Goal: Task Accomplishment & Management: Manage account settings

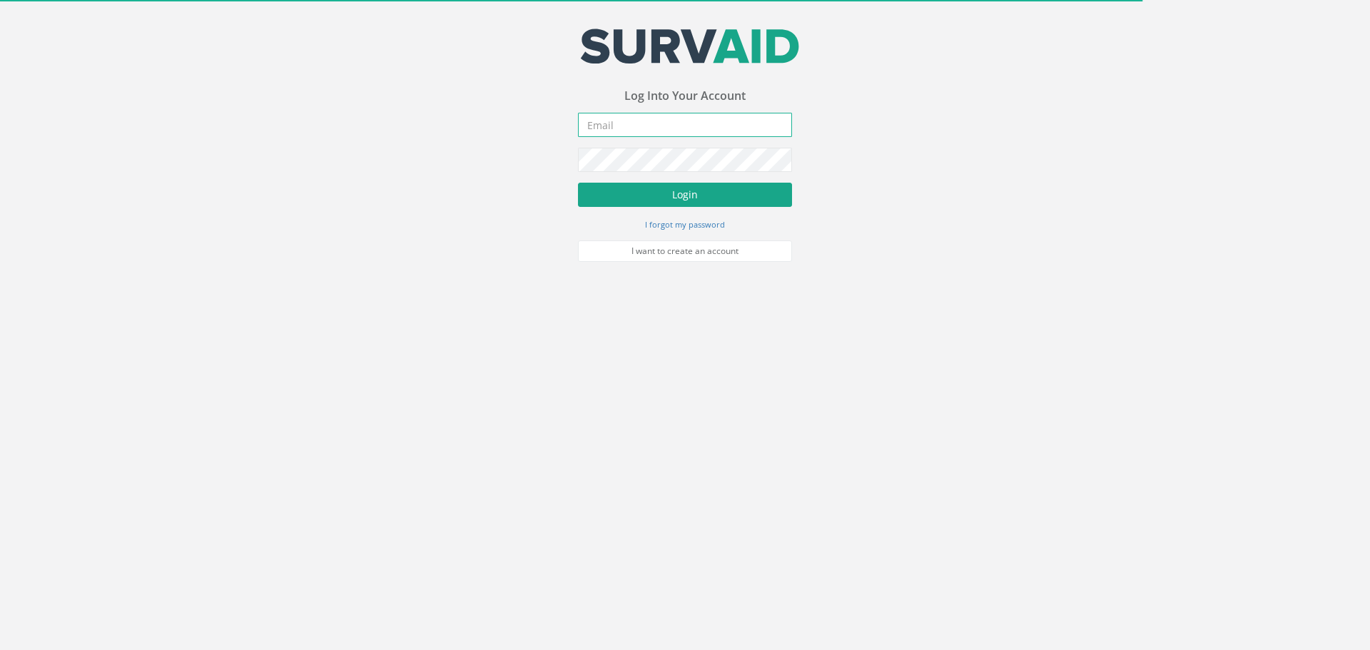
type input "[EMAIL_ADDRESS][DOMAIN_NAME]"
click at [687, 201] on button "Login" at bounding box center [685, 195] width 214 height 24
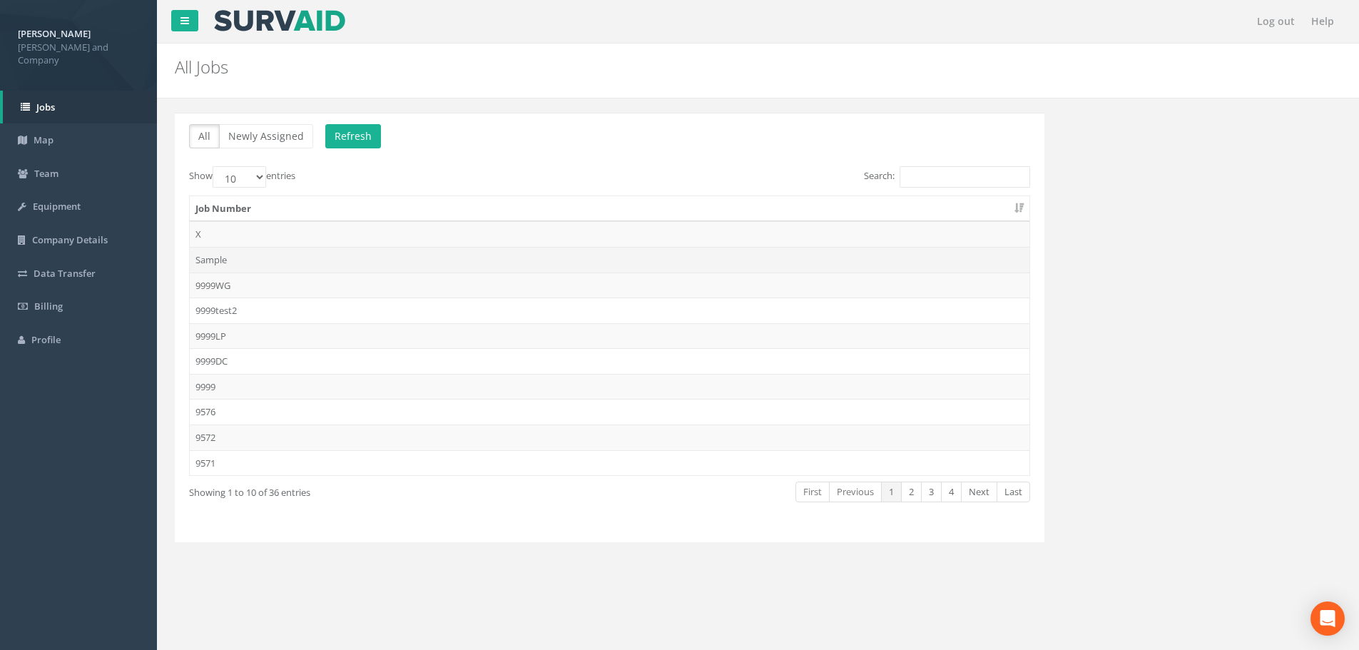
click at [209, 256] on td "Sample" at bounding box center [610, 260] width 840 height 26
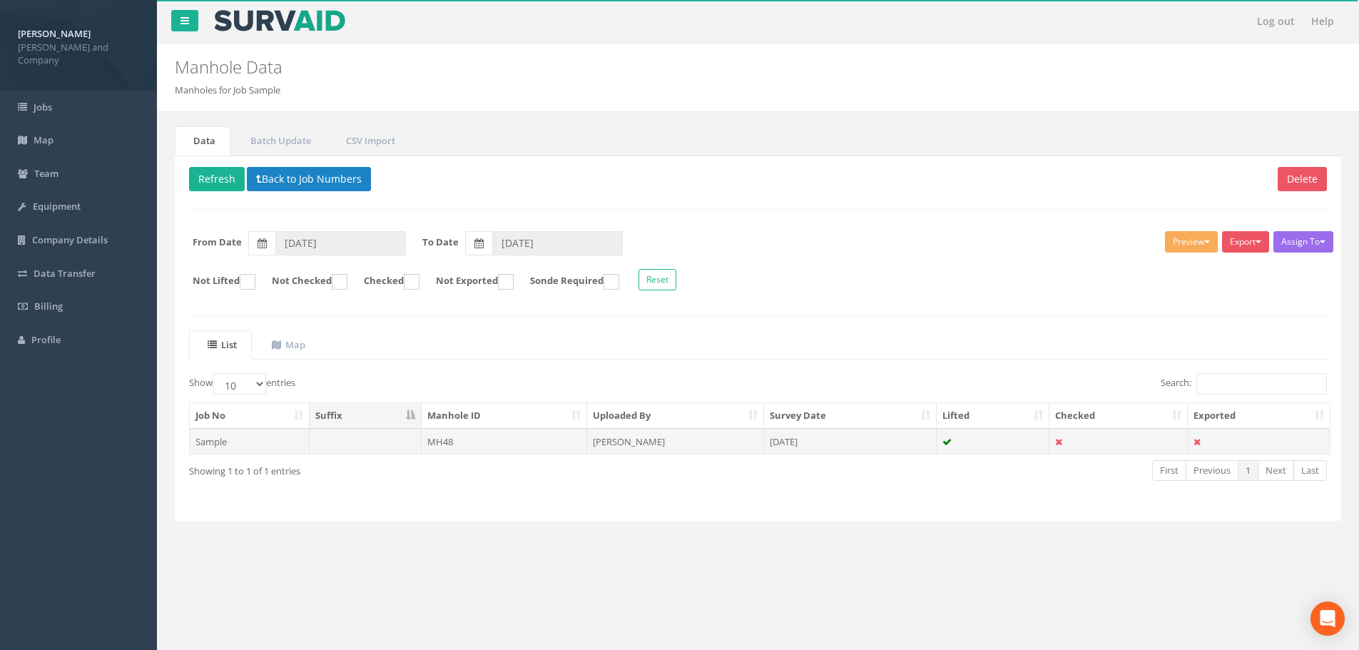
click at [481, 446] on td "MH48" at bounding box center [505, 442] width 166 height 26
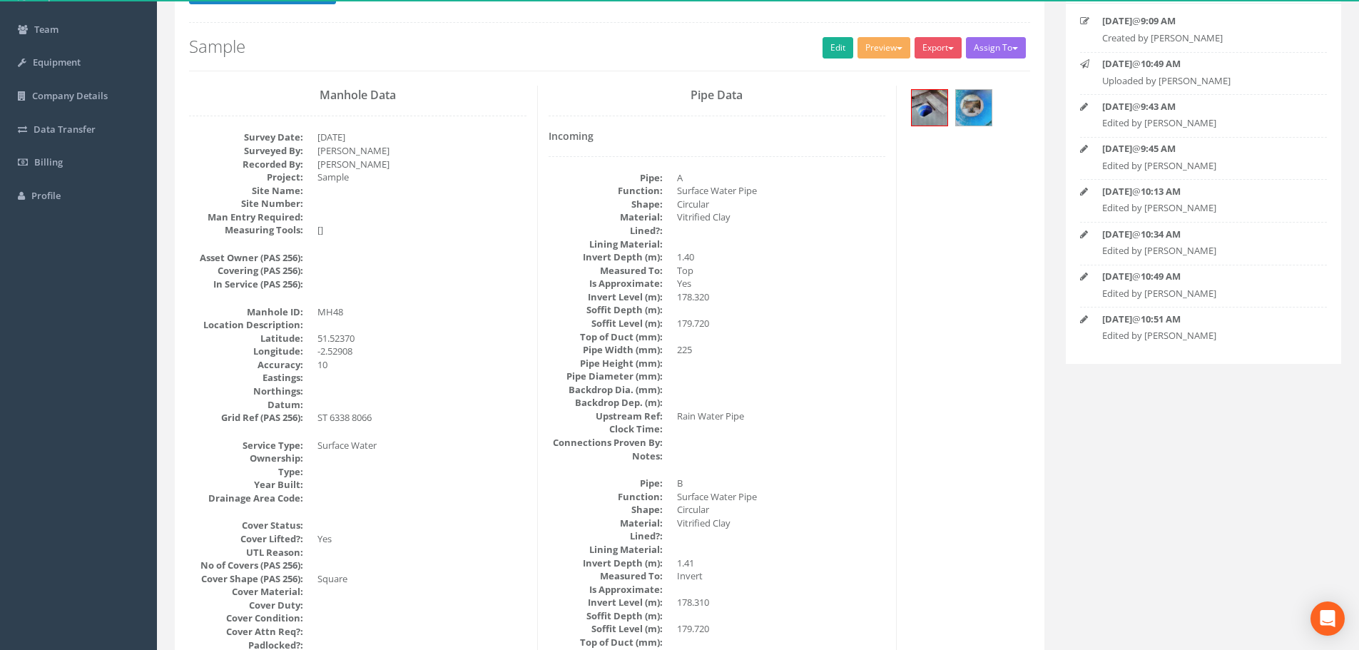
scroll to position [143, 0]
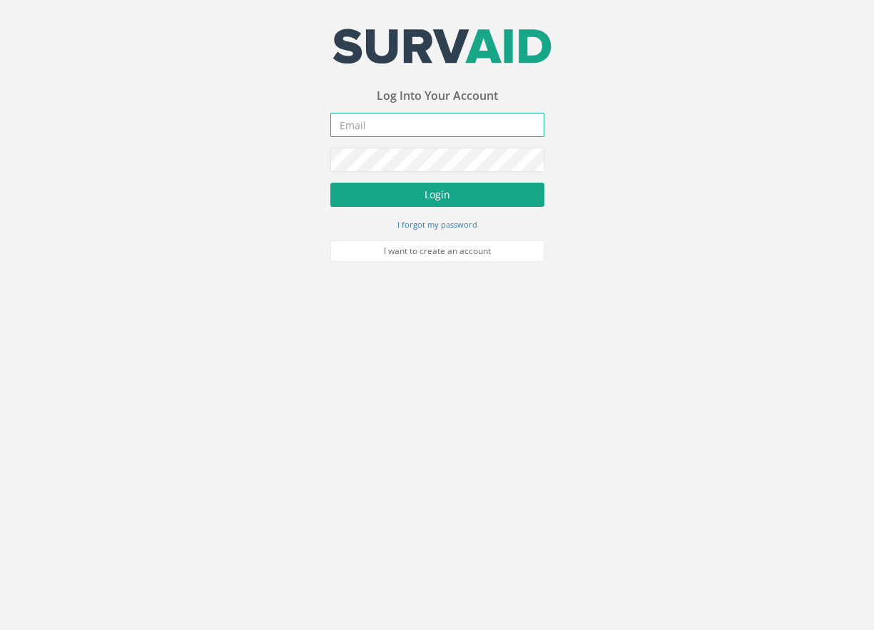
type input "[EMAIL_ADDRESS][DOMAIN_NAME]"
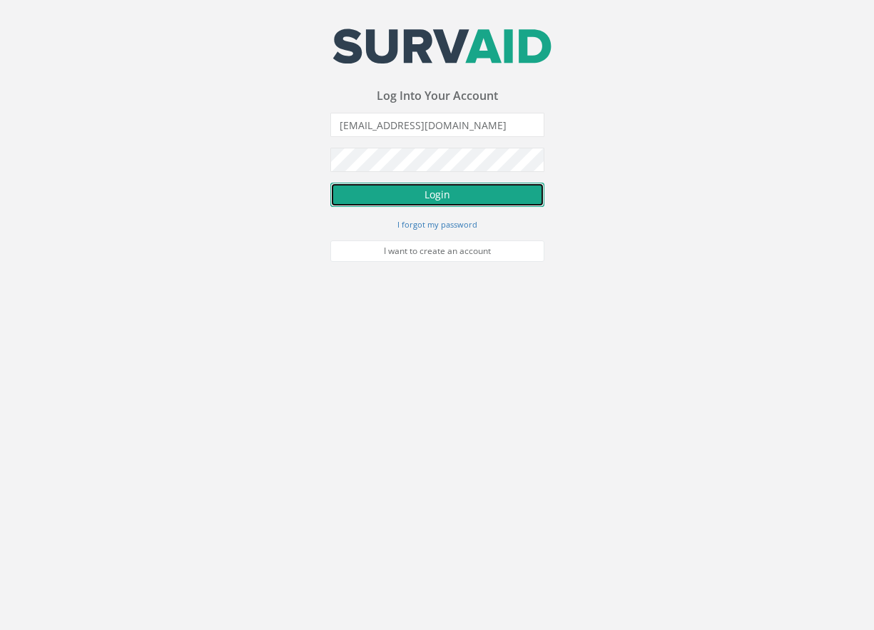
click at [419, 190] on button "Login" at bounding box center [437, 195] width 214 height 24
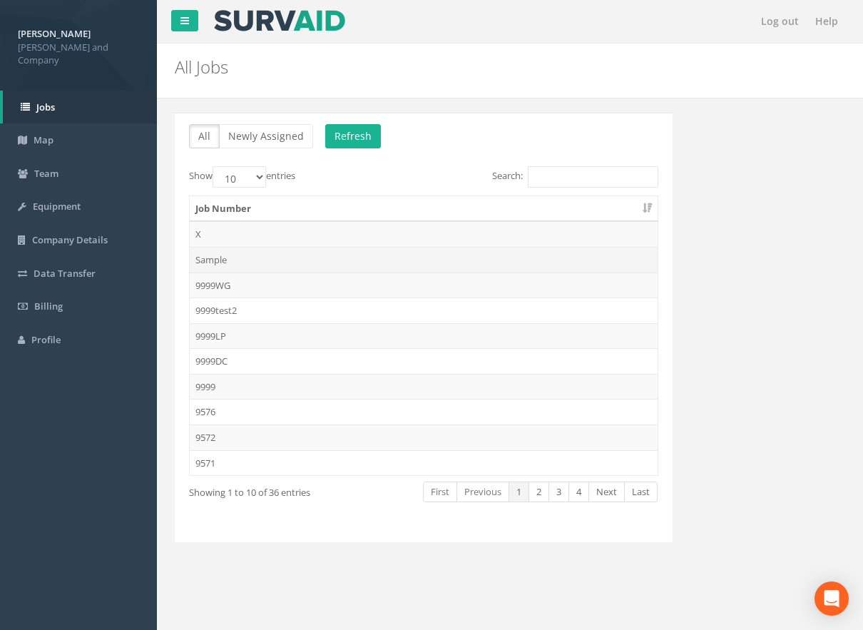
click at [205, 256] on td "Sample" at bounding box center [424, 260] width 468 height 26
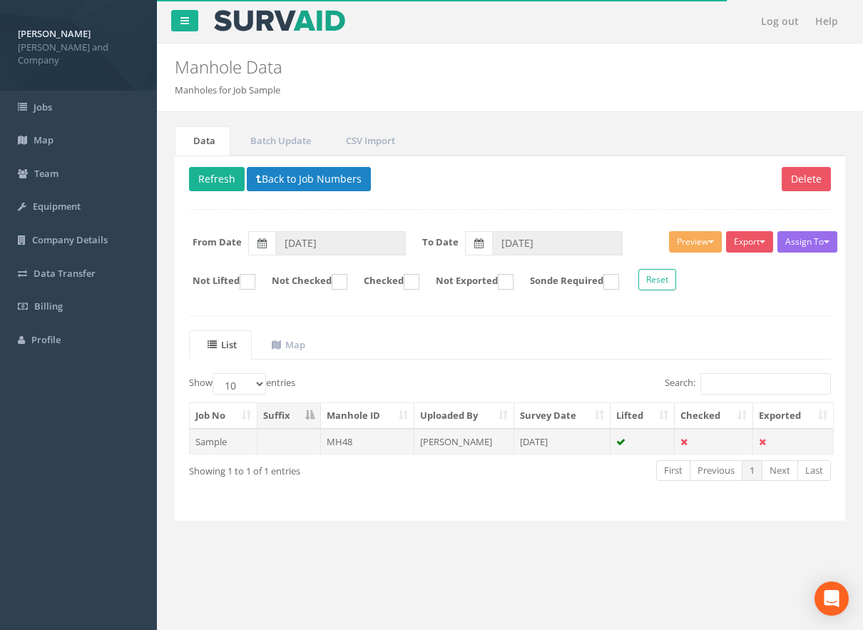
click at [330, 441] on td "MH48" at bounding box center [368, 442] width 94 height 26
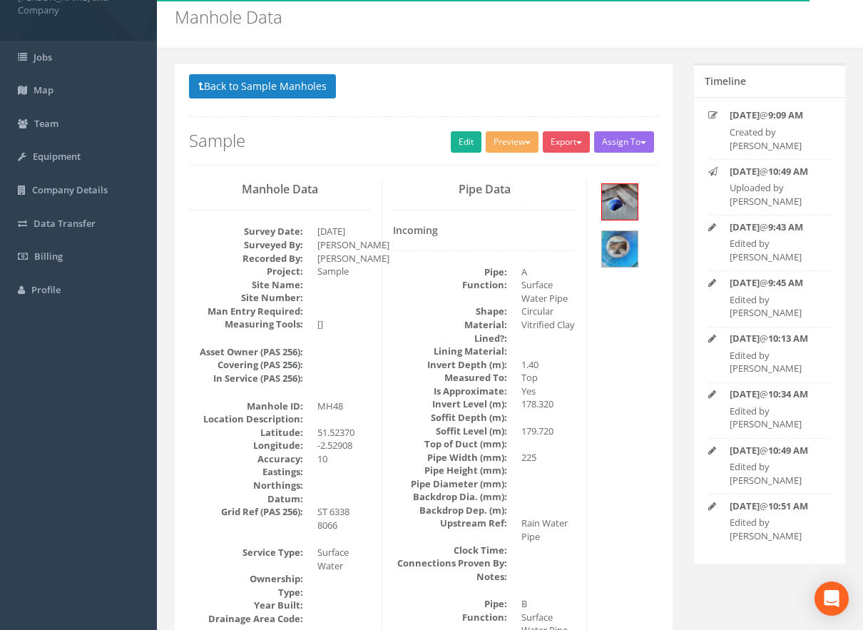
scroll to position [71, 0]
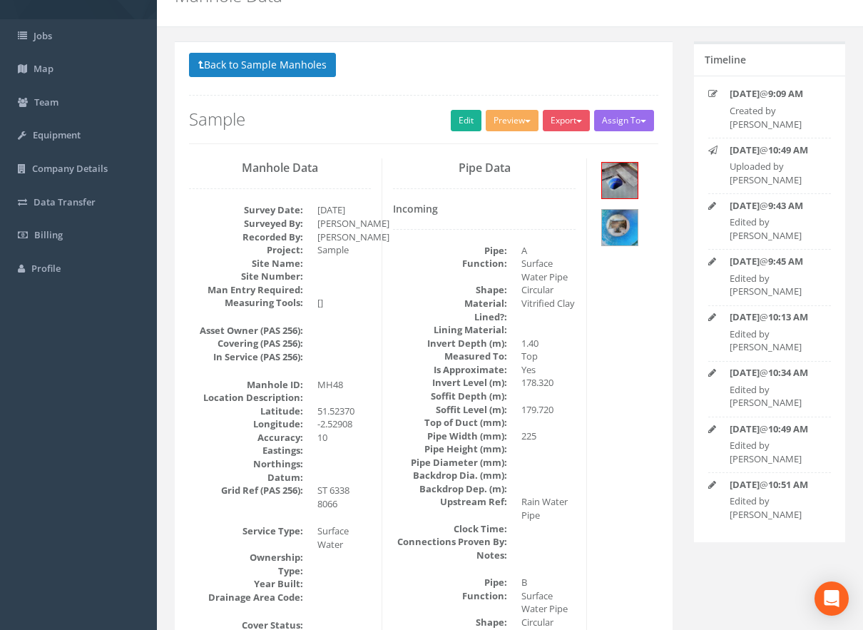
click at [327, 484] on dd "ST 6338 8066" at bounding box center [344, 497] width 54 height 26
drag, startPoint x: 320, startPoint y: 489, endPoint x: 350, endPoint y: 488, distance: 30.7
click at [350, 488] on dd "ST 6338 8066" at bounding box center [344, 497] width 54 height 26
copy dd "ST 6338"
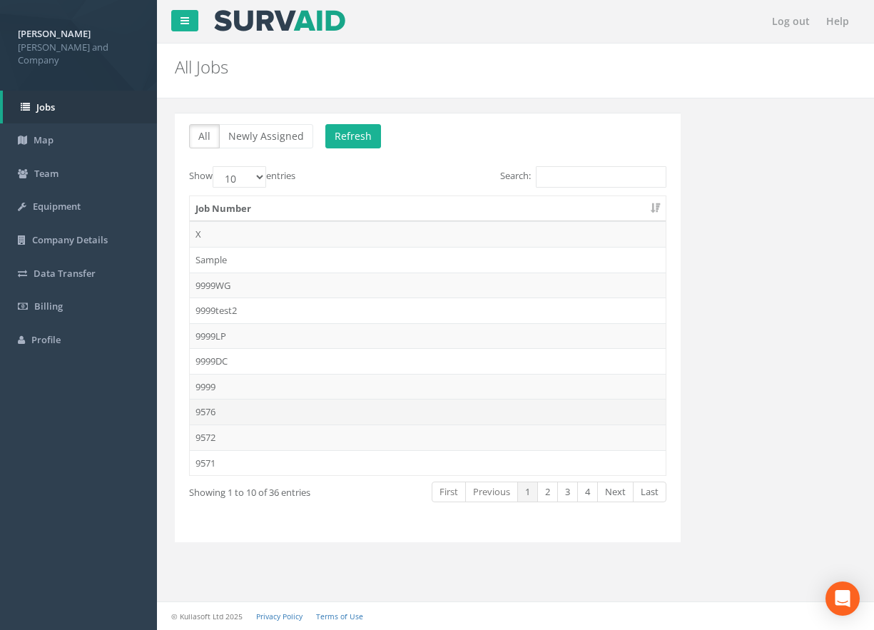
click at [246, 419] on td "9576" at bounding box center [428, 412] width 476 height 26
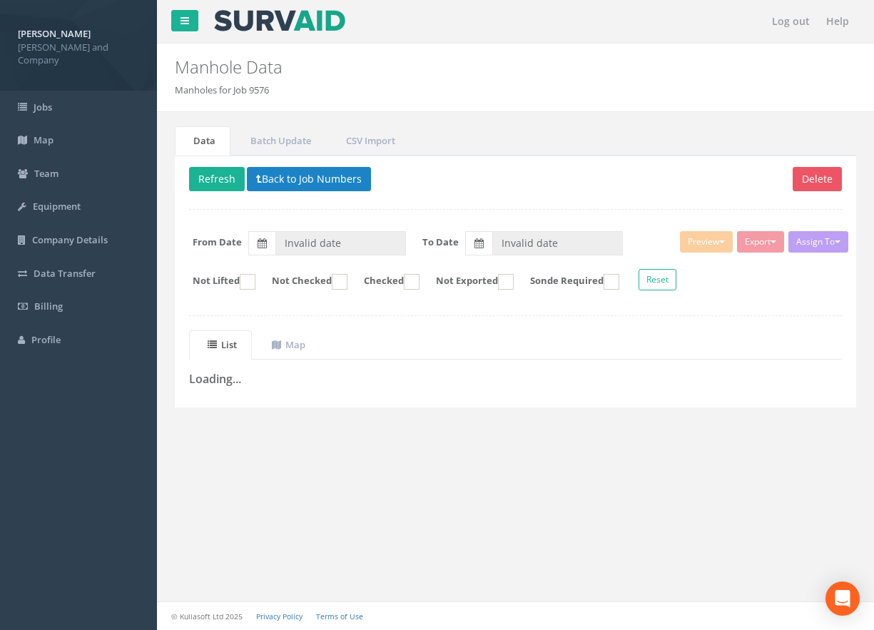
type input "[DATE]"
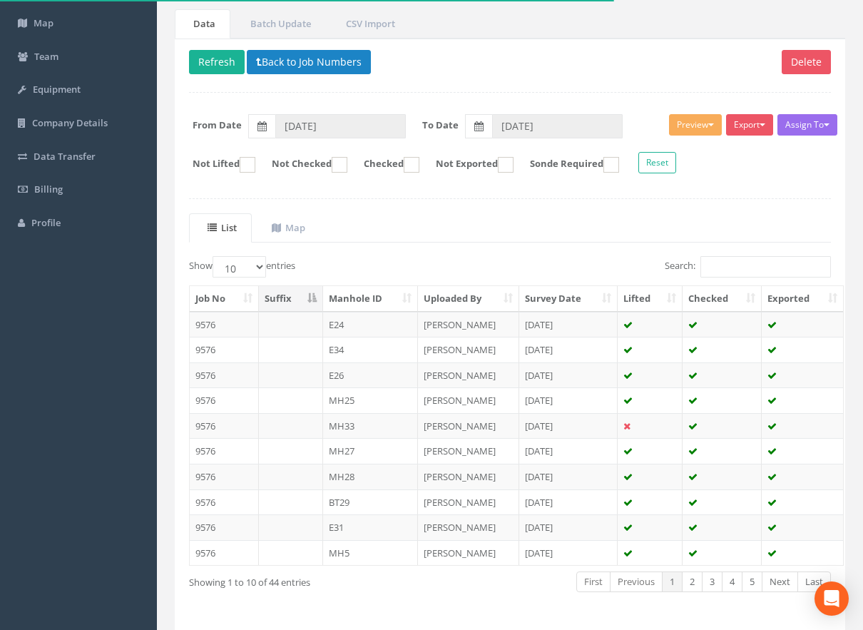
scroll to position [143, 0]
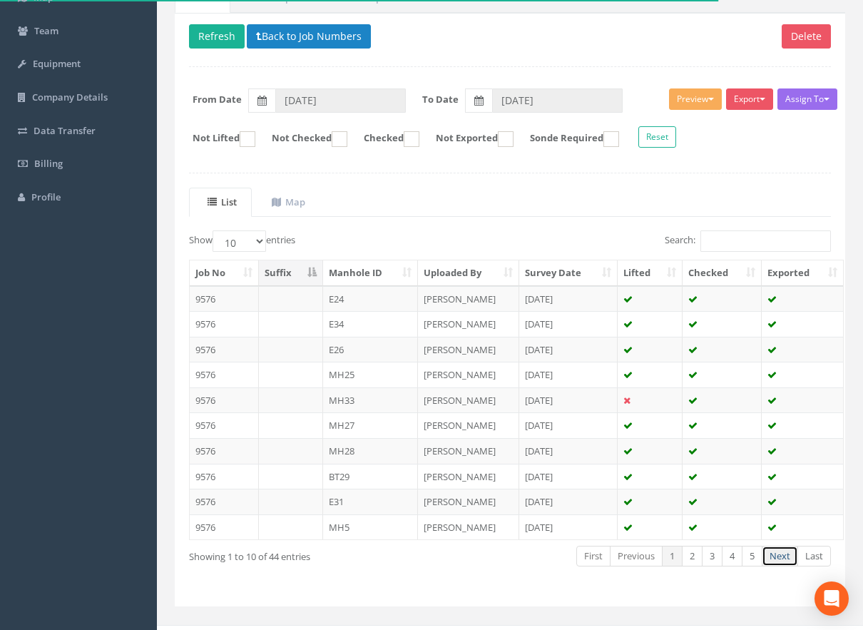
click at [776, 554] on link "Next" at bounding box center [780, 556] width 36 height 21
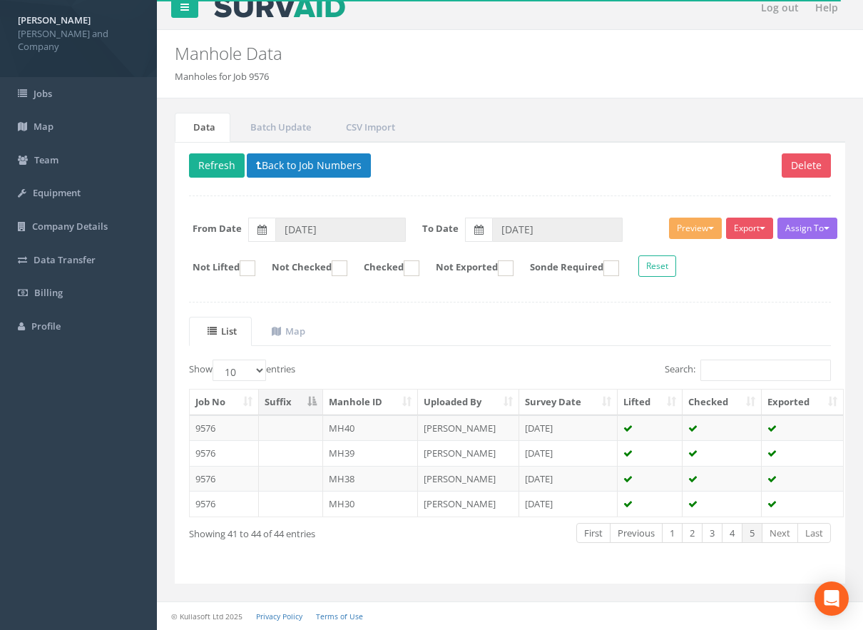
scroll to position [14, 0]
click at [268, 168] on button "Back to Job Numbers" at bounding box center [309, 165] width 124 height 24
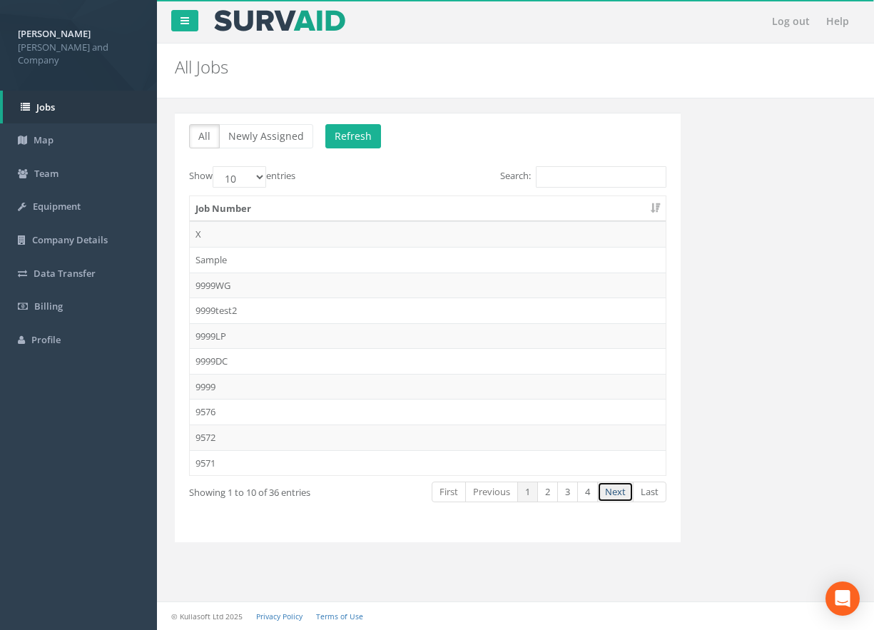
click at [607, 493] on link "Next" at bounding box center [615, 492] width 36 height 21
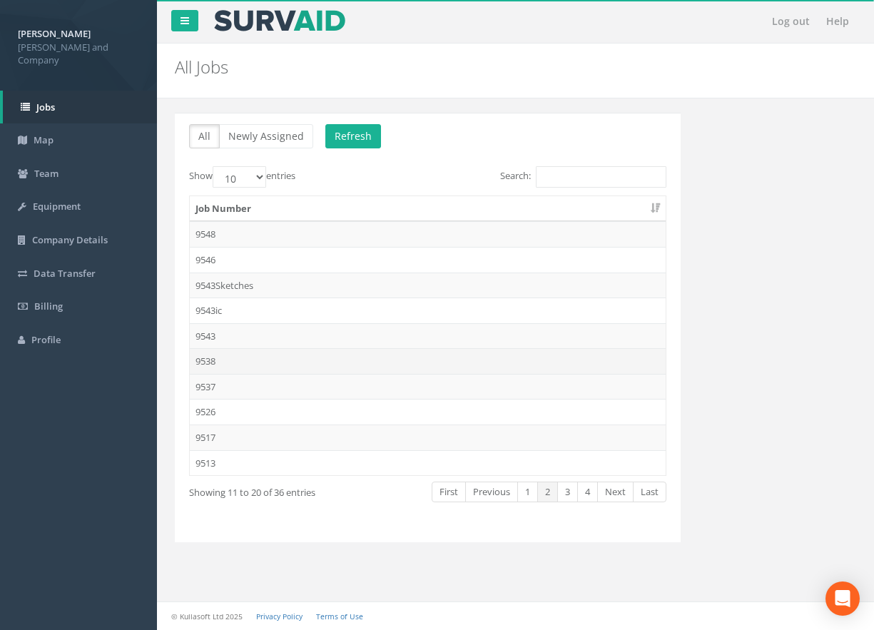
click at [207, 360] on td "9538" at bounding box center [428, 361] width 476 height 26
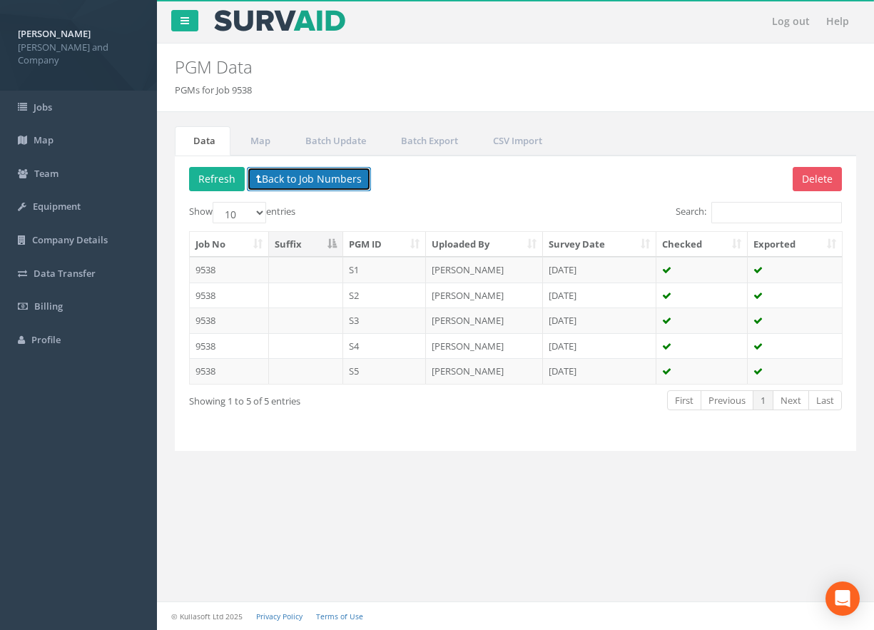
click at [300, 183] on button "Back to Job Numbers" at bounding box center [309, 179] width 124 height 24
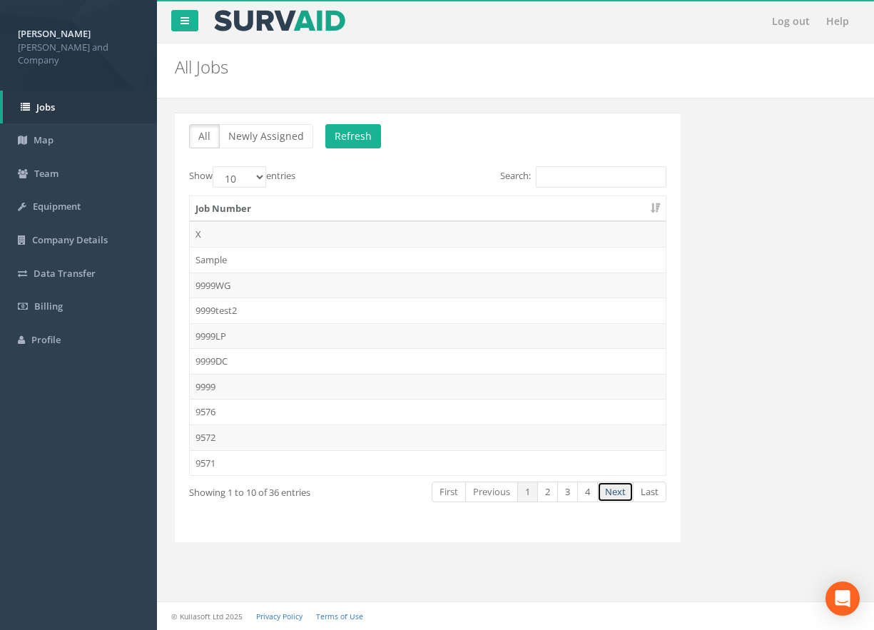
click at [619, 492] on link "Next" at bounding box center [615, 492] width 36 height 21
click at [211, 338] on td "9543" at bounding box center [428, 336] width 476 height 26
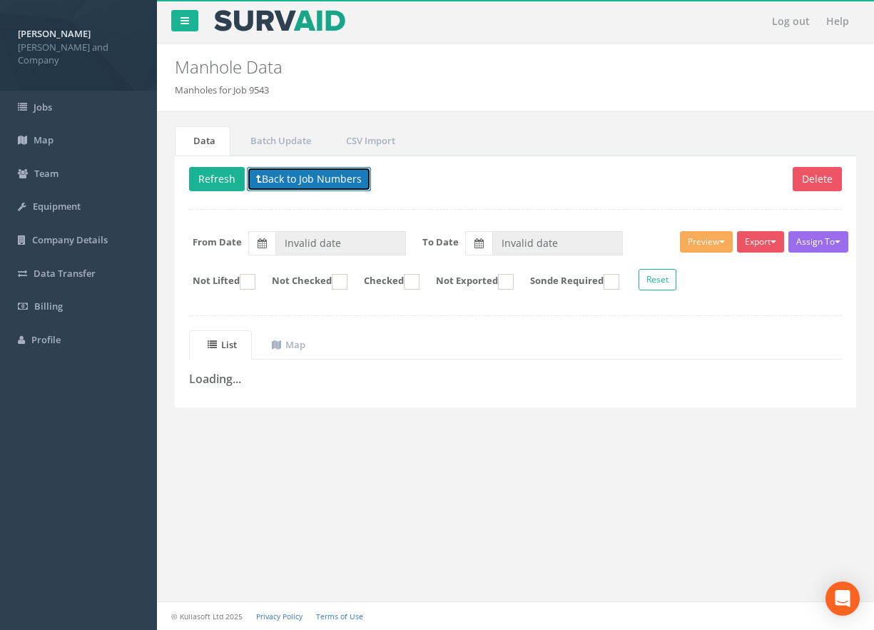
click at [291, 175] on button "Back to Job Numbers" at bounding box center [309, 179] width 124 height 24
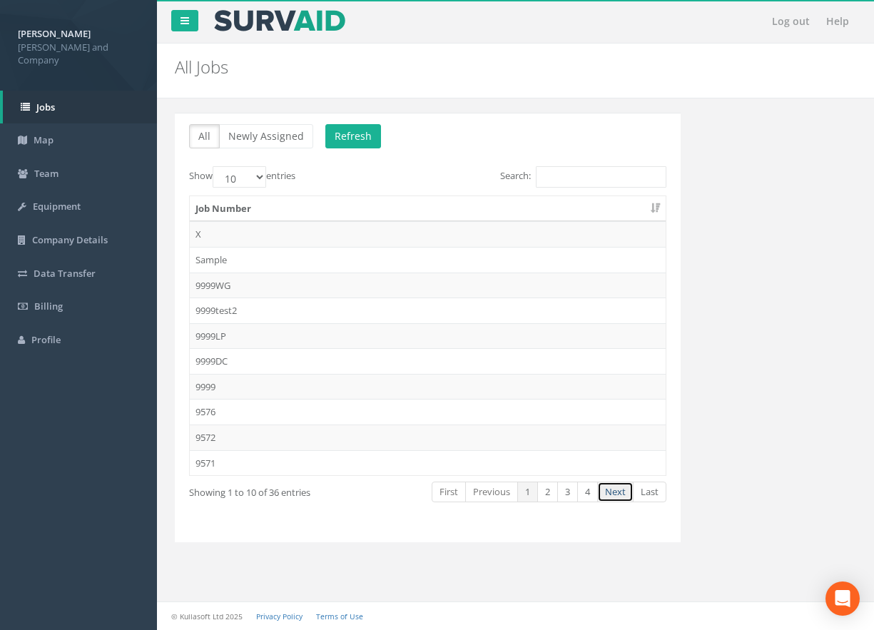
click at [614, 497] on link "Next" at bounding box center [615, 492] width 36 height 21
click at [209, 259] on td "9546" at bounding box center [428, 260] width 476 height 26
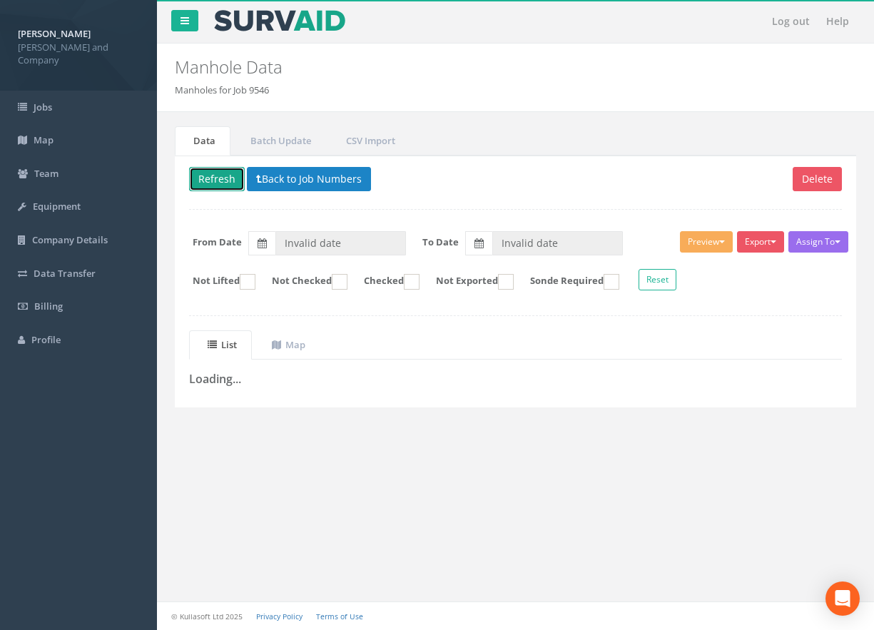
click at [205, 178] on button "Refresh" at bounding box center [217, 179] width 56 height 24
click at [288, 174] on button "Back to Job Numbers" at bounding box center [320, 179] width 124 height 24
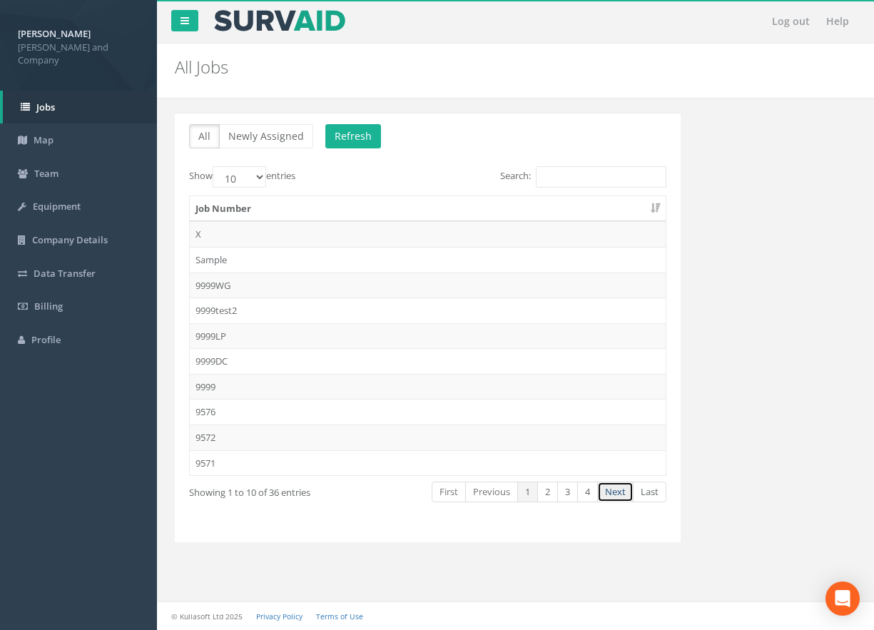
click at [616, 496] on link "Next" at bounding box center [615, 492] width 36 height 21
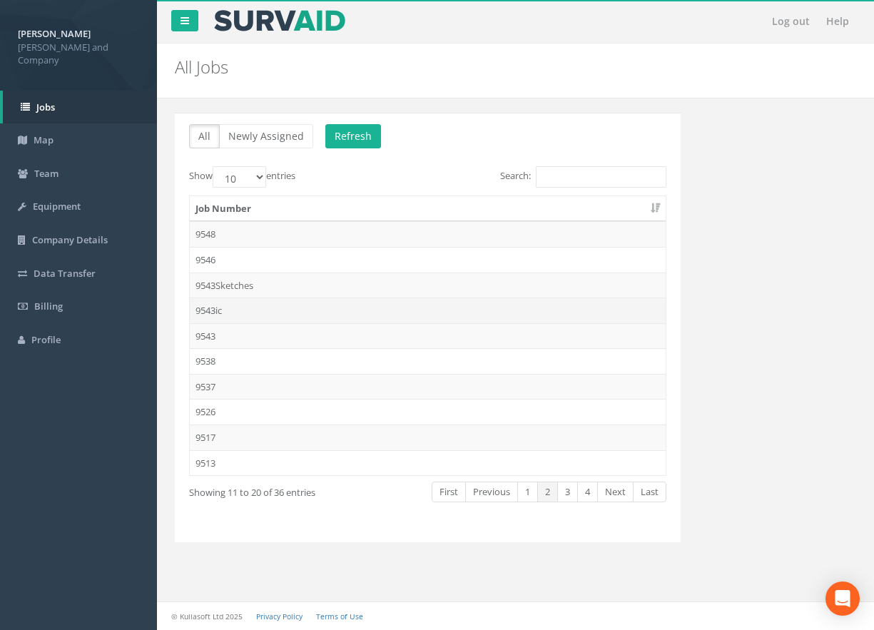
click at [215, 314] on td "9543ic" at bounding box center [428, 310] width 476 height 26
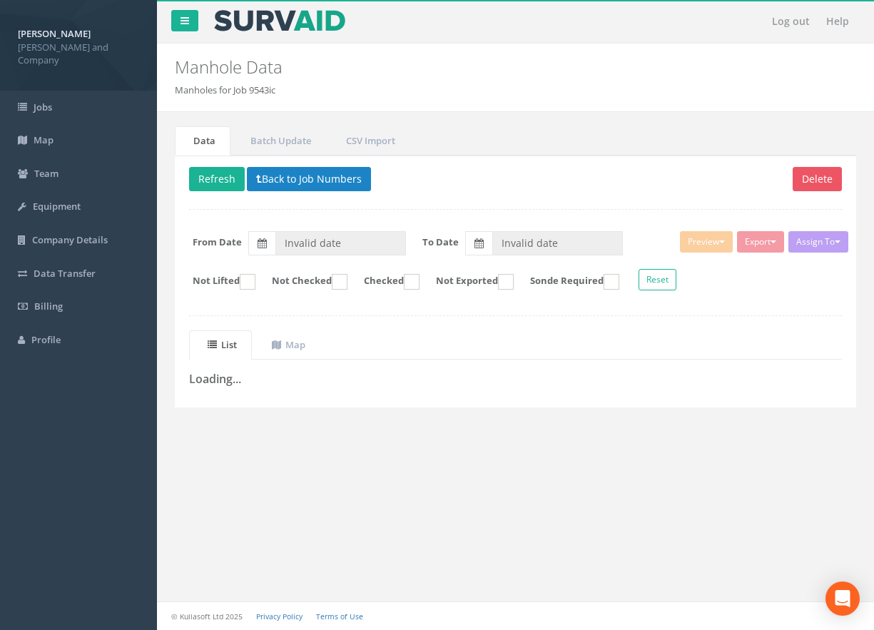
type input "[DATE]"
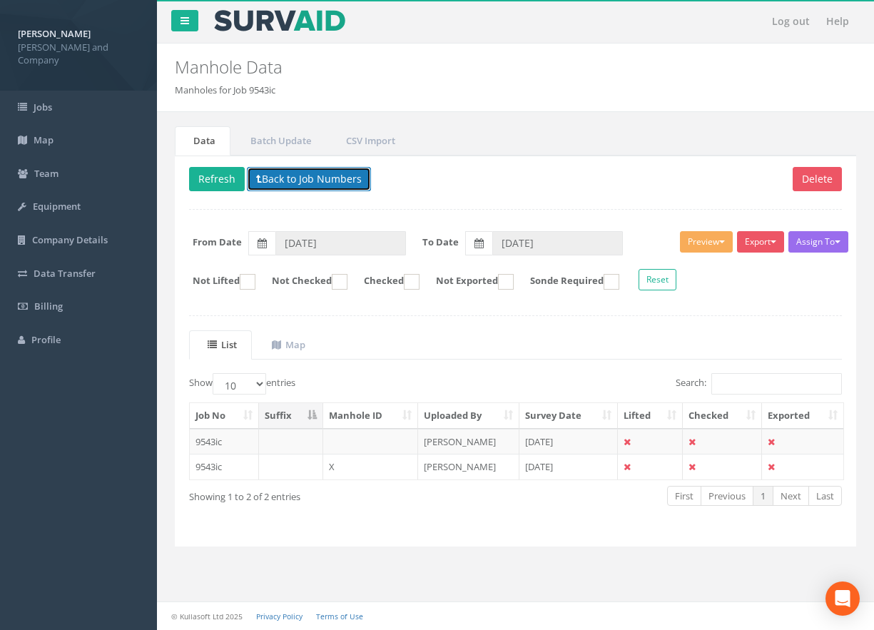
click at [269, 183] on button "Back to Job Numbers" at bounding box center [309, 179] width 124 height 24
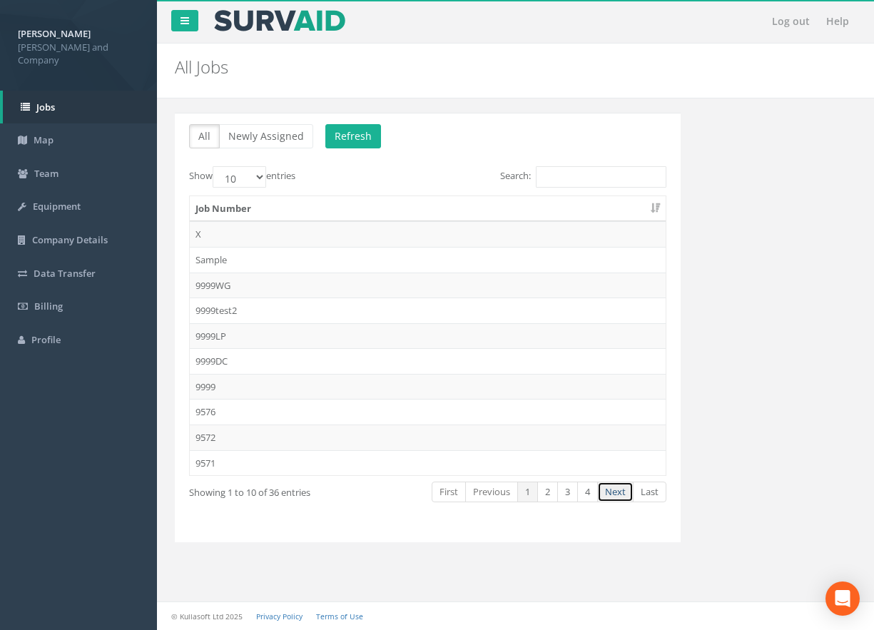
click at [614, 494] on link "Next" at bounding box center [615, 492] width 36 height 21
click at [207, 265] on td "9546" at bounding box center [428, 260] width 476 height 26
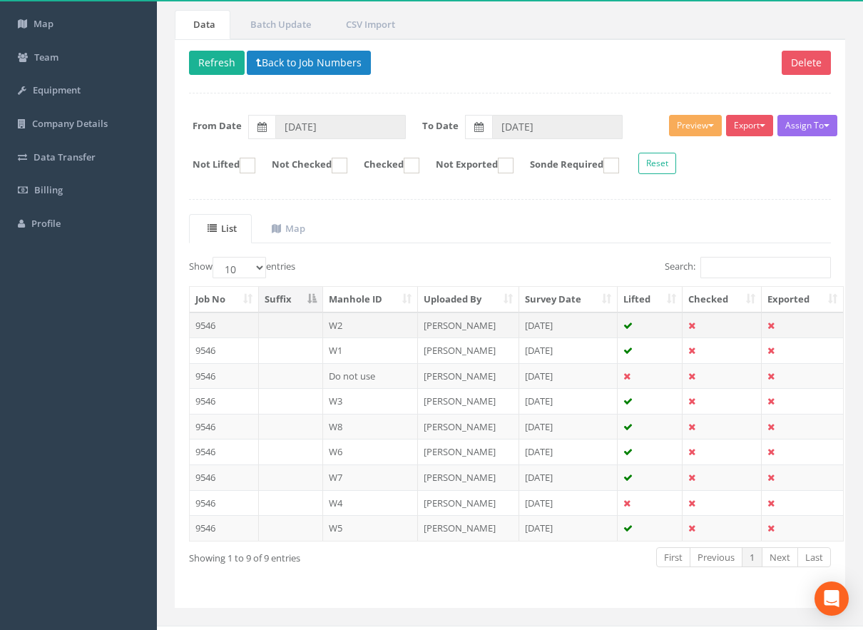
scroll to position [141, 0]
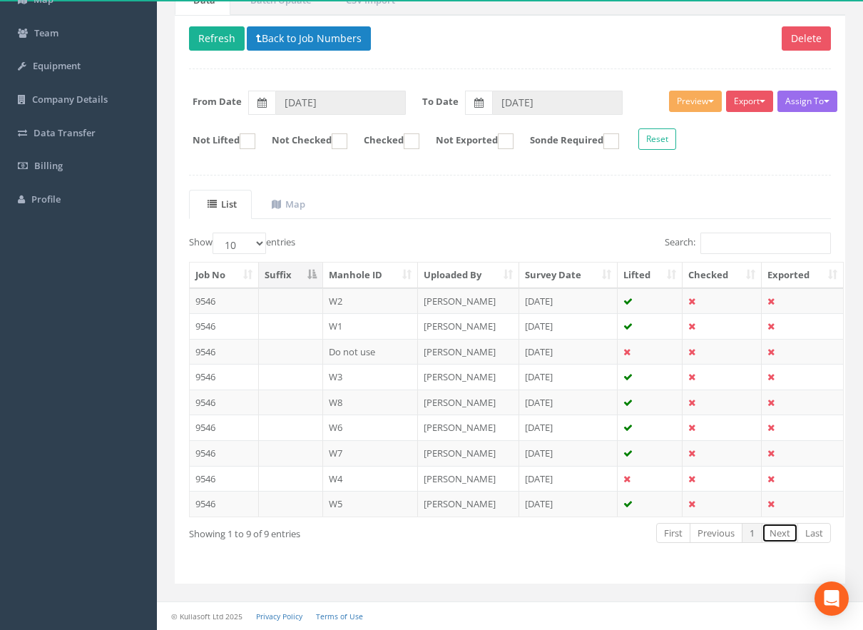
click at [779, 536] on link "Next" at bounding box center [780, 533] width 36 height 21
click at [312, 31] on button "Back to Job Numbers" at bounding box center [309, 38] width 124 height 24
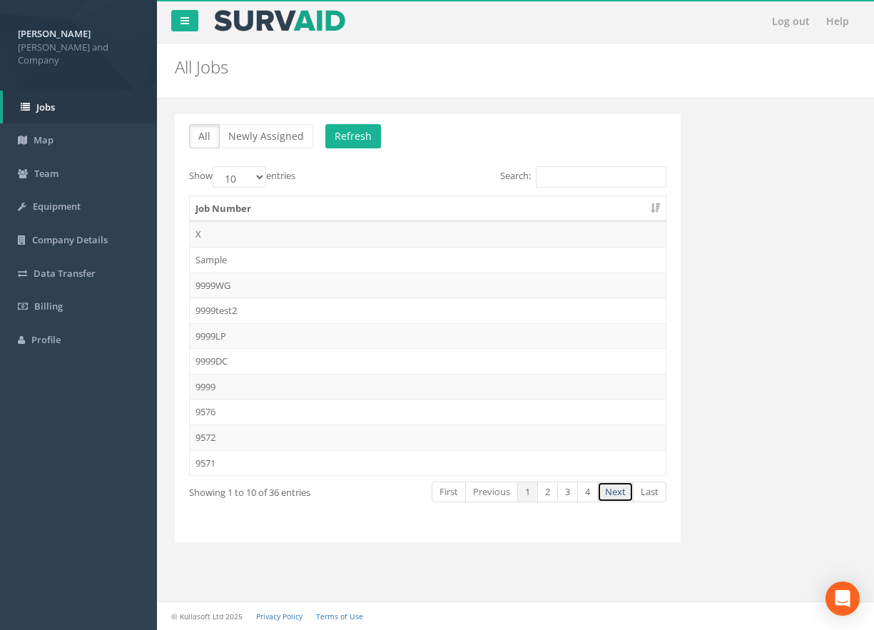
click at [626, 488] on link "Next" at bounding box center [615, 492] width 36 height 21
click at [220, 240] on td "9548" at bounding box center [428, 234] width 476 height 26
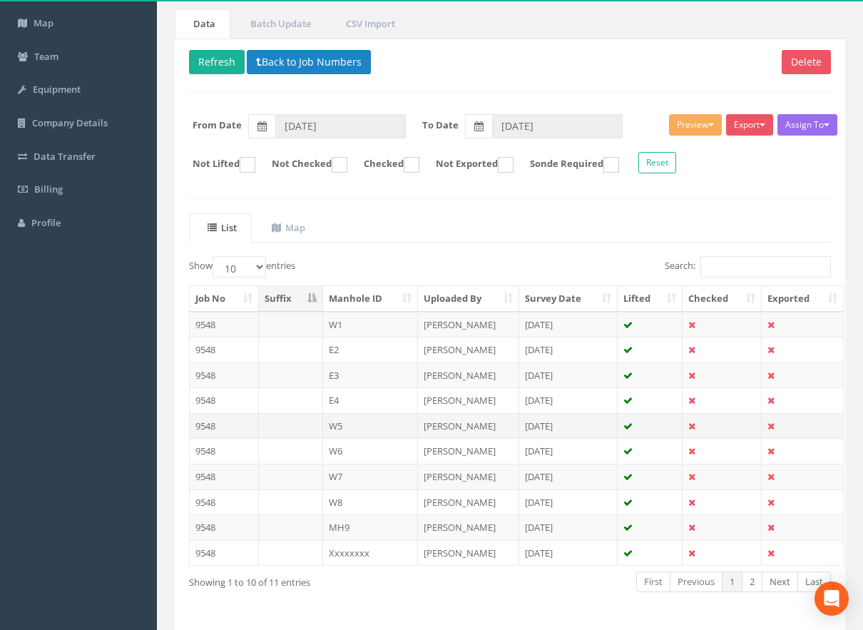
scroll to position [143, 0]
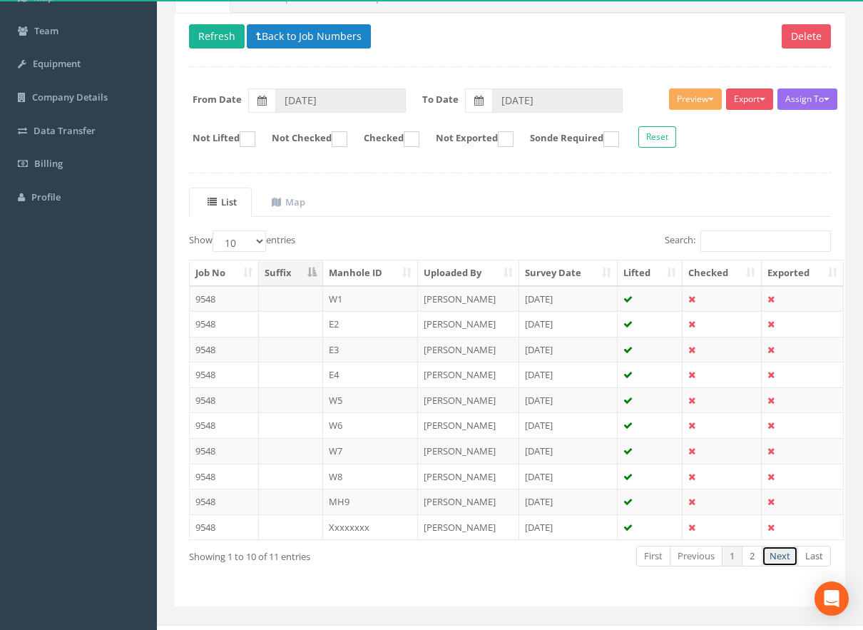
click at [779, 559] on link "Next" at bounding box center [780, 556] width 36 height 21
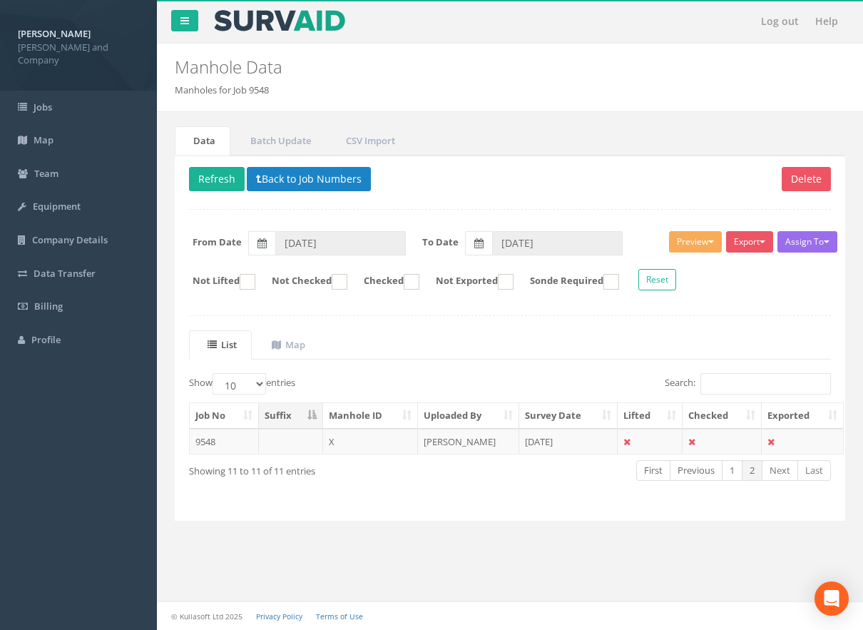
scroll to position [0, 0]
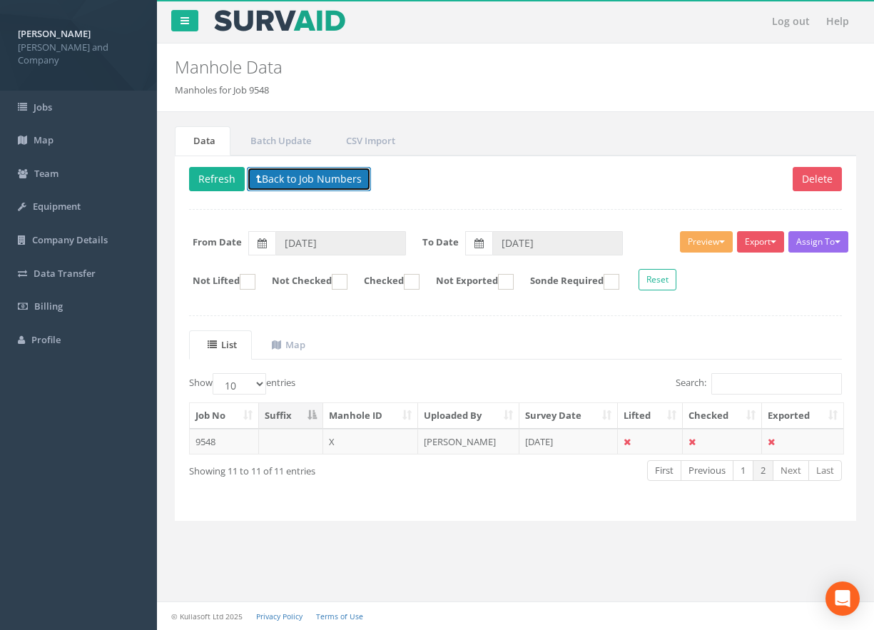
click at [332, 184] on button "Back to Job Numbers" at bounding box center [309, 179] width 124 height 24
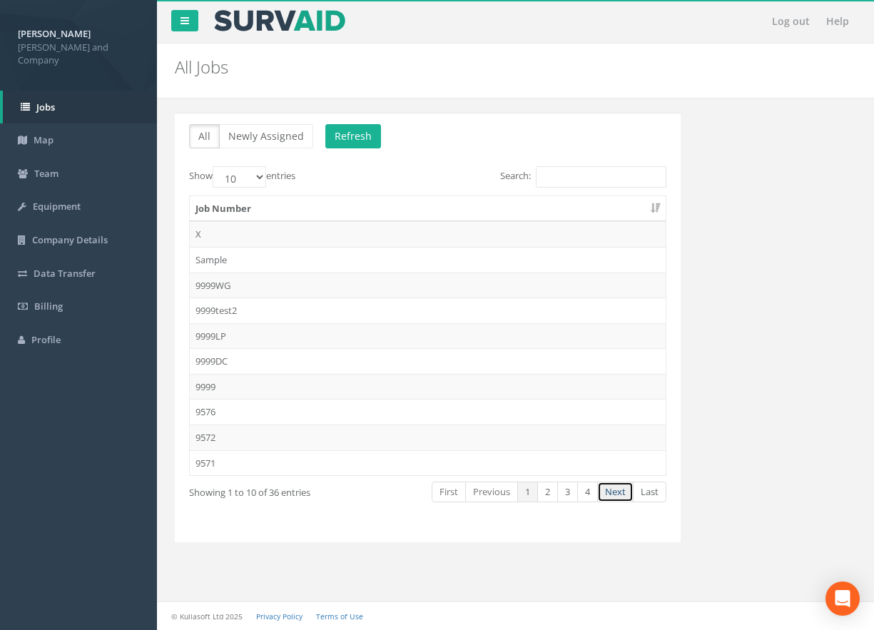
click at [624, 494] on link "Next" at bounding box center [615, 492] width 36 height 21
click at [233, 433] on td "9517" at bounding box center [428, 437] width 476 height 26
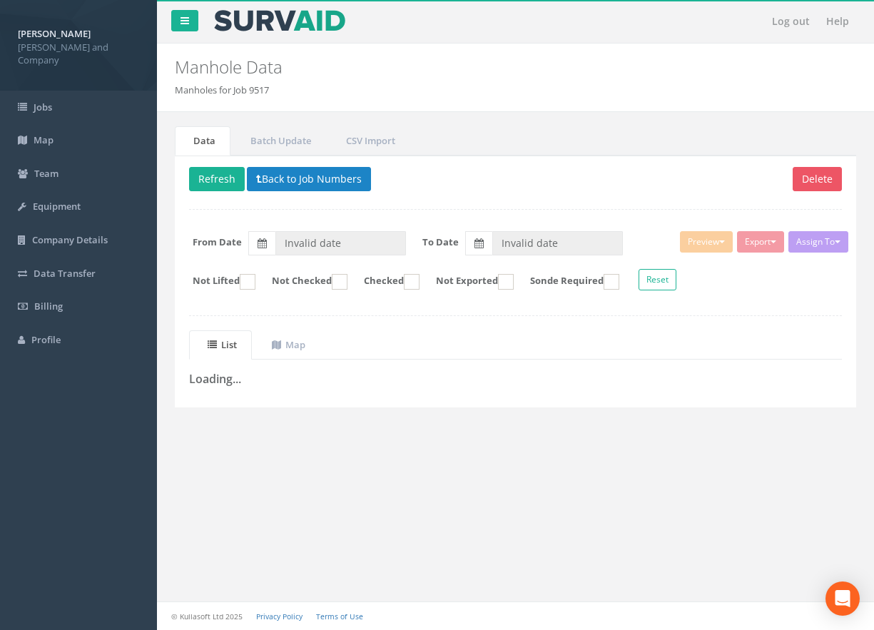
type input "[DATE]"
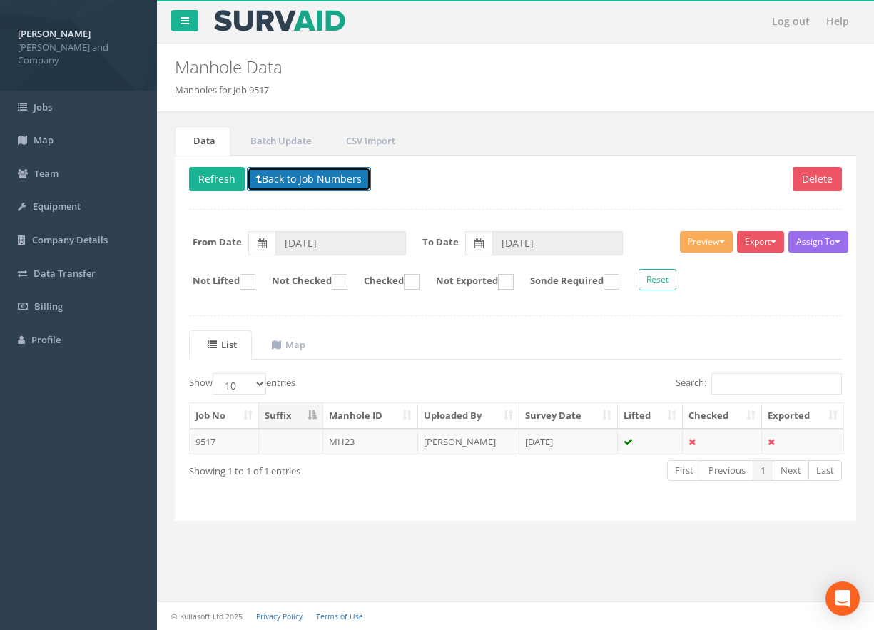
click at [290, 175] on button "Back to Job Numbers" at bounding box center [309, 179] width 124 height 24
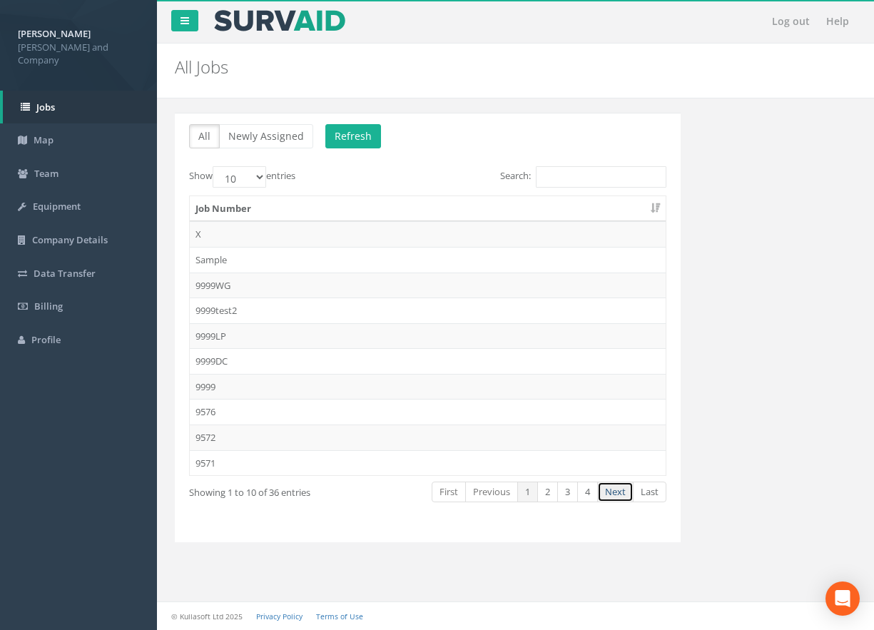
click at [611, 487] on link "Next" at bounding box center [615, 492] width 36 height 21
click at [213, 432] on td "9517" at bounding box center [428, 437] width 476 height 26
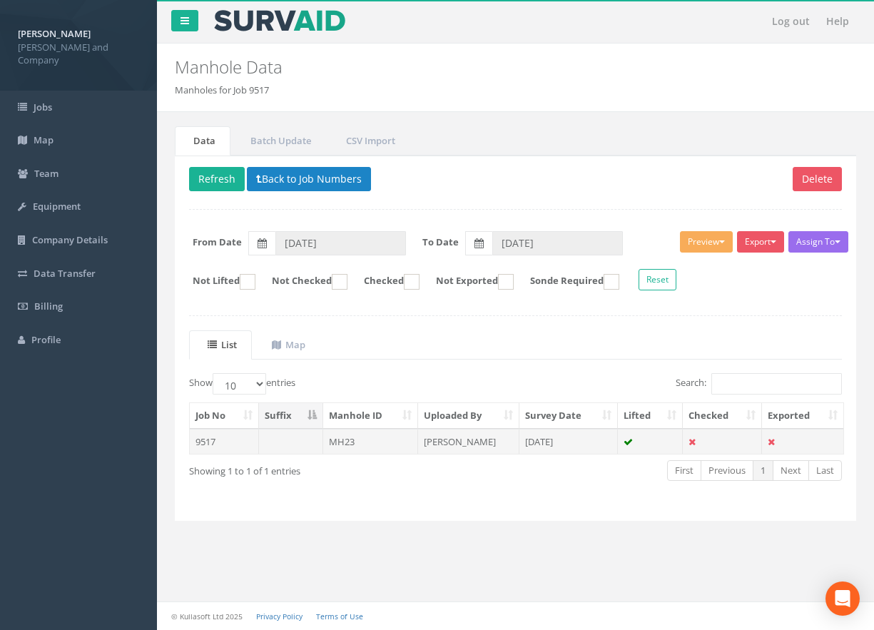
click at [342, 442] on td "MH23" at bounding box center [371, 442] width 96 height 26
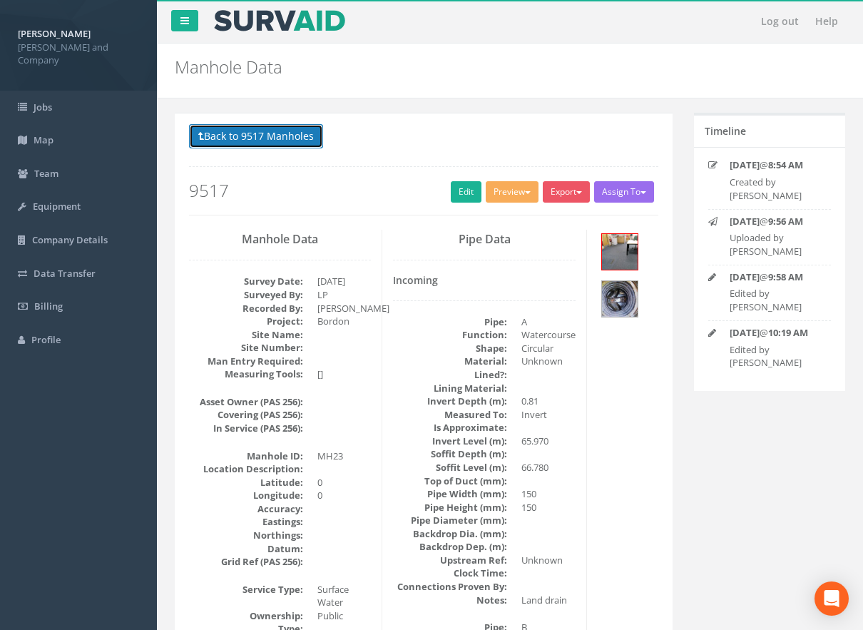
click at [238, 131] on button "Back to 9517 Manholes" at bounding box center [256, 136] width 134 height 24
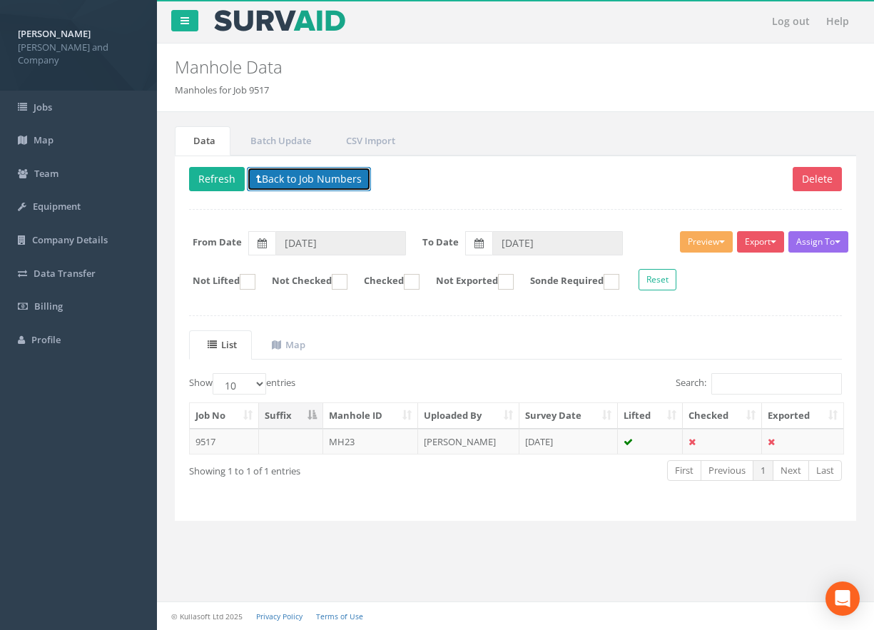
click at [277, 175] on button "Back to Job Numbers" at bounding box center [309, 179] width 124 height 24
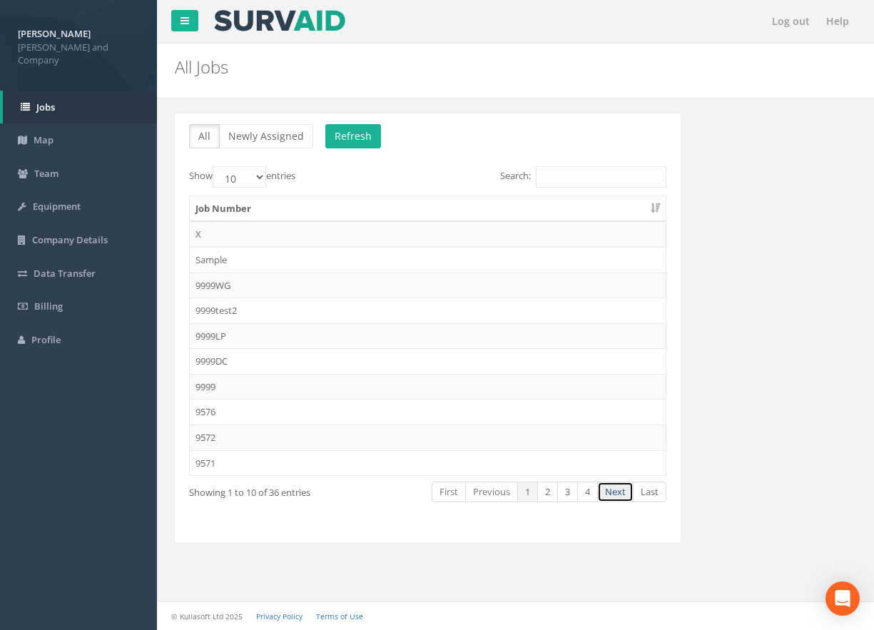
click at [609, 495] on link "Next" at bounding box center [615, 492] width 36 height 21
click at [616, 489] on link "Next" at bounding box center [615, 492] width 36 height 21
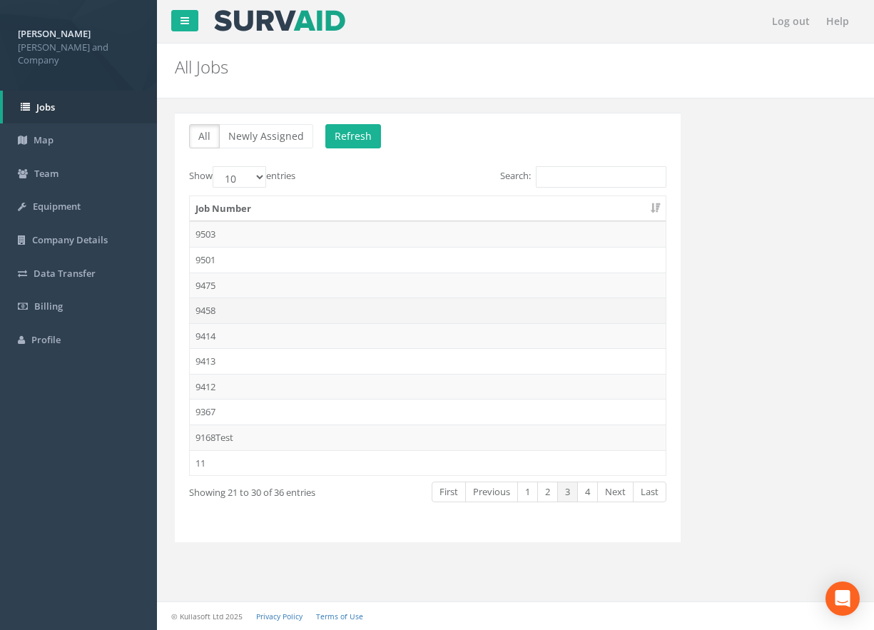
click at [200, 312] on td "9458" at bounding box center [428, 310] width 476 height 26
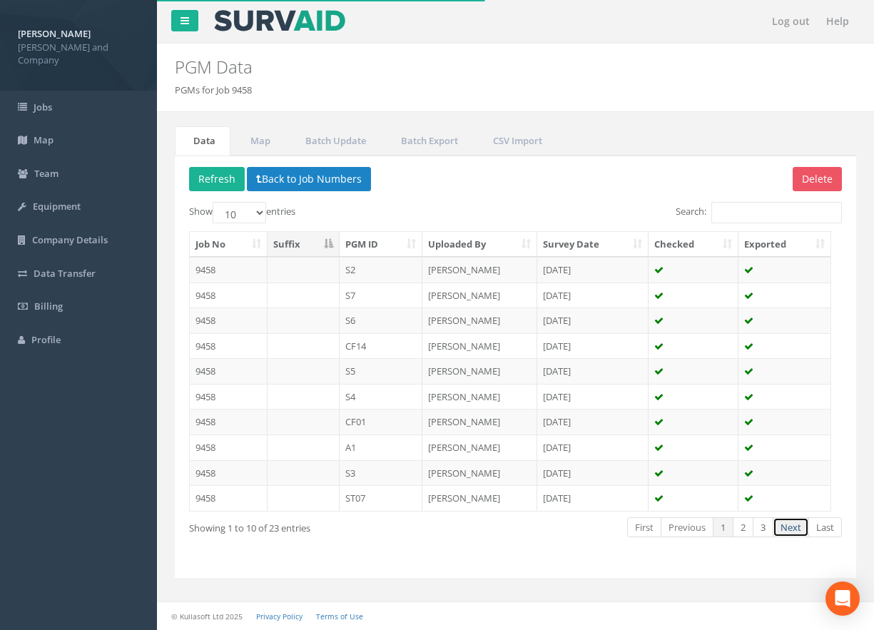
click at [790, 527] on link "Next" at bounding box center [791, 527] width 36 height 21
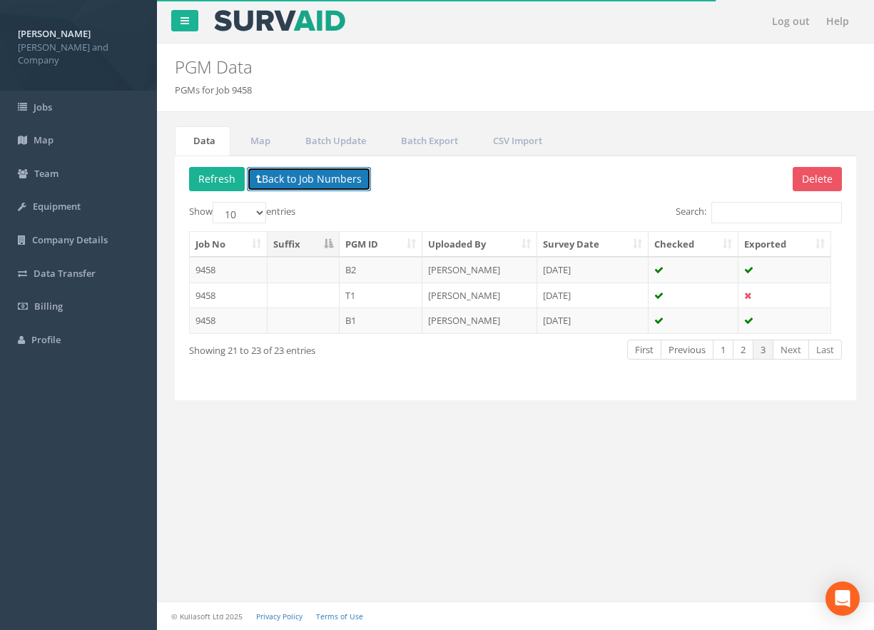
click at [318, 180] on button "Back to Job Numbers" at bounding box center [309, 179] width 124 height 24
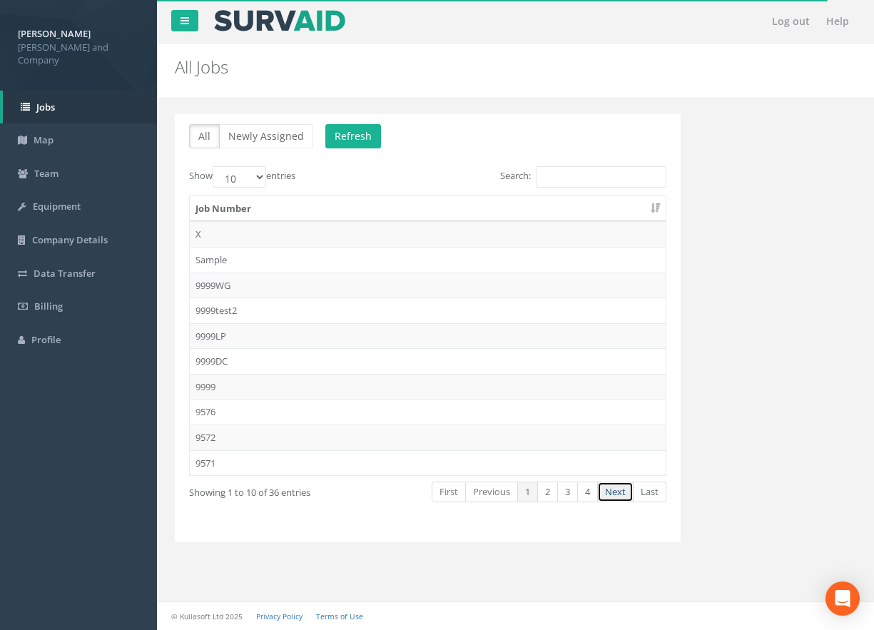
click at [619, 494] on link "Next" at bounding box center [615, 492] width 36 height 21
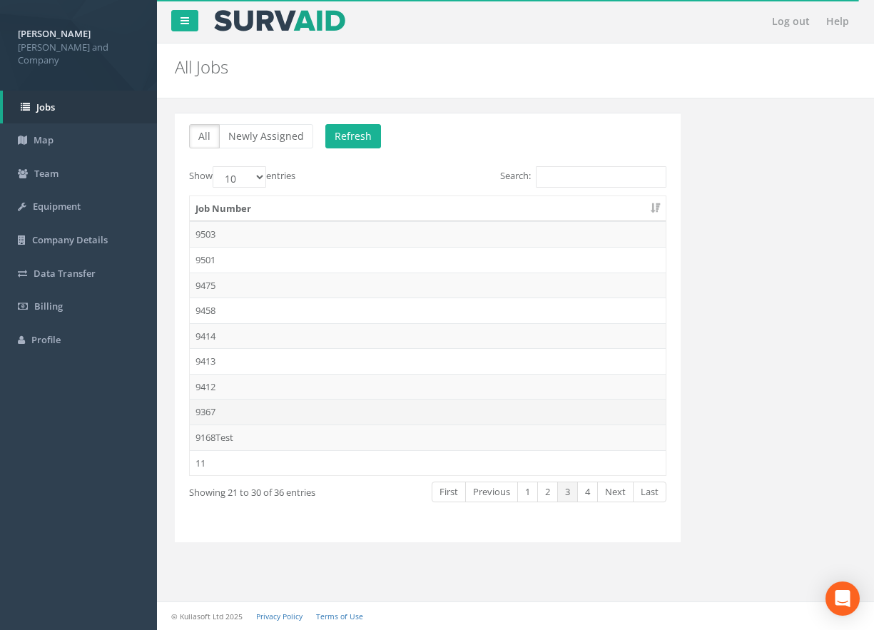
click at [234, 412] on td "9367" at bounding box center [428, 412] width 476 height 26
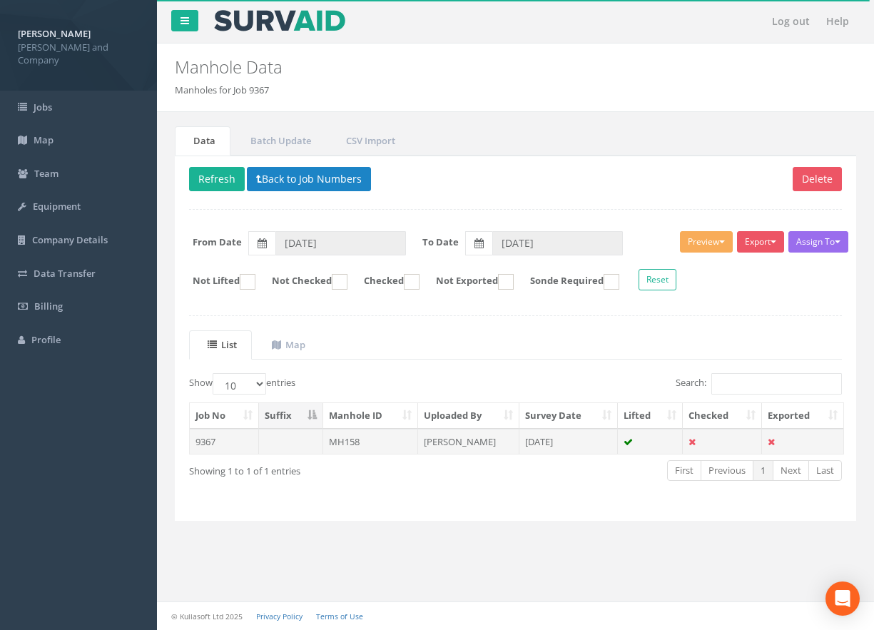
click at [365, 442] on td "MH158" at bounding box center [371, 442] width 96 height 26
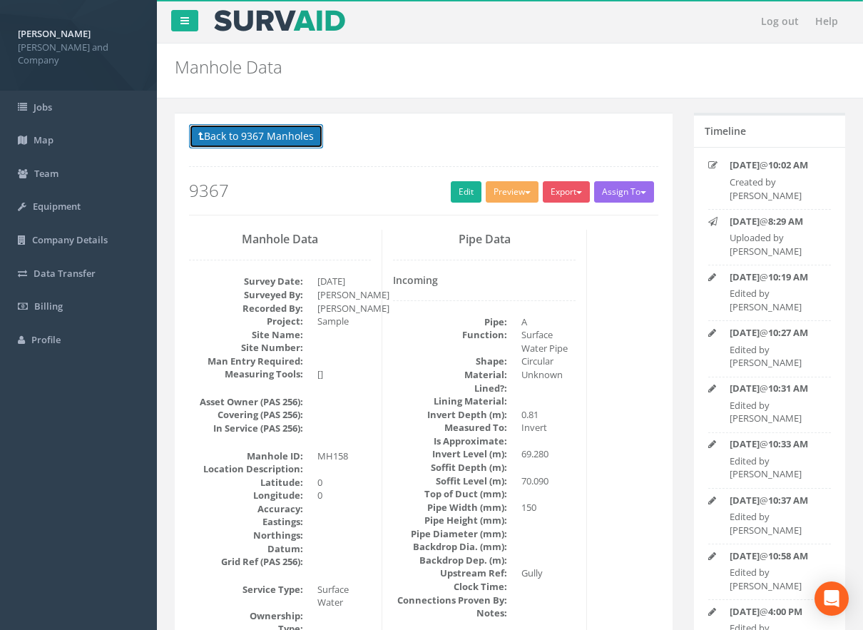
click at [232, 141] on button "Back to 9367 Manholes" at bounding box center [256, 136] width 134 height 24
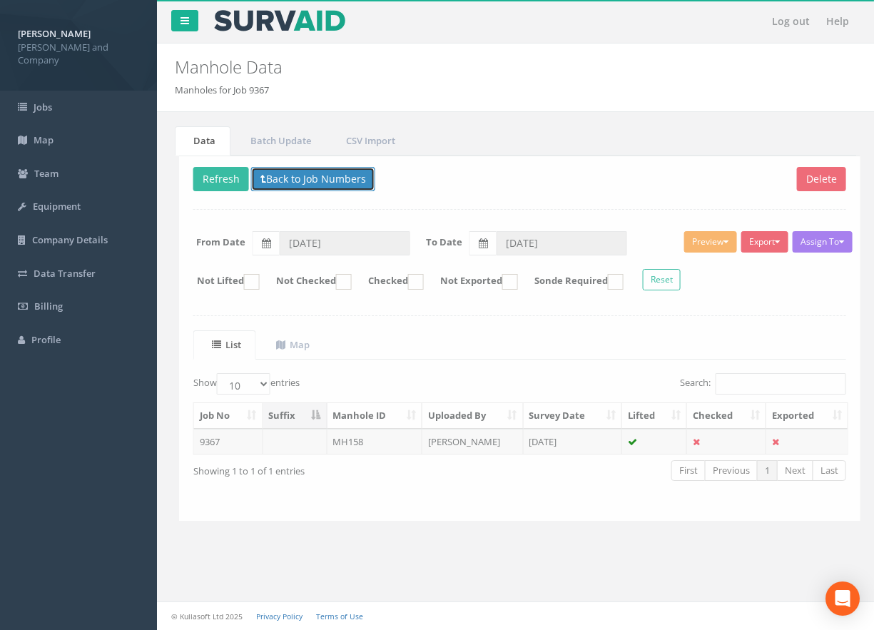
click at [308, 171] on button "Back to Job Numbers" at bounding box center [309, 179] width 124 height 24
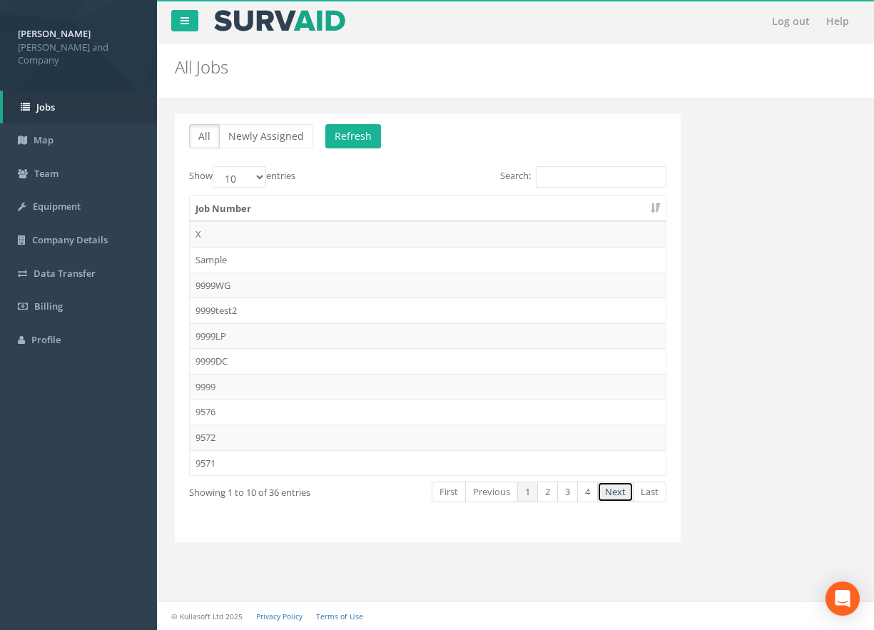
click at [611, 494] on link "Next" at bounding box center [615, 492] width 36 height 21
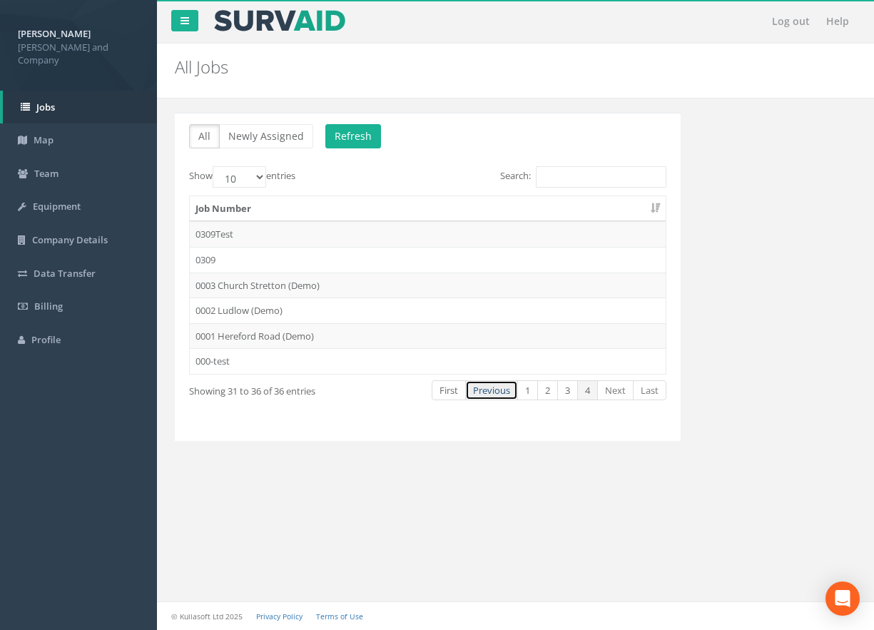
click at [497, 387] on link "Previous" at bounding box center [491, 390] width 53 height 21
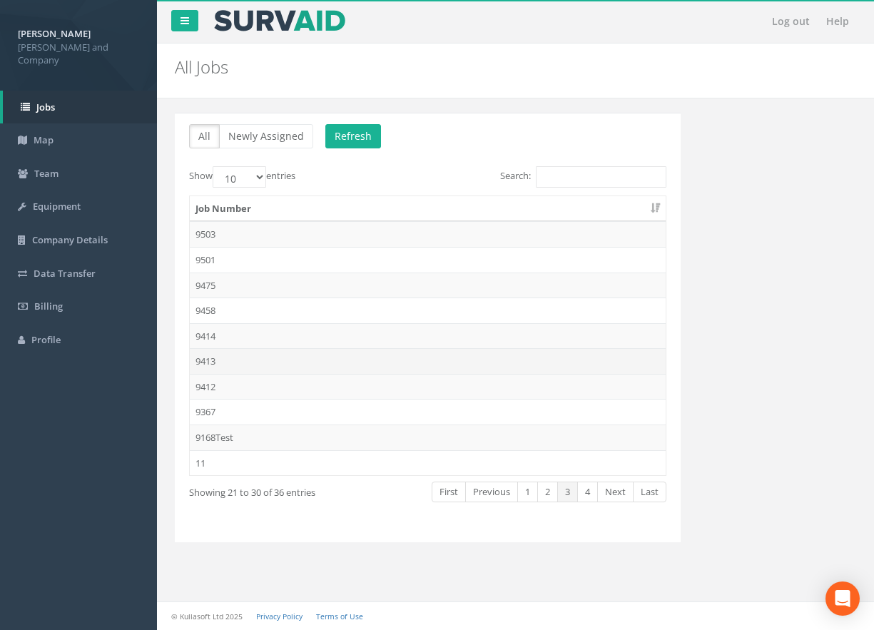
click at [219, 365] on td "9413" at bounding box center [428, 361] width 476 height 26
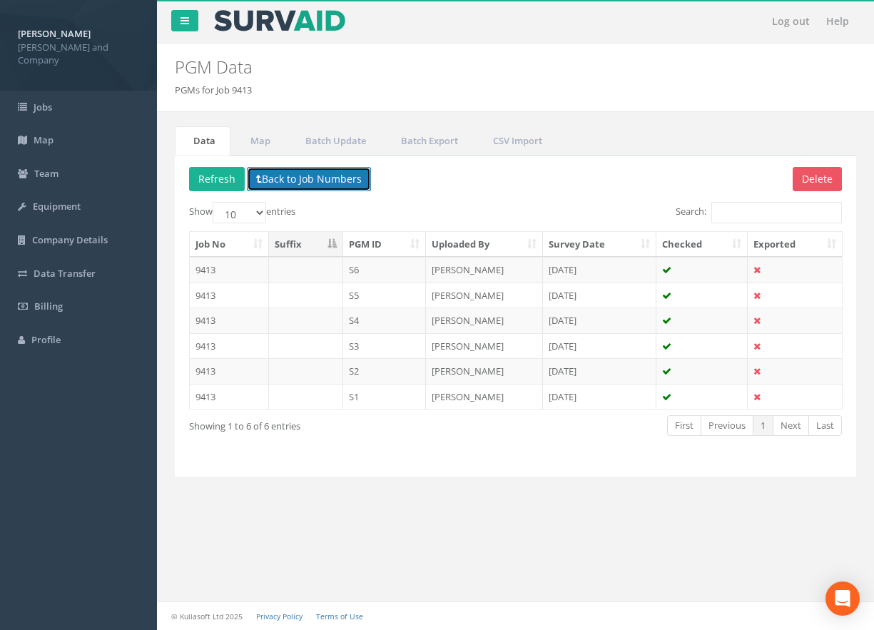
click at [306, 185] on button "Back to Job Numbers" at bounding box center [309, 179] width 124 height 24
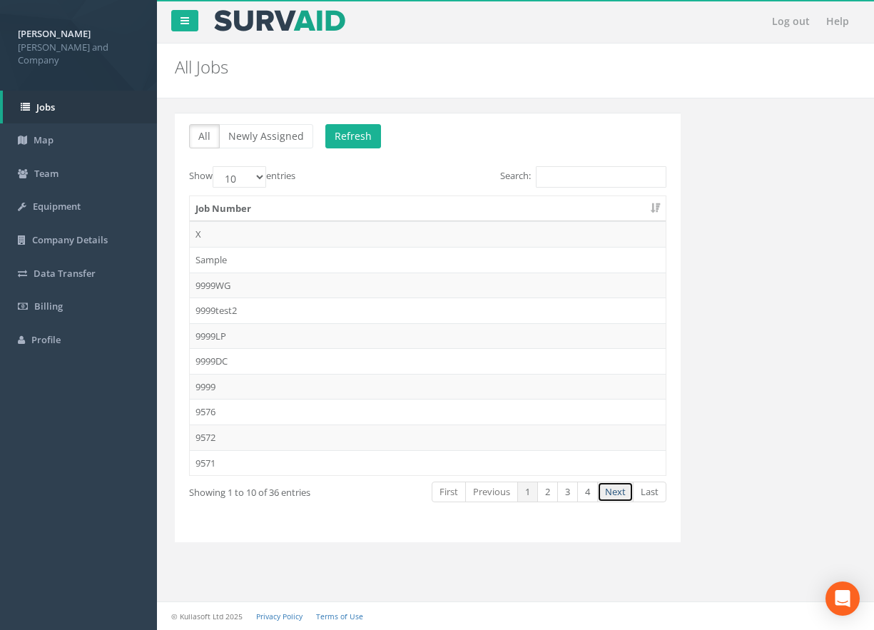
click at [610, 490] on link "Next" at bounding box center [615, 492] width 36 height 21
click at [213, 338] on td "9414" at bounding box center [428, 336] width 476 height 26
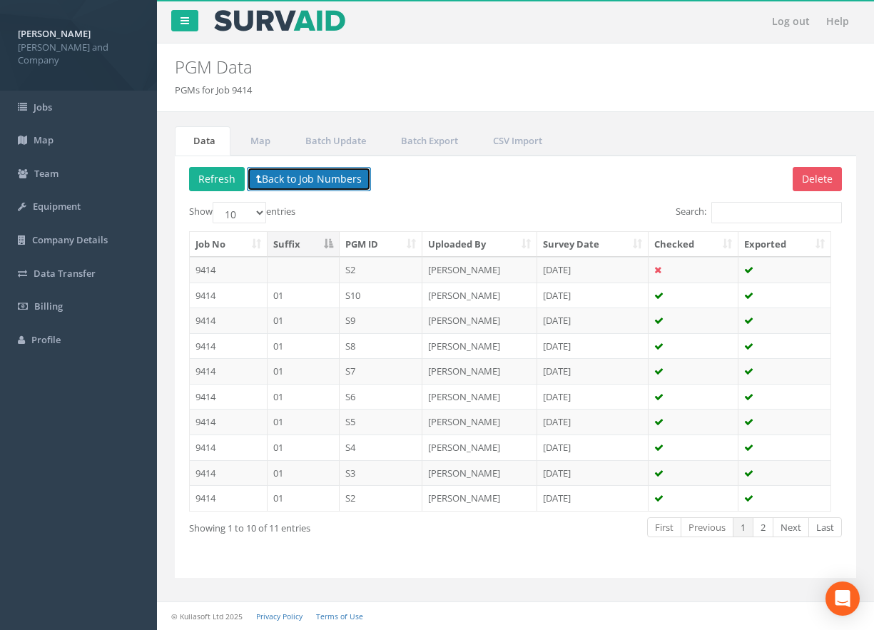
click at [331, 172] on button "Back to Job Numbers" at bounding box center [309, 179] width 124 height 24
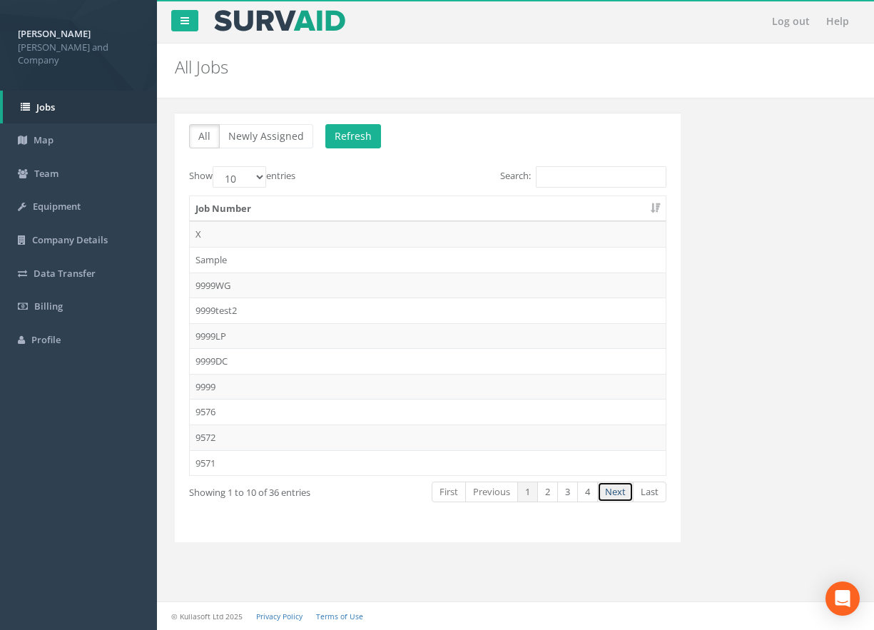
click at [622, 490] on link "Next" at bounding box center [615, 492] width 36 height 21
click at [617, 496] on link "Next" at bounding box center [615, 492] width 36 height 21
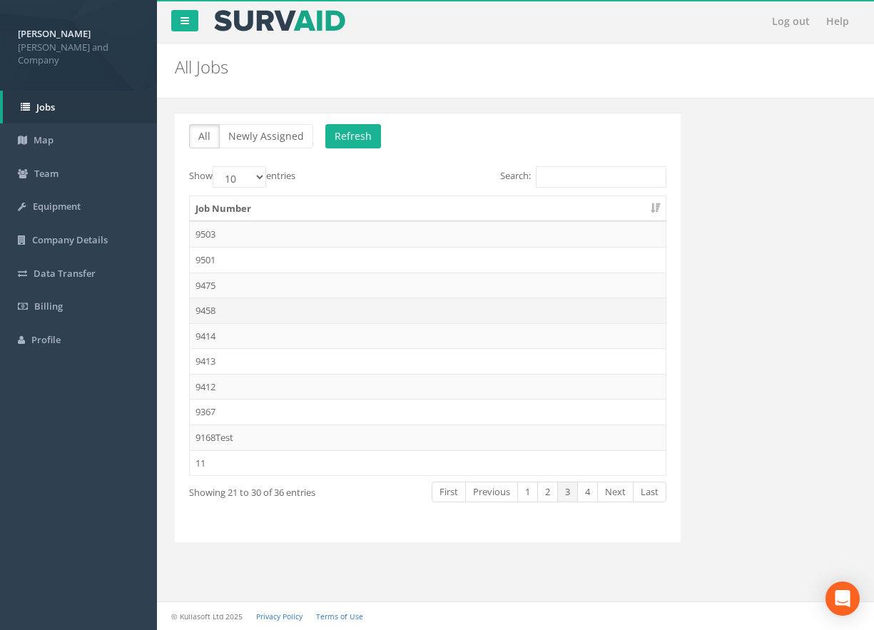
click at [226, 305] on td "9458" at bounding box center [428, 310] width 476 height 26
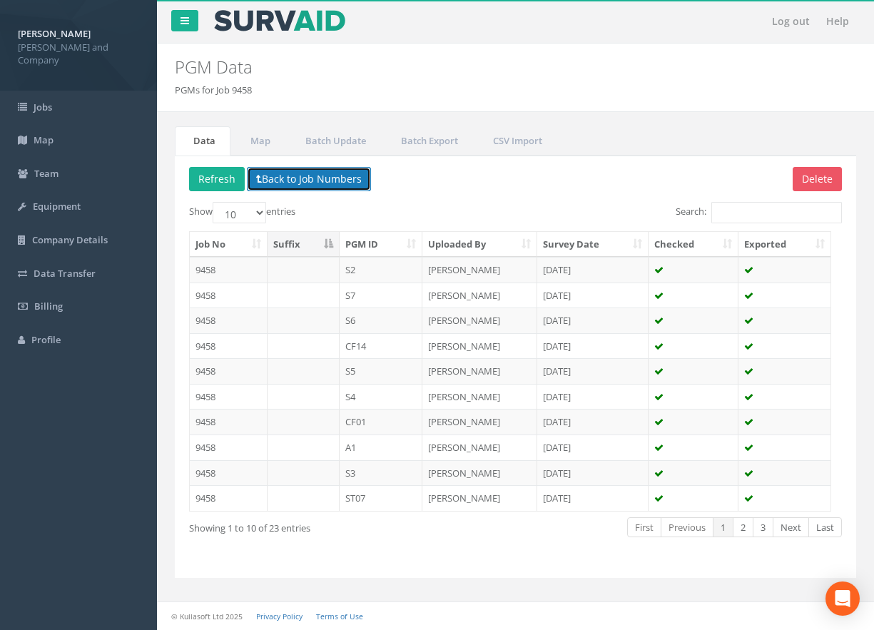
click at [287, 170] on button "Back to Job Numbers" at bounding box center [309, 179] width 124 height 24
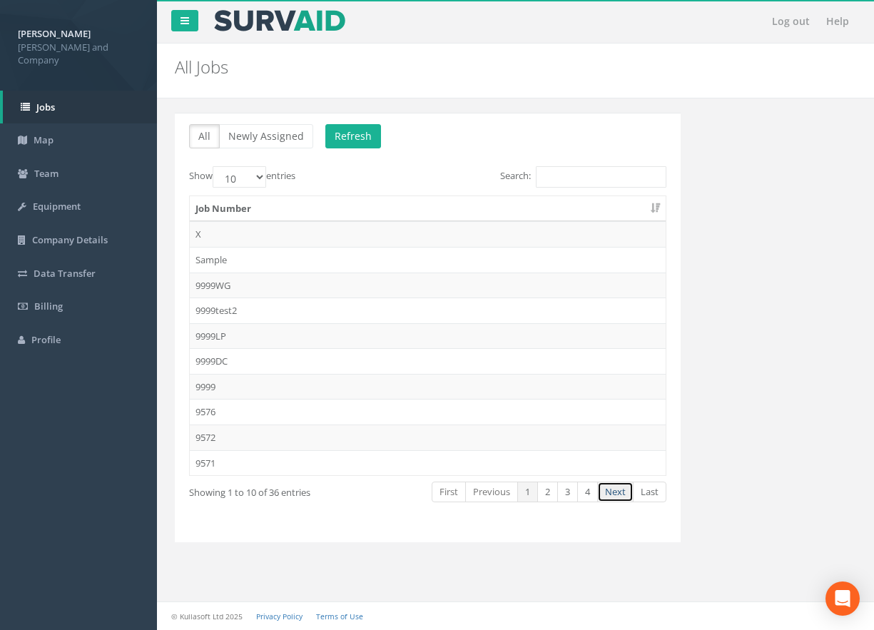
click at [615, 491] on link "Next" at bounding box center [615, 492] width 36 height 21
click at [608, 487] on link "Next" at bounding box center [615, 492] width 36 height 21
click at [193, 281] on td "9475" at bounding box center [428, 286] width 476 height 26
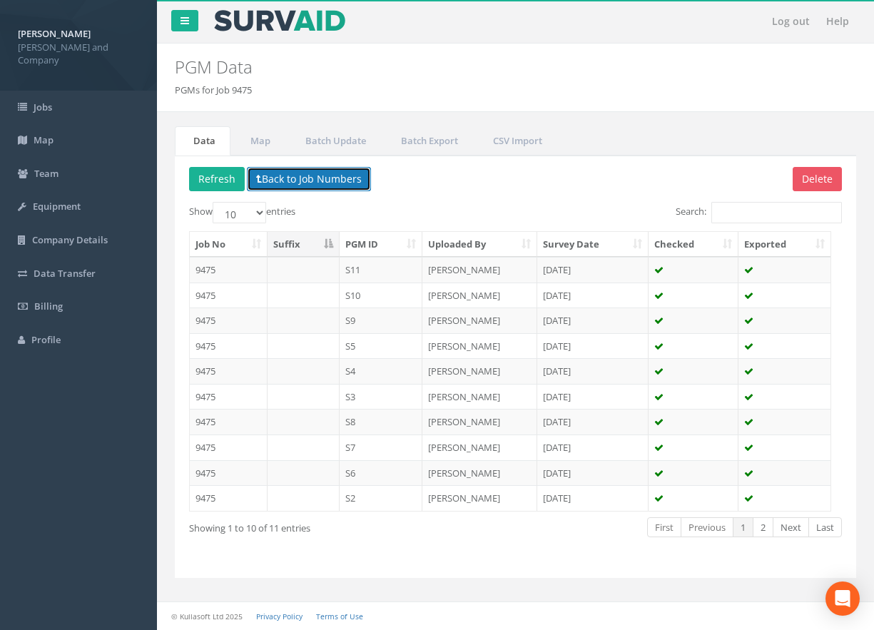
click at [305, 188] on button "Back to Job Numbers" at bounding box center [309, 179] width 124 height 24
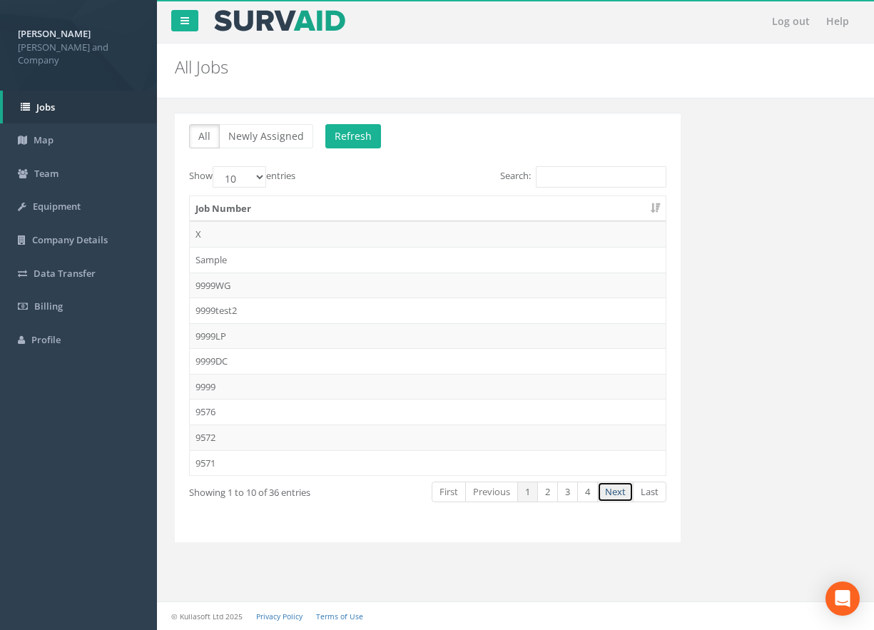
click at [613, 487] on link "Next" at bounding box center [615, 492] width 36 height 21
click at [200, 258] on td "9501" at bounding box center [428, 260] width 476 height 26
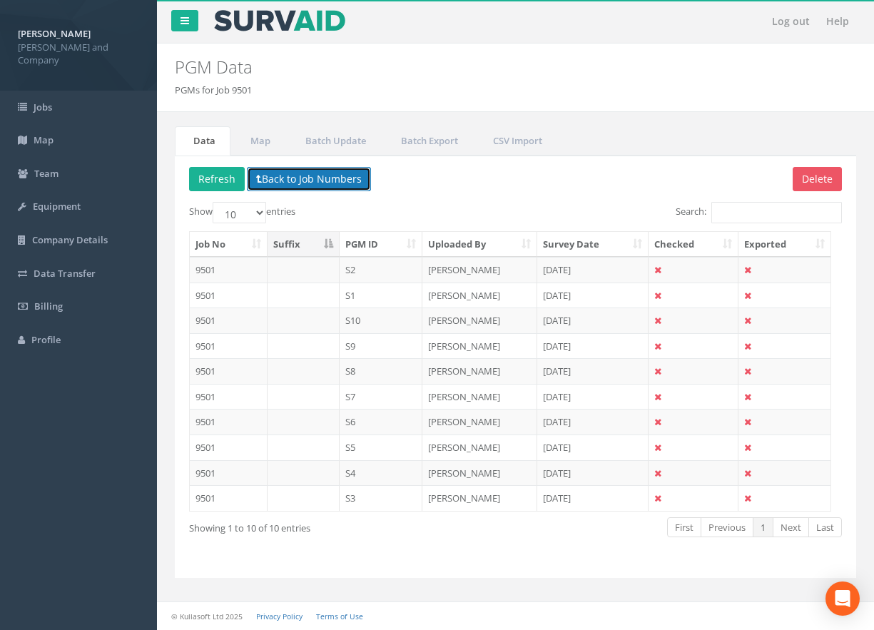
click at [352, 185] on button "Back to Job Numbers" at bounding box center [309, 179] width 124 height 24
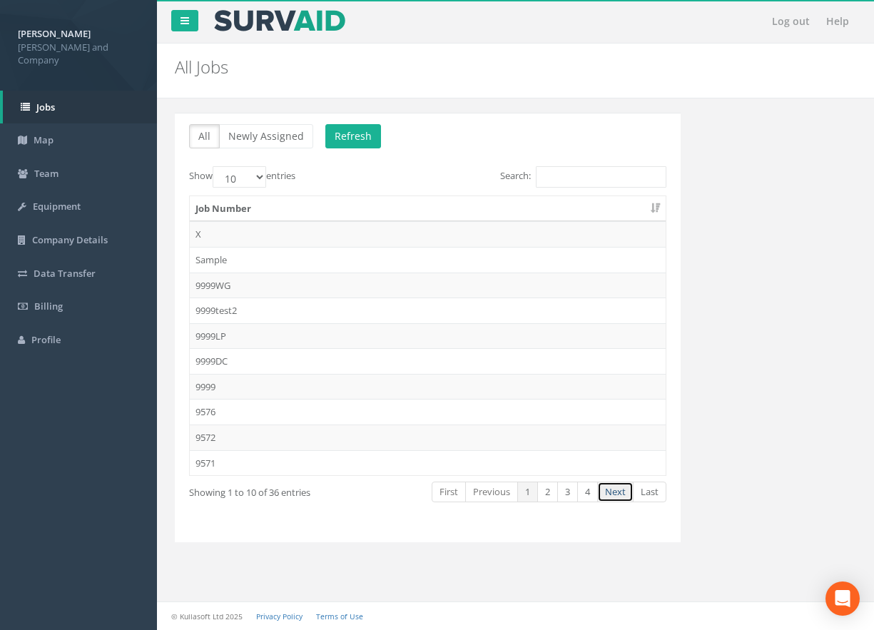
click at [616, 490] on link "Next" at bounding box center [615, 492] width 36 height 21
click at [235, 238] on td "9503" at bounding box center [428, 234] width 476 height 26
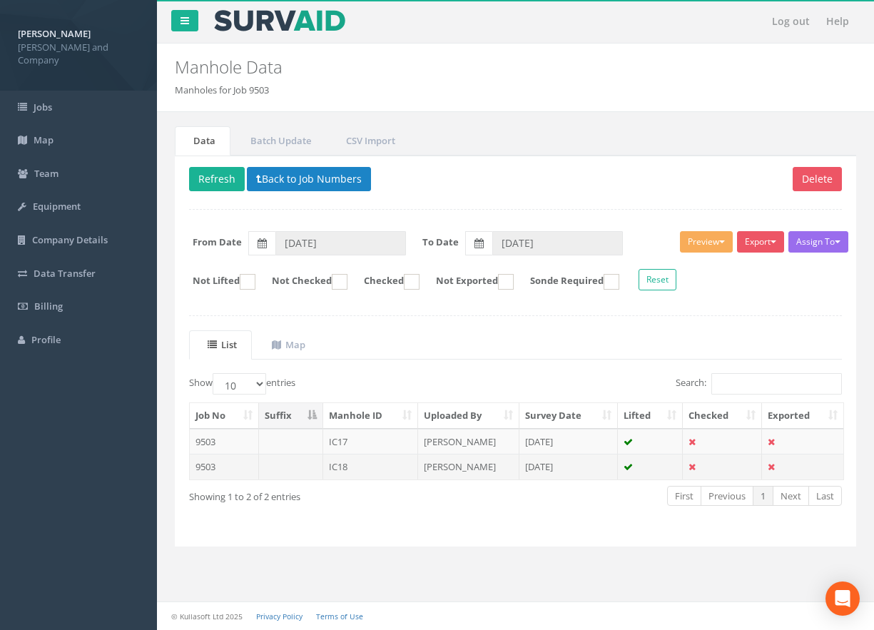
click at [349, 474] on td "IC18" at bounding box center [371, 467] width 96 height 26
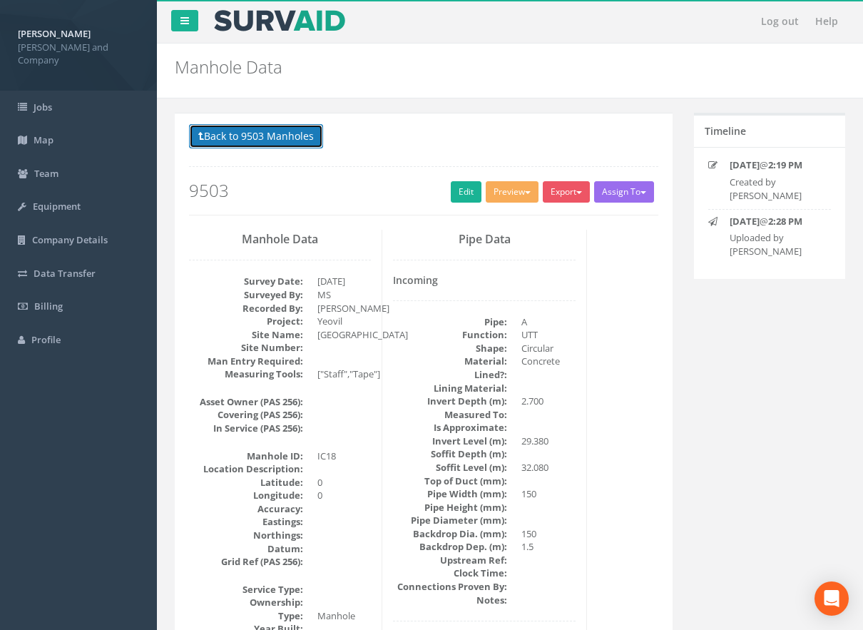
click at [302, 141] on button "Back to 9503 Manholes" at bounding box center [256, 136] width 134 height 24
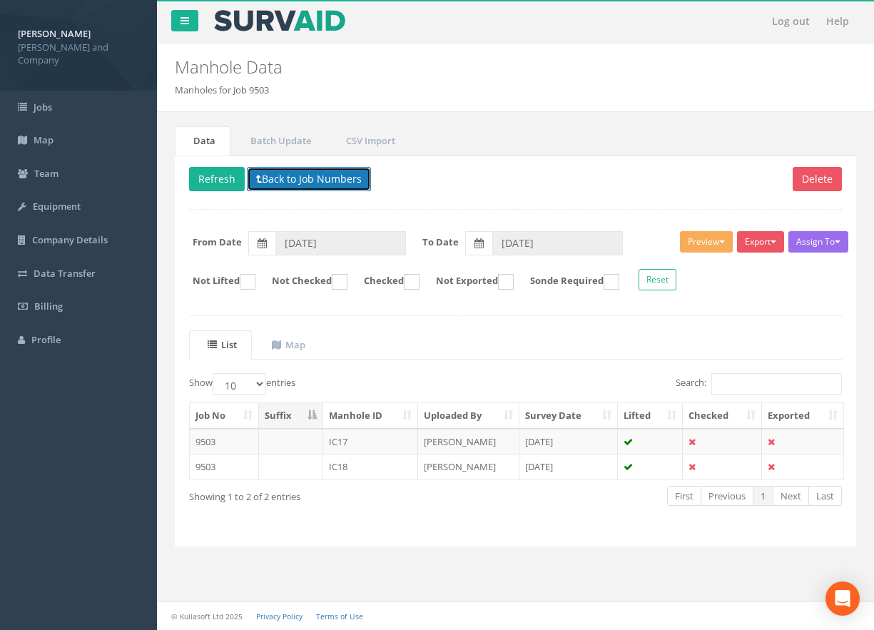
click at [320, 179] on button "Back to Job Numbers" at bounding box center [309, 179] width 124 height 24
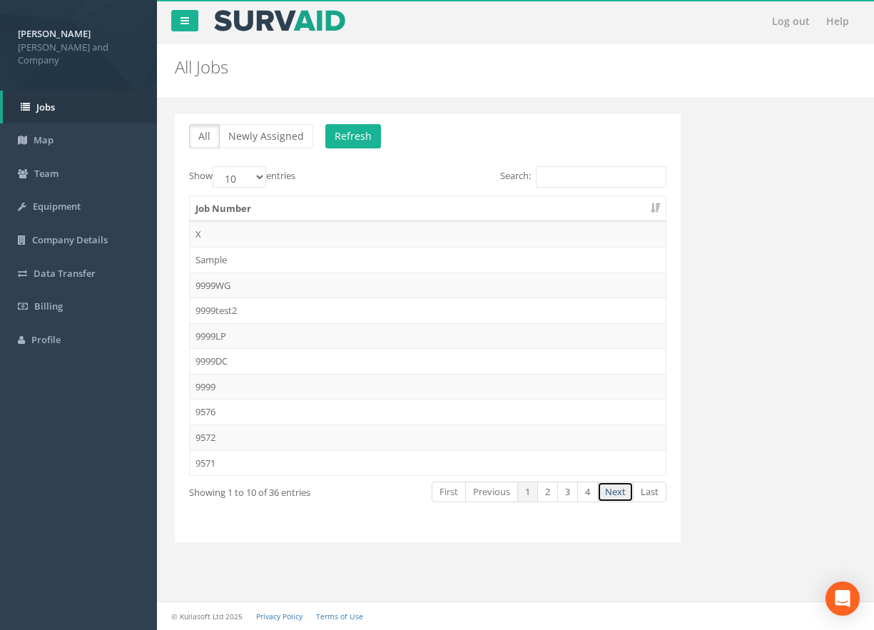
click at [611, 491] on link "Next" at bounding box center [615, 492] width 36 height 21
click at [493, 494] on link "Previous" at bounding box center [491, 492] width 53 height 21
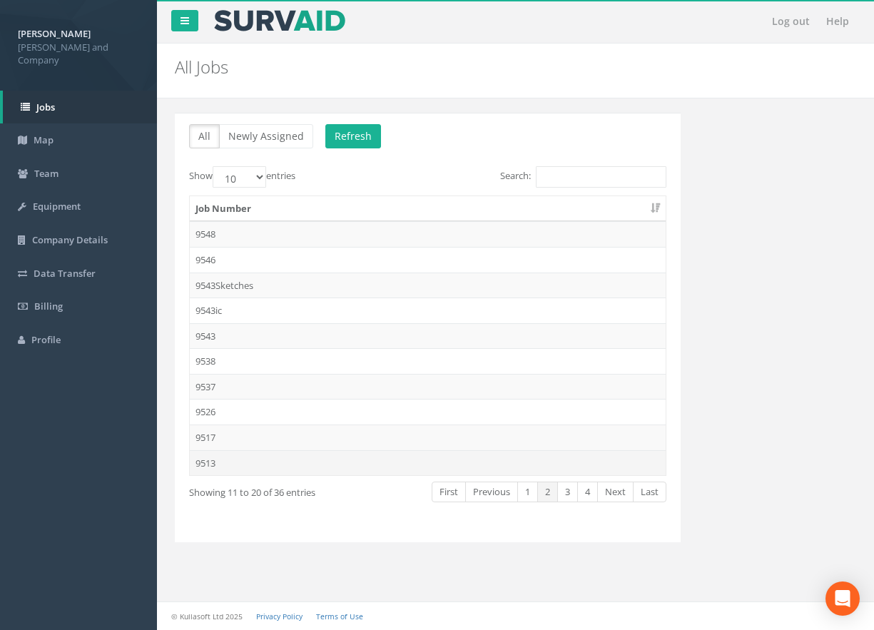
click at [210, 469] on td "9513" at bounding box center [428, 463] width 476 height 26
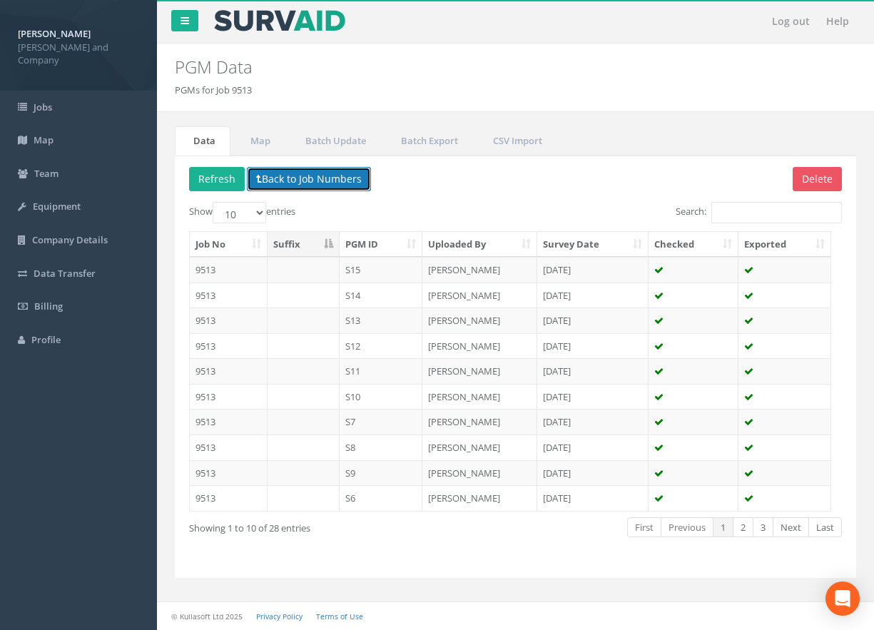
click at [310, 173] on button "Back to Job Numbers" at bounding box center [309, 179] width 124 height 24
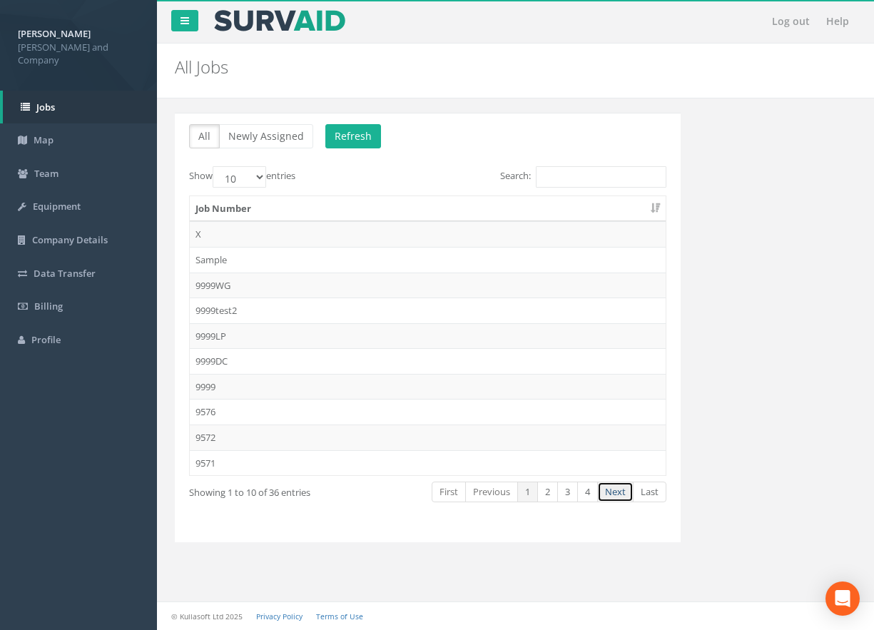
click at [606, 488] on link "Next" at bounding box center [615, 492] width 36 height 21
click at [222, 432] on td "9517" at bounding box center [428, 437] width 476 height 26
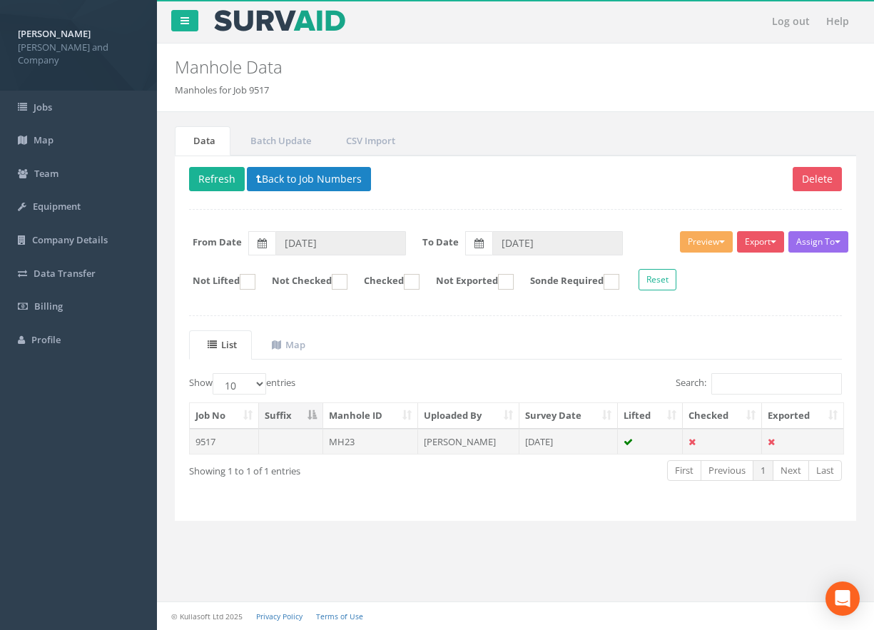
click at [358, 443] on td "MH23" at bounding box center [371, 442] width 96 height 26
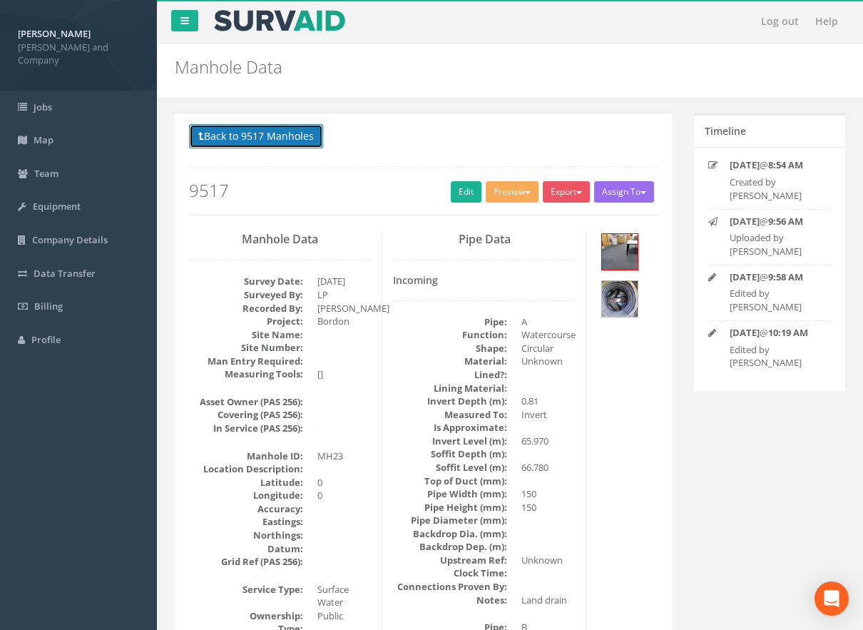
click at [224, 130] on button "Back to 9517 Manholes" at bounding box center [256, 136] width 134 height 24
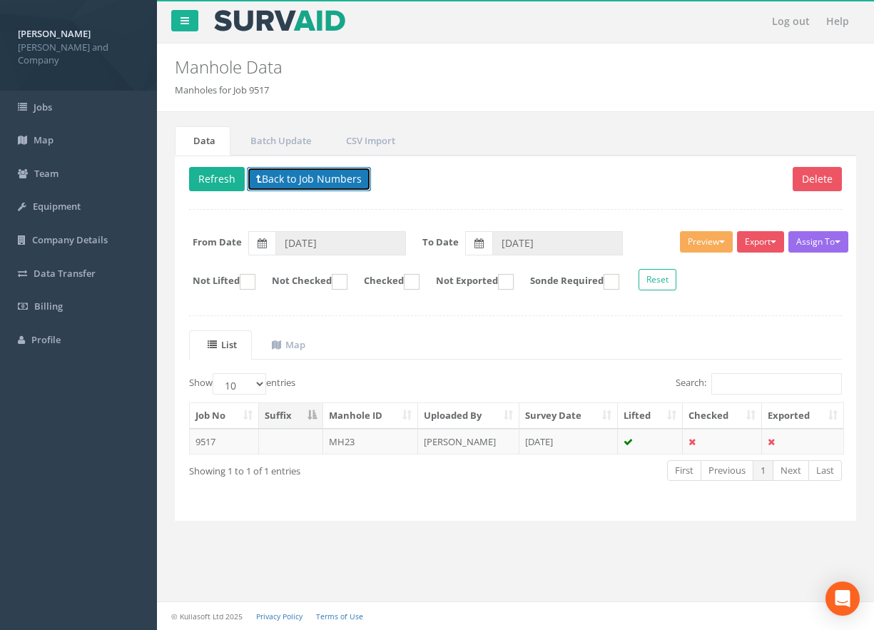
click at [265, 178] on button "Back to Job Numbers" at bounding box center [309, 179] width 124 height 24
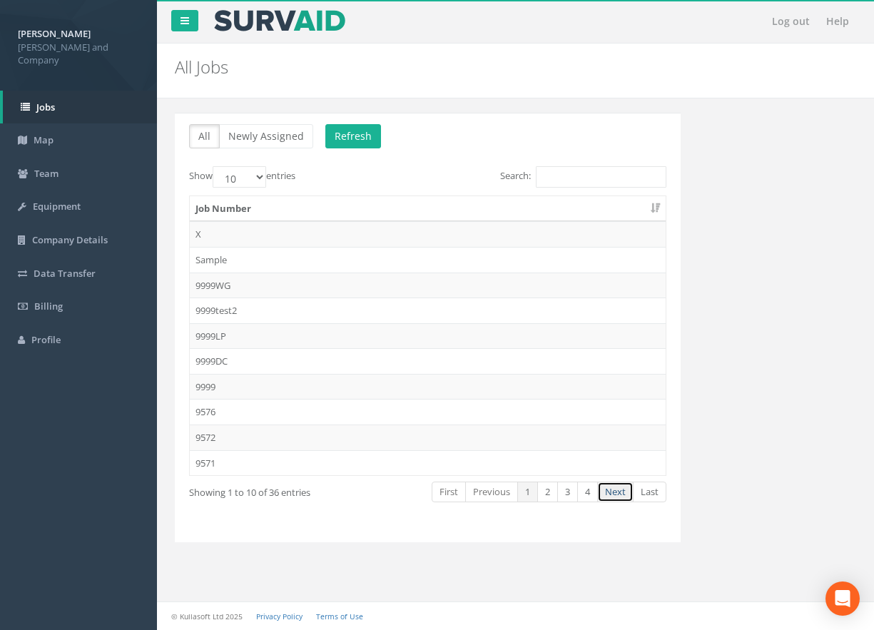
click at [615, 492] on link "Next" at bounding box center [615, 492] width 36 height 21
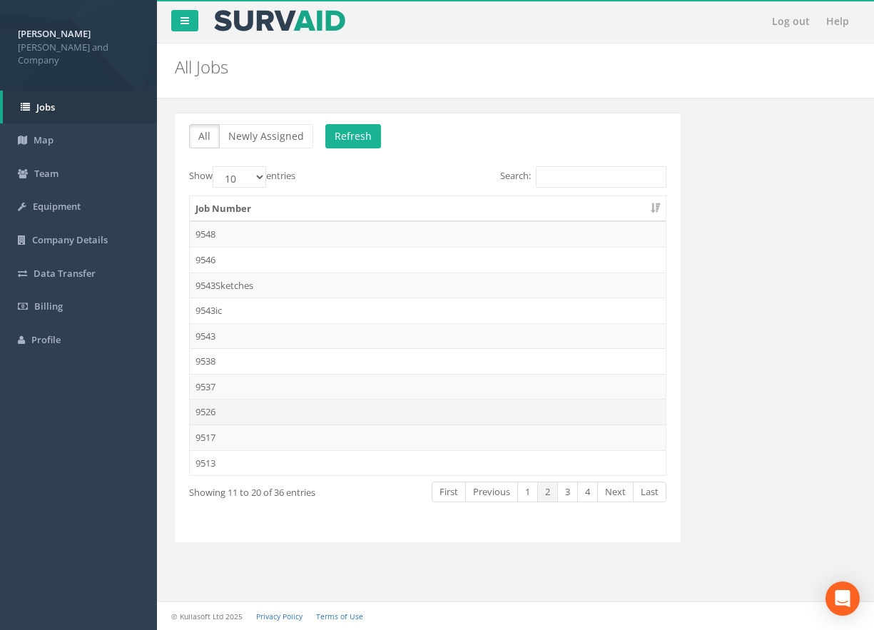
click at [208, 412] on td "9526" at bounding box center [428, 412] width 476 height 26
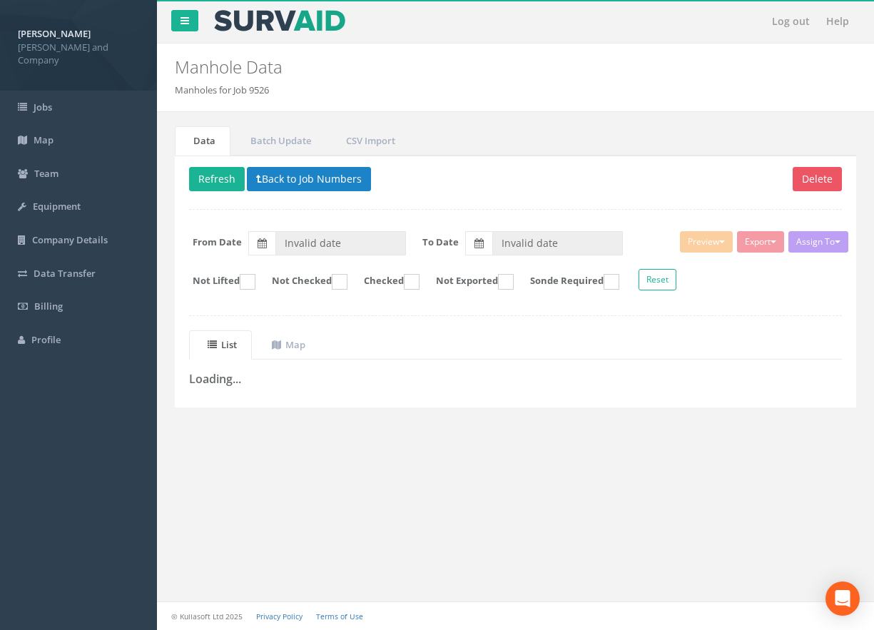
type input "[DATE]"
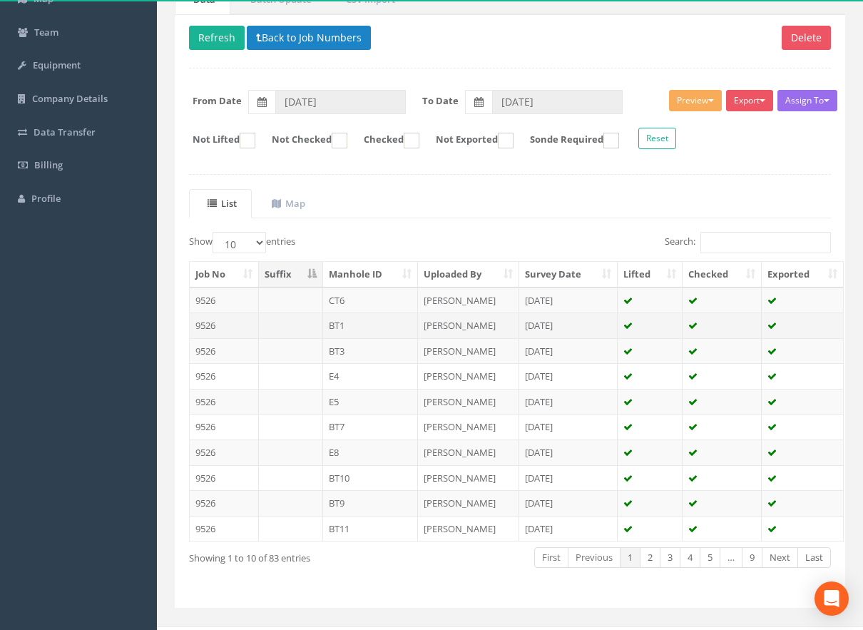
scroll to position [143, 0]
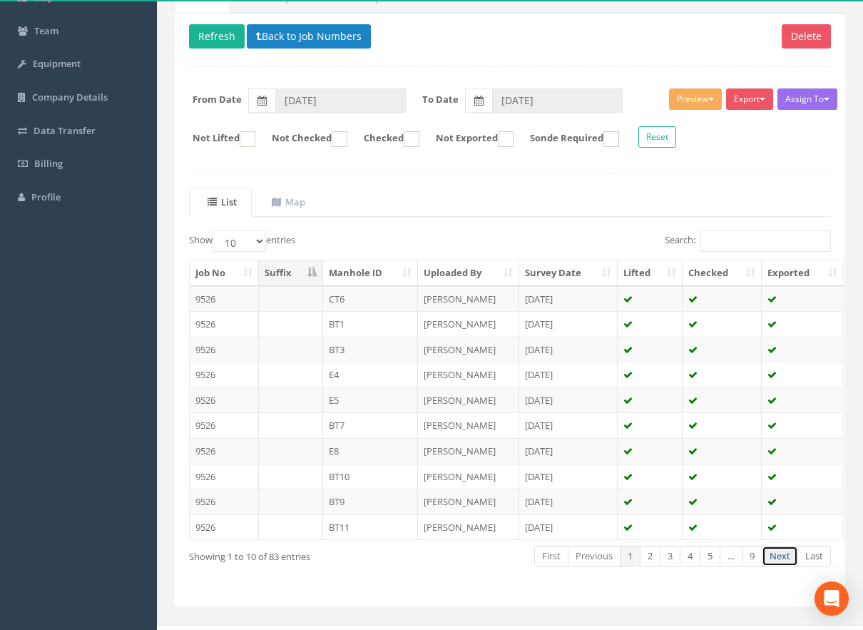
click at [775, 554] on link "Next" at bounding box center [780, 556] width 36 height 21
click at [776, 554] on link "Next" at bounding box center [780, 556] width 36 height 21
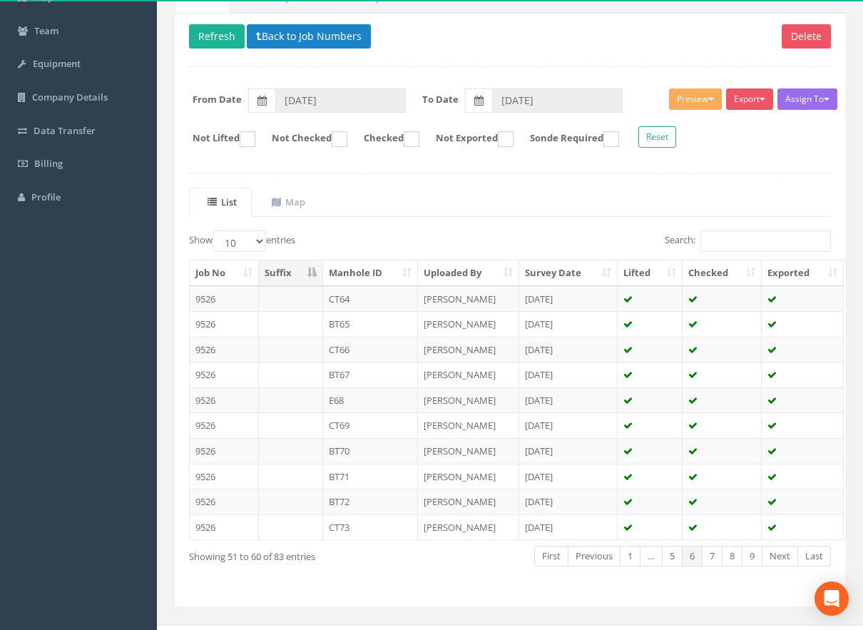
click at [776, 554] on link "Next" at bounding box center [780, 556] width 36 height 21
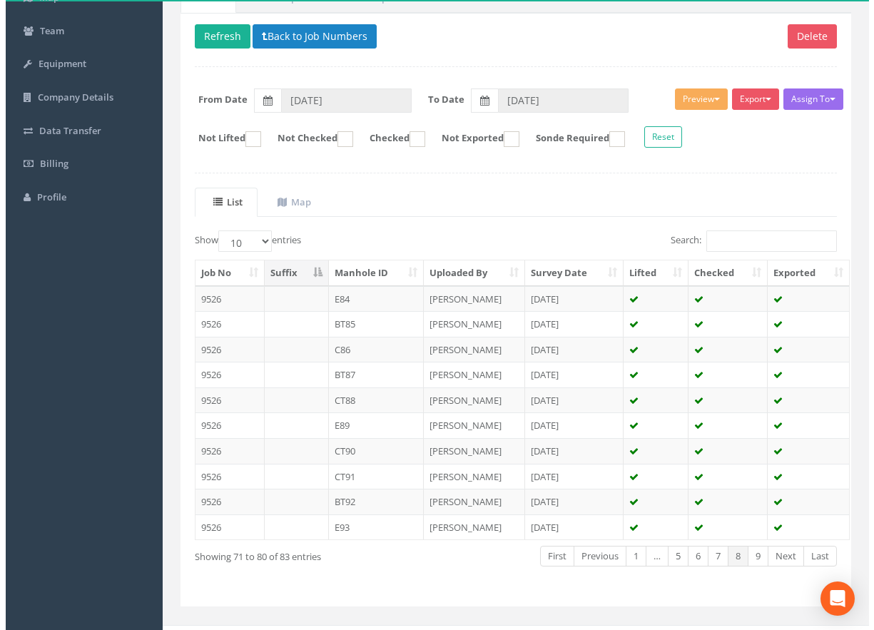
scroll to position [0, 0]
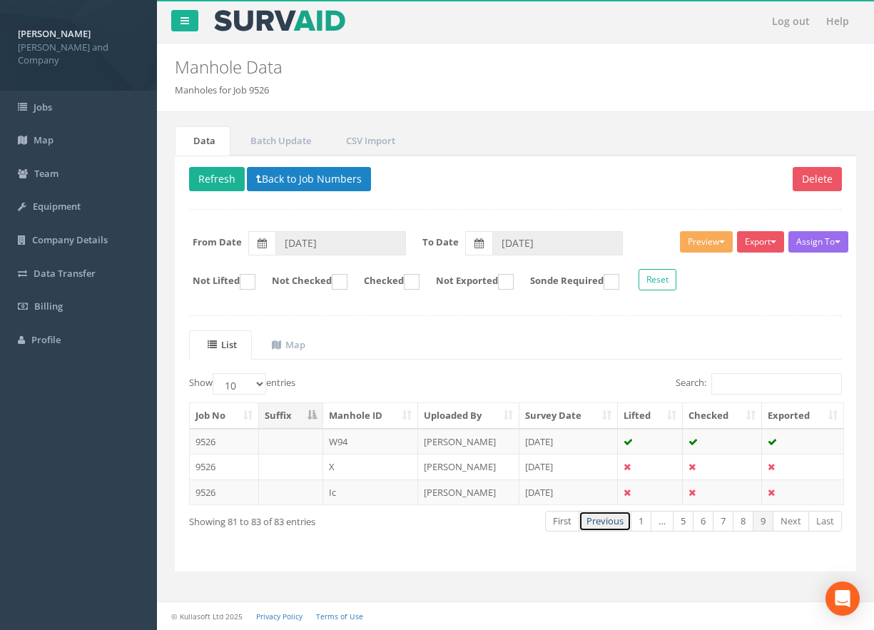
click at [597, 520] on link "Previous" at bounding box center [605, 521] width 53 height 21
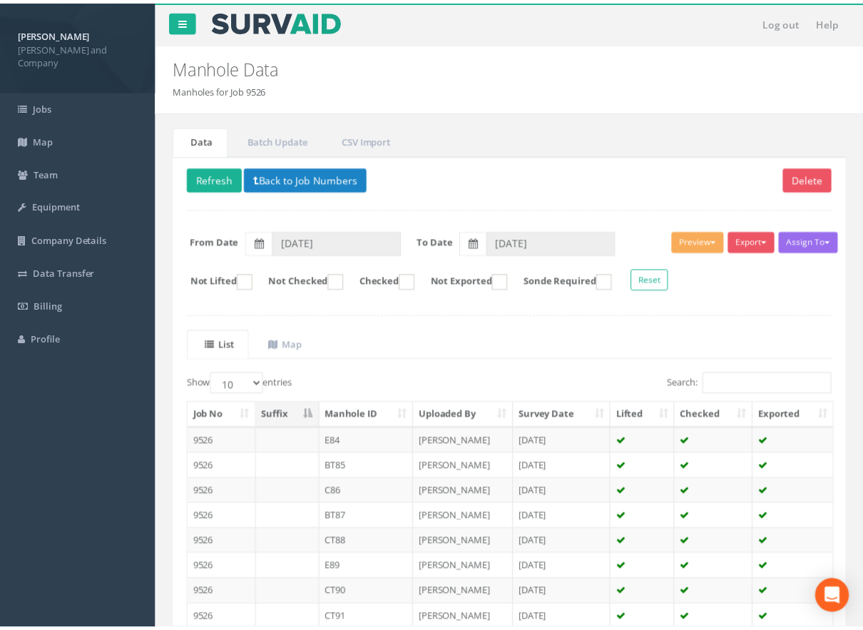
scroll to position [166, 0]
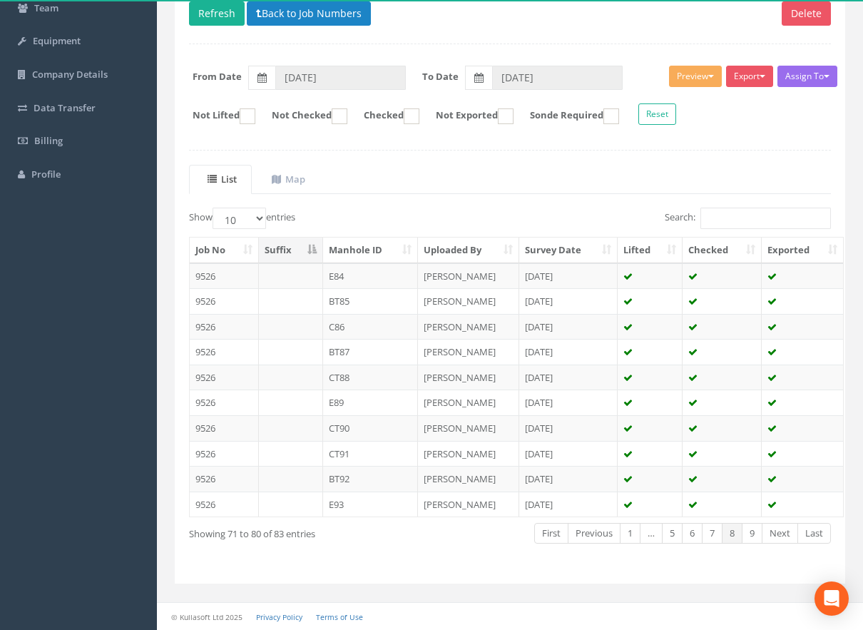
click at [597, 520] on div "Job No Suffix Manhole ID Uploaded By Survey Date Lifted Checked Exported 9526 E…" at bounding box center [509, 377] width 663 height 289
click at [599, 531] on link "Previous" at bounding box center [594, 533] width 53 height 21
click at [598, 531] on link "Previous" at bounding box center [594, 533] width 53 height 21
click at [598, 531] on link "Previous" at bounding box center [592, 533] width 53 height 21
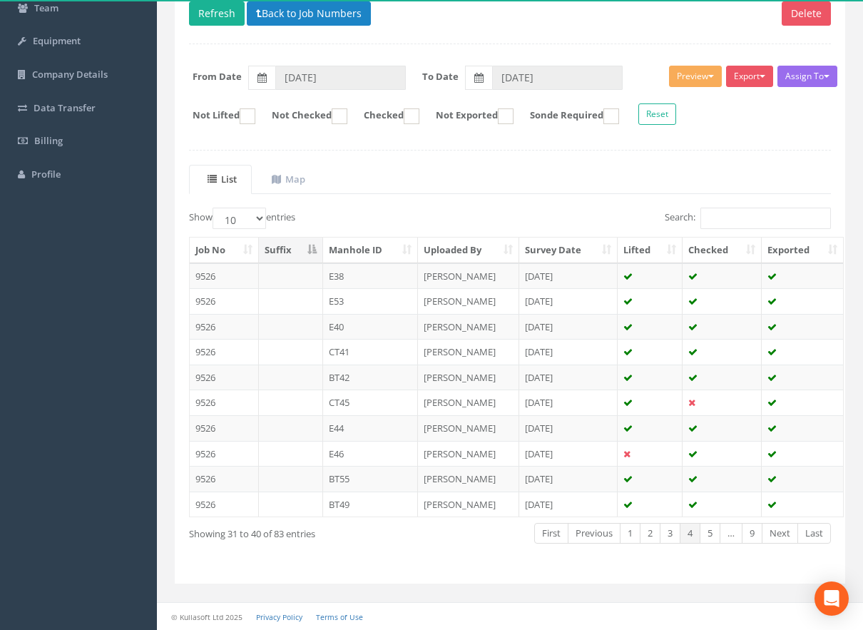
click at [598, 531] on link "Previous" at bounding box center [594, 533] width 53 height 21
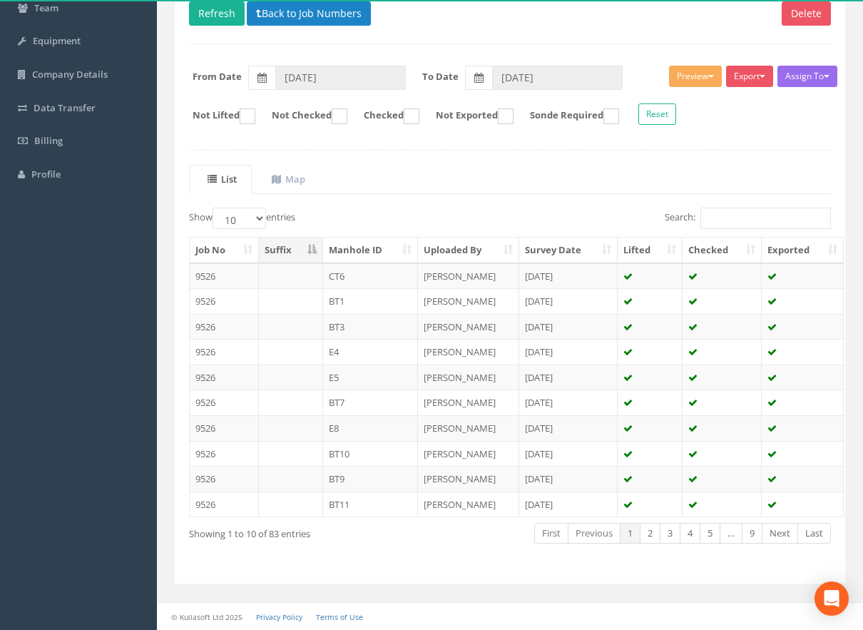
click at [593, 538] on link "Previous" at bounding box center [594, 533] width 53 height 21
click at [777, 539] on link "Next" at bounding box center [780, 533] width 36 height 21
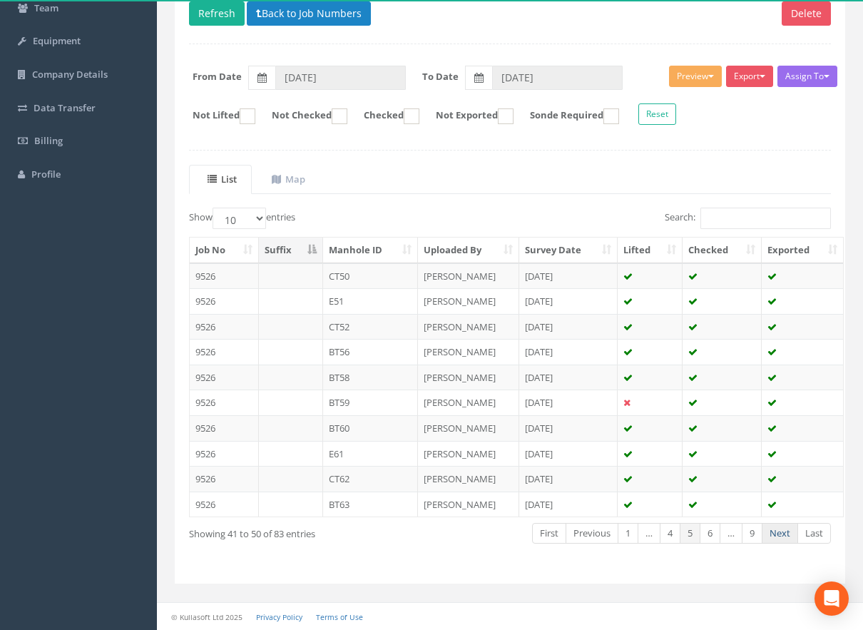
click at [777, 539] on link "Next" at bounding box center [780, 533] width 36 height 21
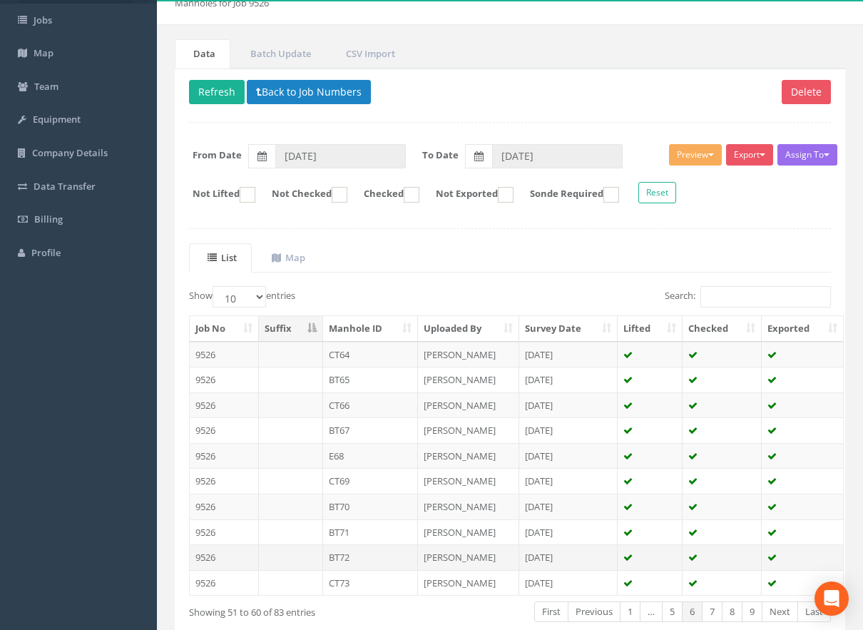
scroll to position [143, 0]
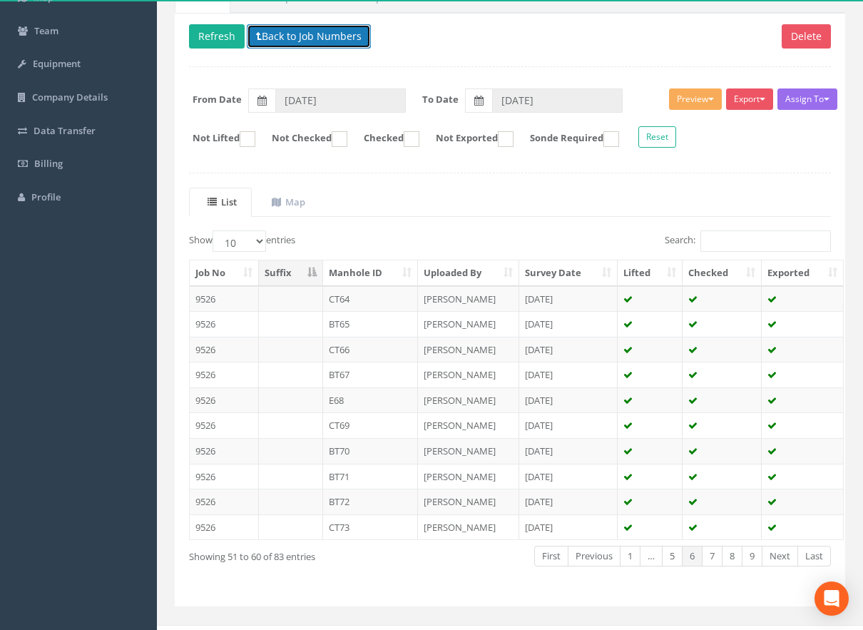
click at [305, 33] on button "Back to Job Numbers" at bounding box center [309, 36] width 124 height 24
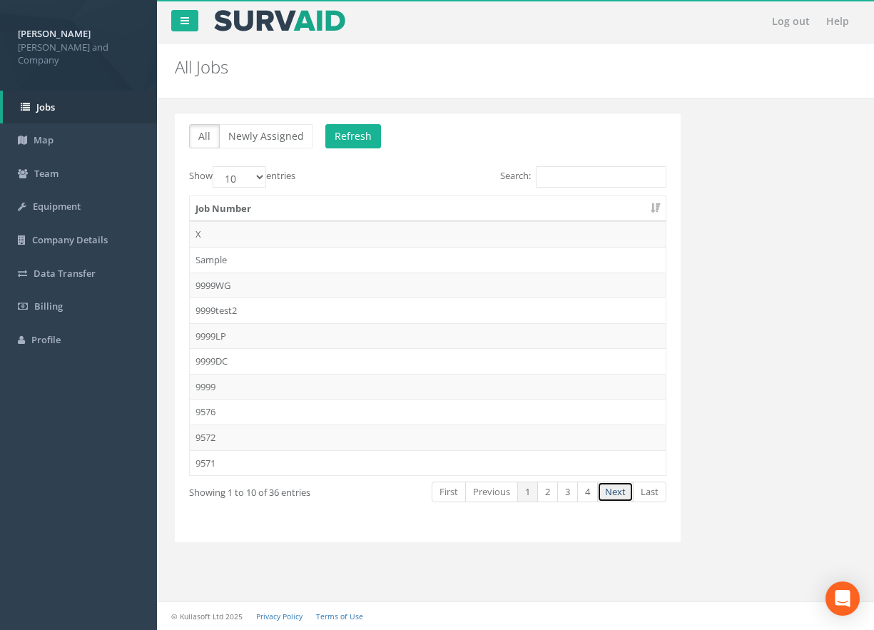
click at [612, 485] on link "Next" at bounding box center [615, 492] width 36 height 21
click at [208, 385] on td "9537" at bounding box center [428, 387] width 476 height 26
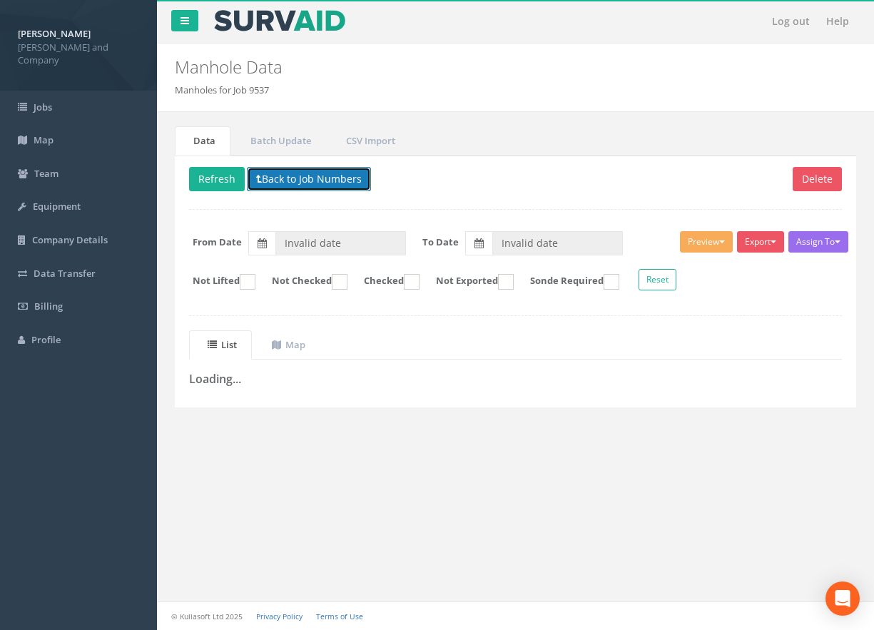
click at [312, 176] on button "Back to Job Numbers" at bounding box center [309, 179] width 124 height 24
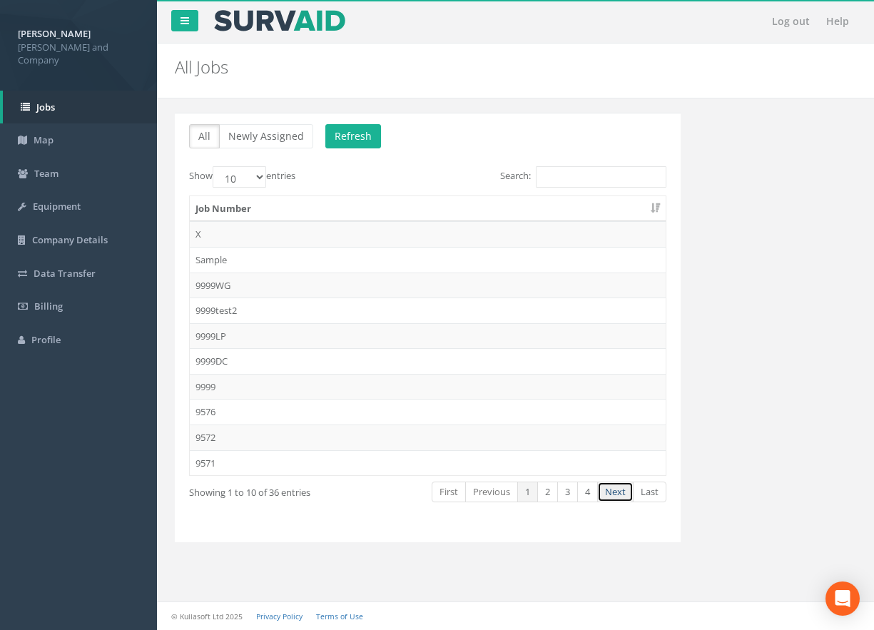
click at [607, 494] on link "Next" at bounding box center [615, 492] width 36 height 21
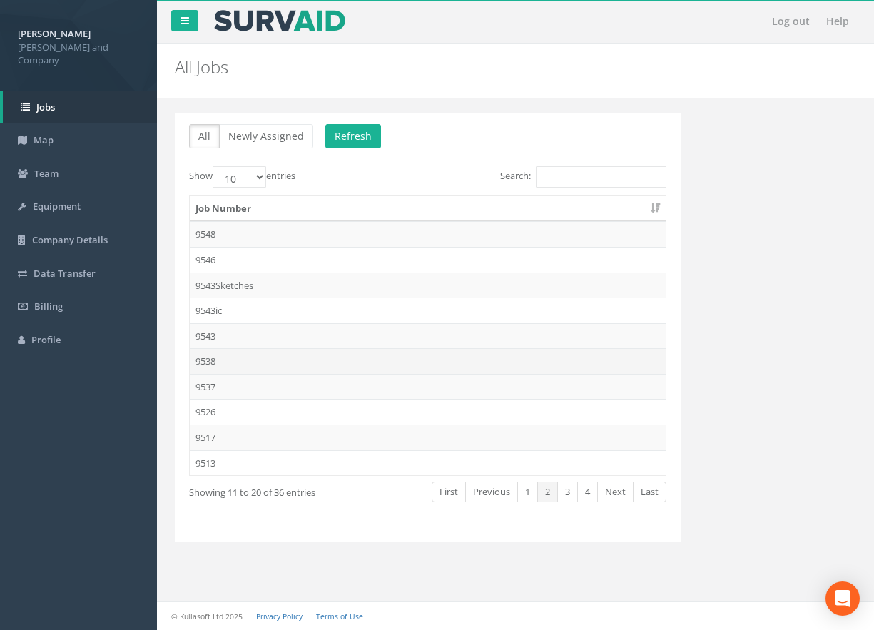
click at [209, 359] on td "9538" at bounding box center [428, 361] width 476 height 26
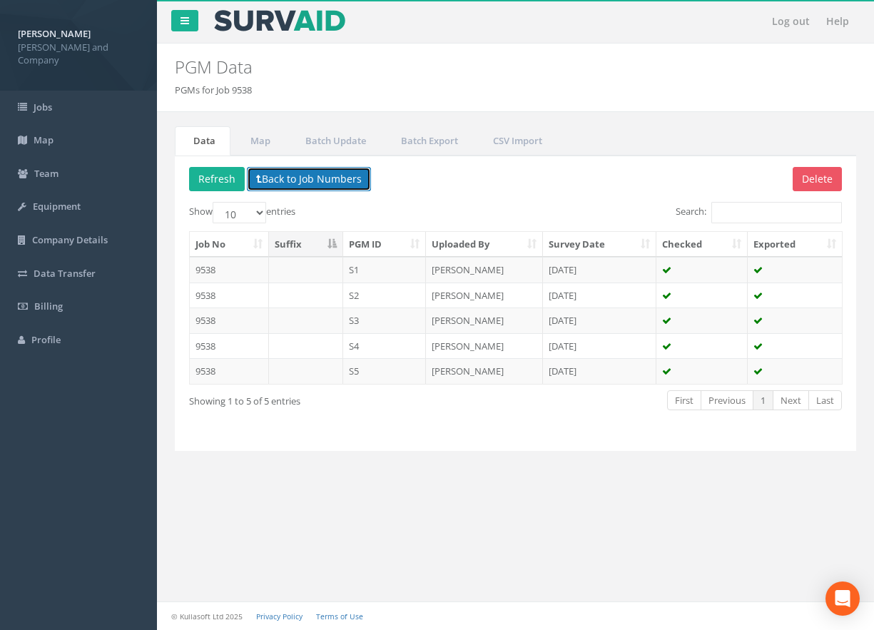
click at [304, 172] on button "Back to Job Numbers" at bounding box center [309, 179] width 124 height 24
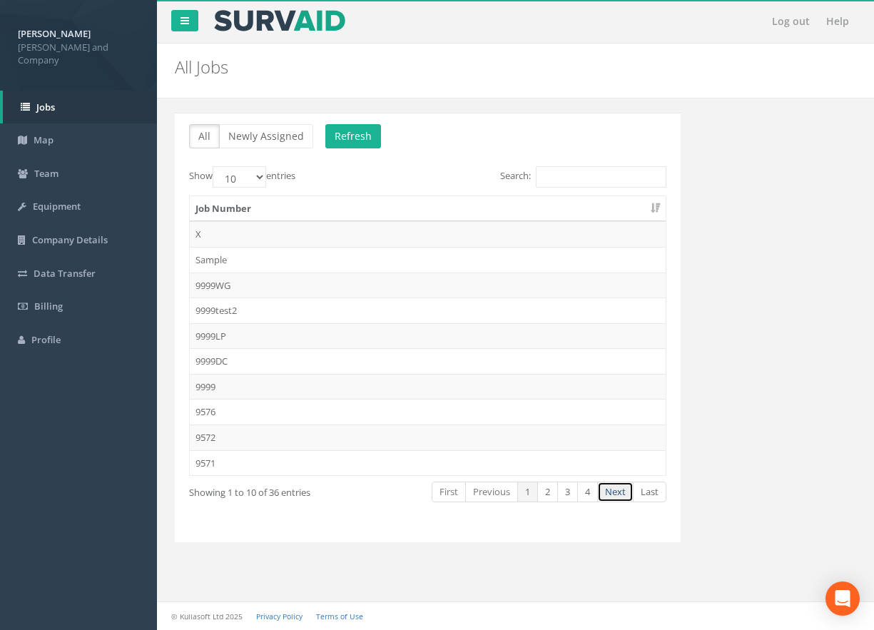
click at [612, 492] on link "Next" at bounding box center [615, 492] width 36 height 21
click at [208, 340] on td "9543" at bounding box center [428, 336] width 476 height 26
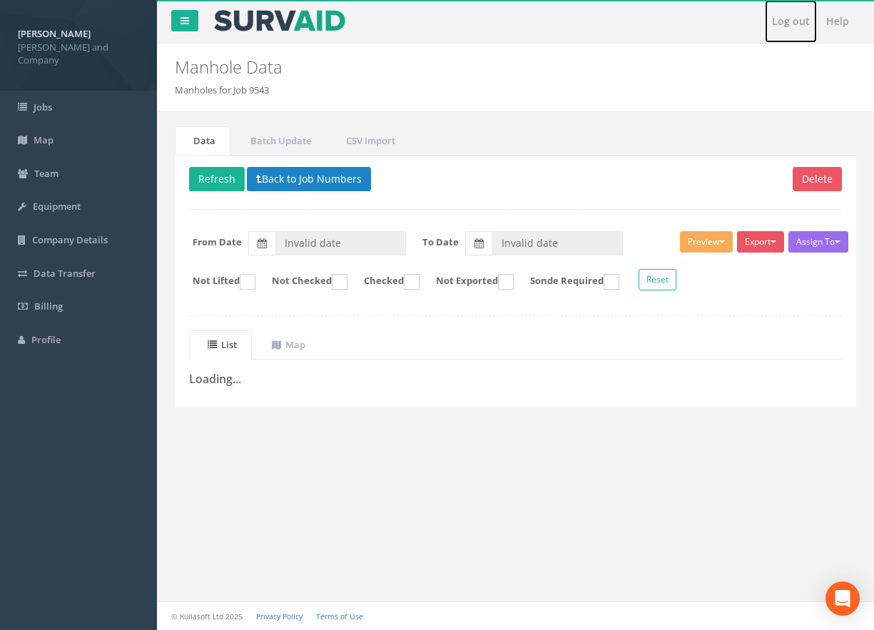
click at [786, 23] on link "Log out" at bounding box center [791, 21] width 52 height 43
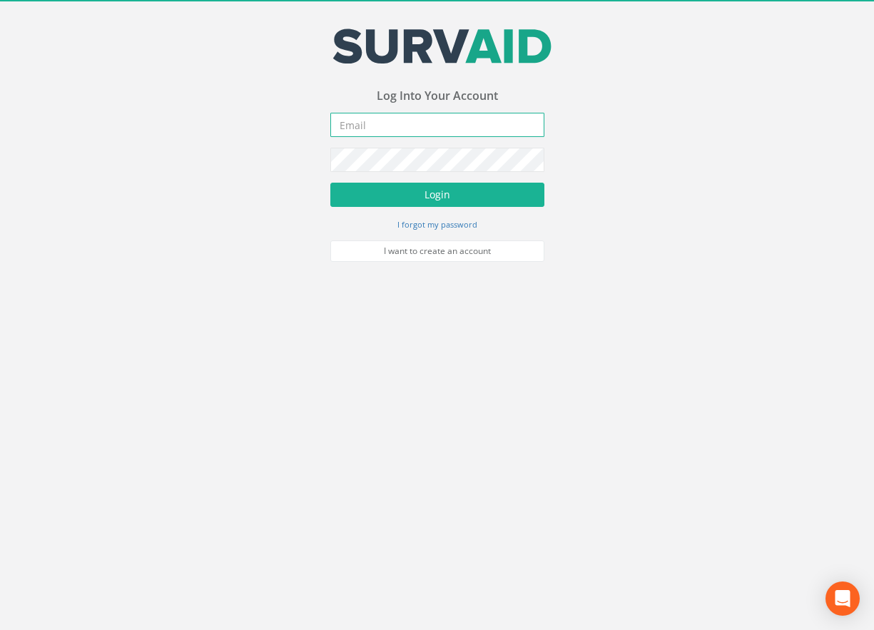
type input "[EMAIL_ADDRESS][DOMAIN_NAME]"
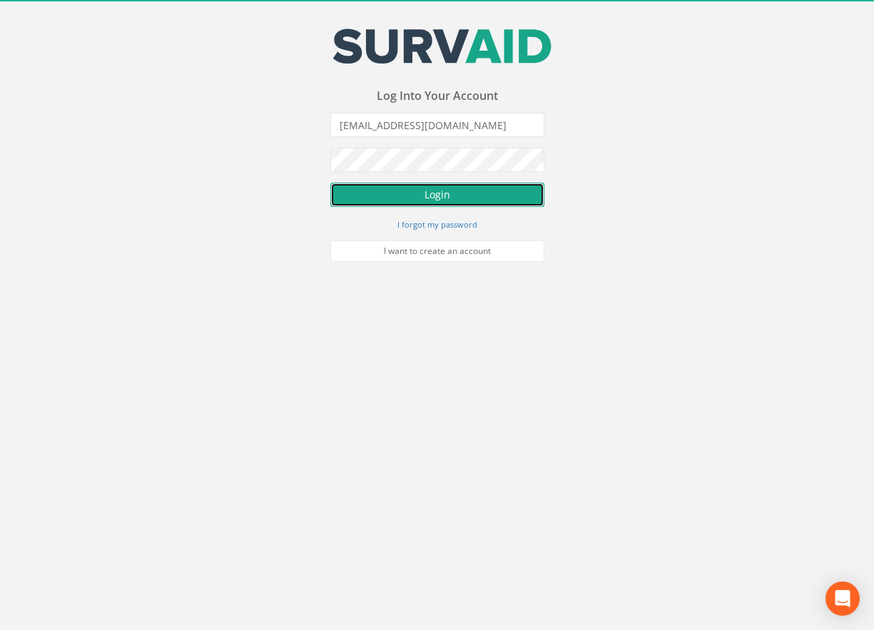
click at [420, 198] on button "Login" at bounding box center [437, 195] width 214 height 24
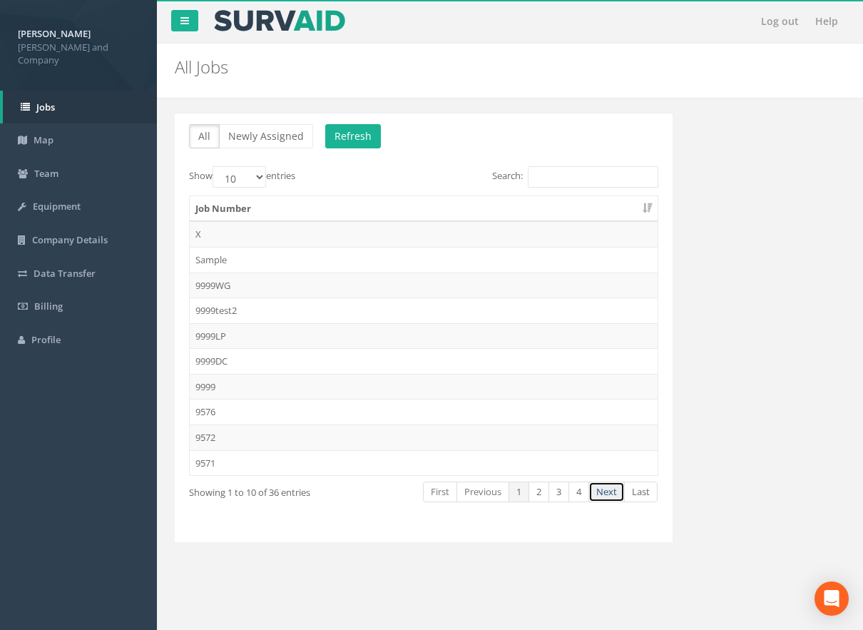
drag, startPoint x: 613, startPoint y: 494, endPoint x: 558, endPoint y: 480, distance: 56.6
click at [611, 494] on link "Next" at bounding box center [607, 492] width 36 height 21
click at [209, 409] on td "9526" at bounding box center [424, 412] width 468 height 26
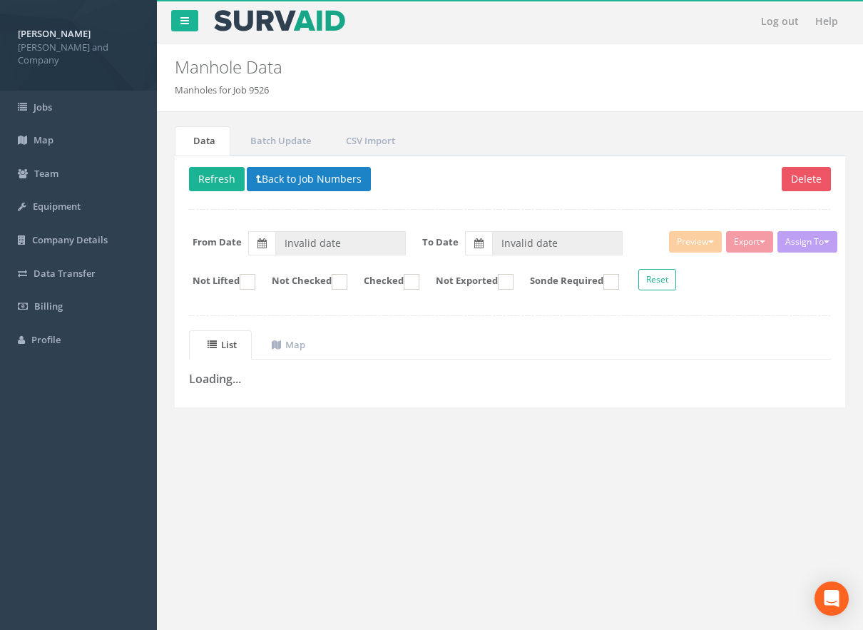
type input "[DATE]"
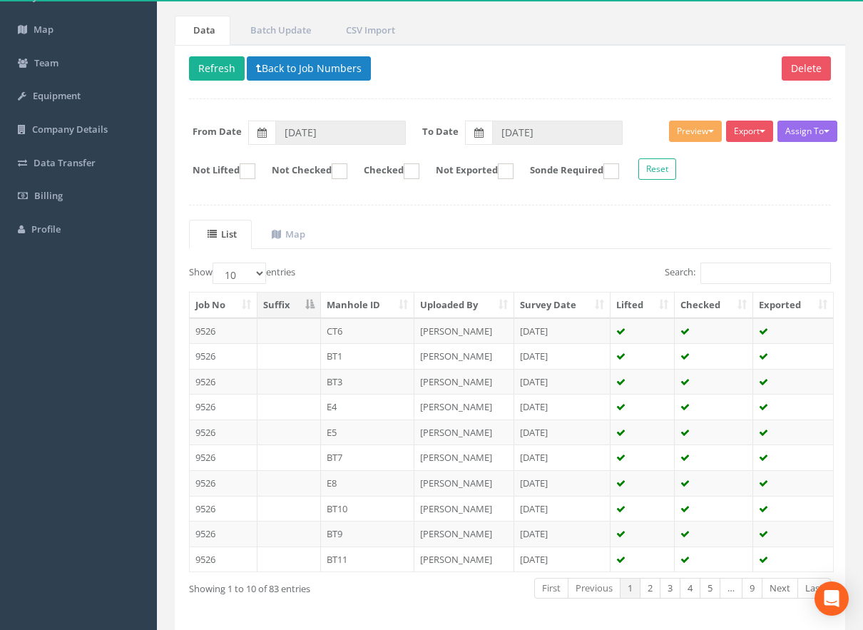
scroll to position [143, 0]
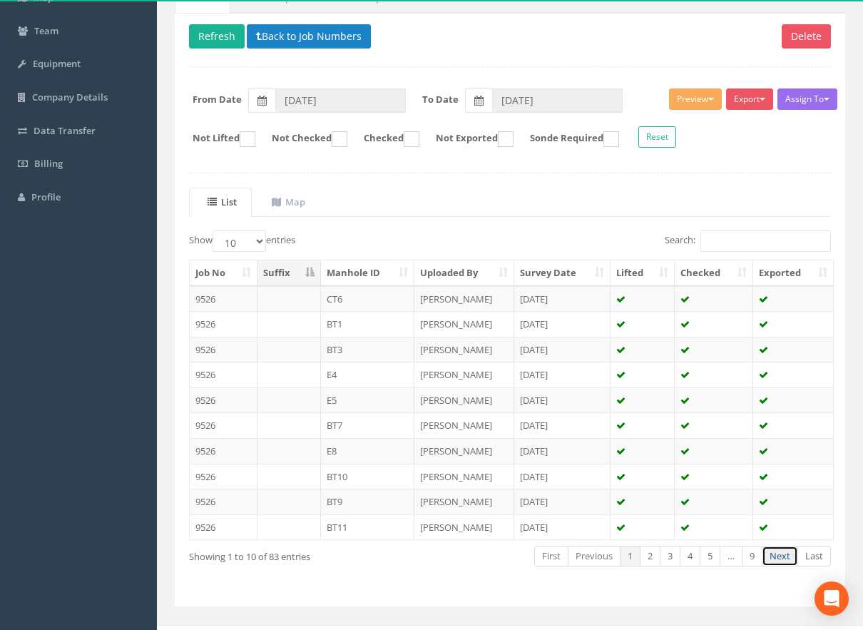
click at [778, 553] on link "Next" at bounding box center [780, 556] width 36 height 21
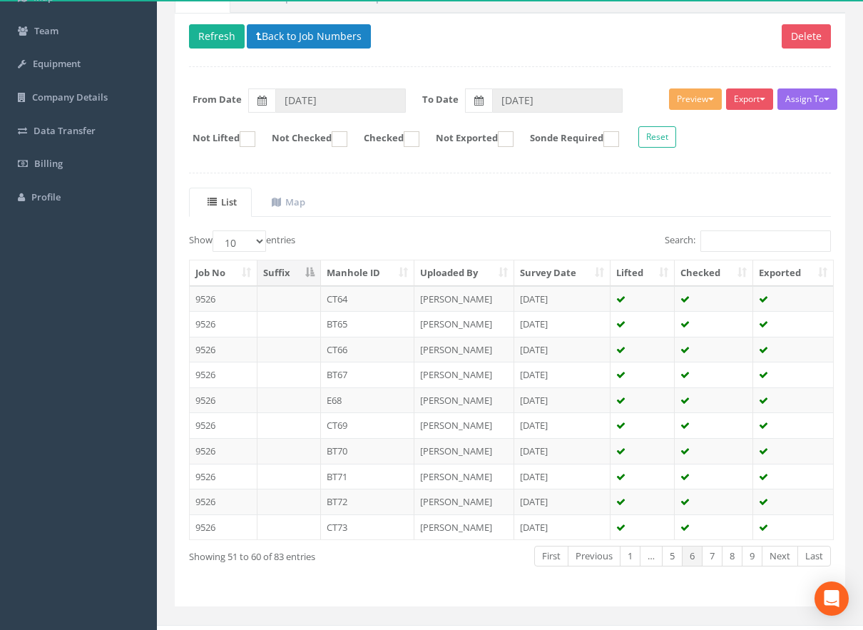
click at [778, 553] on link "Next" at bounding box center [780, 556] width 36 height 21
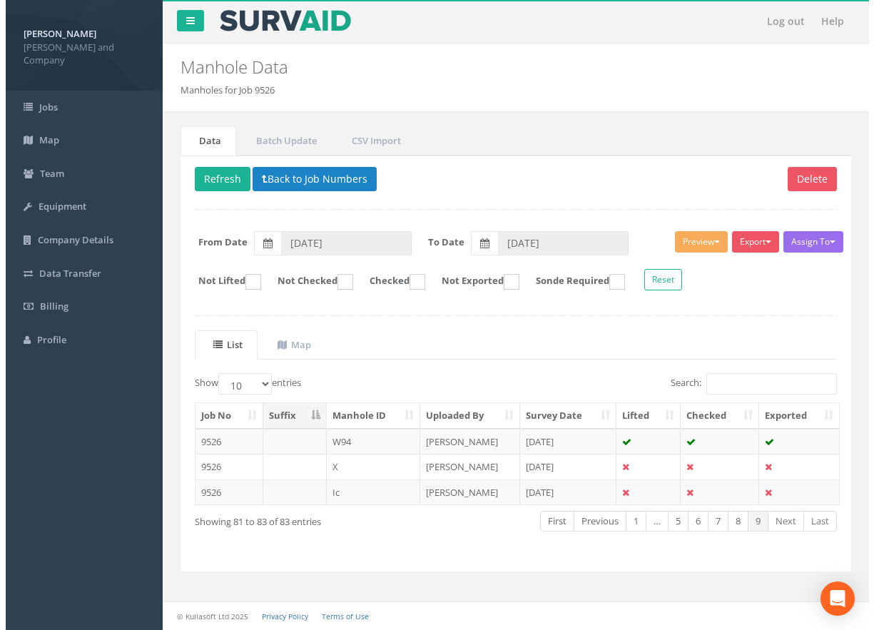
scroll to position [0, 0]
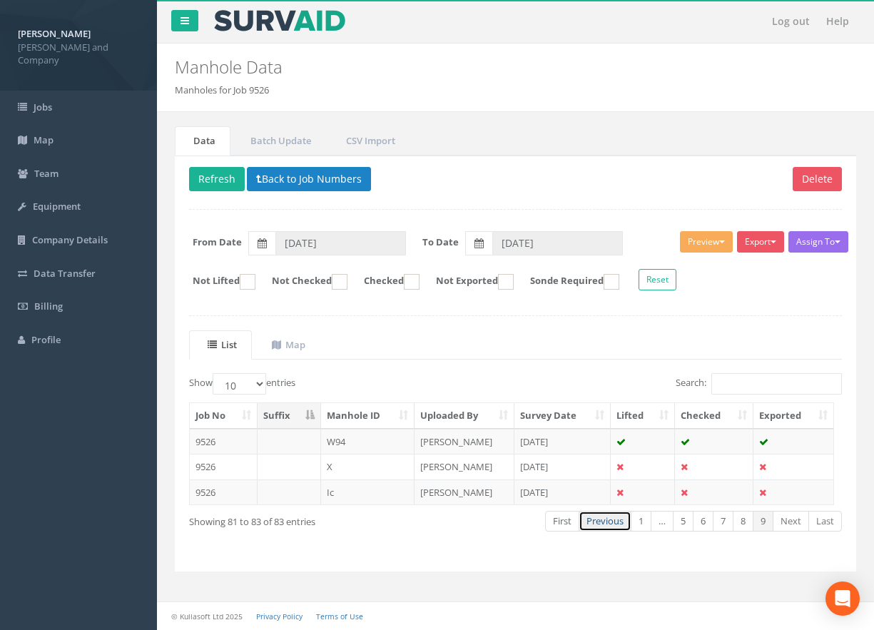
click at [598, 525] on link "Previous" at bounding box center [605, 521] width 53 height 21
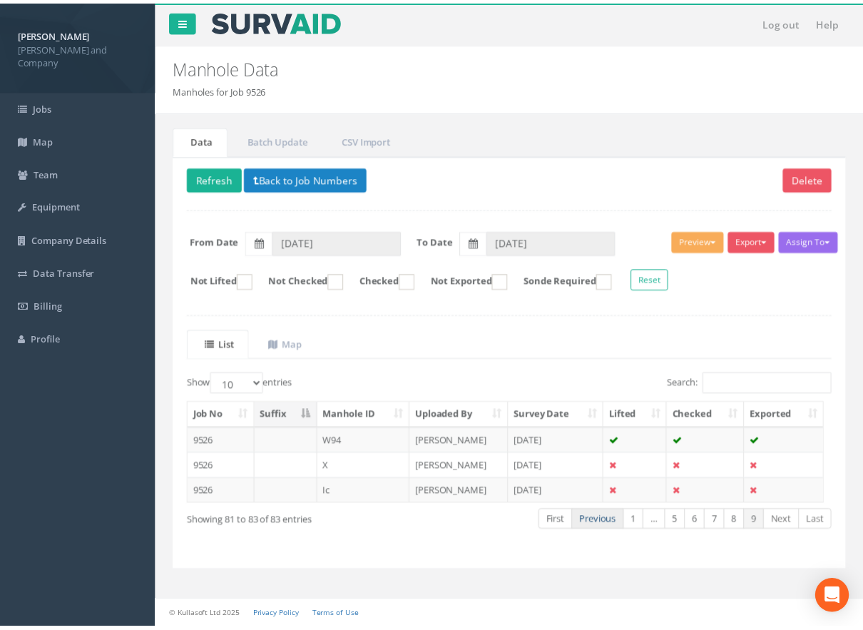
scroll to position [166, 0]
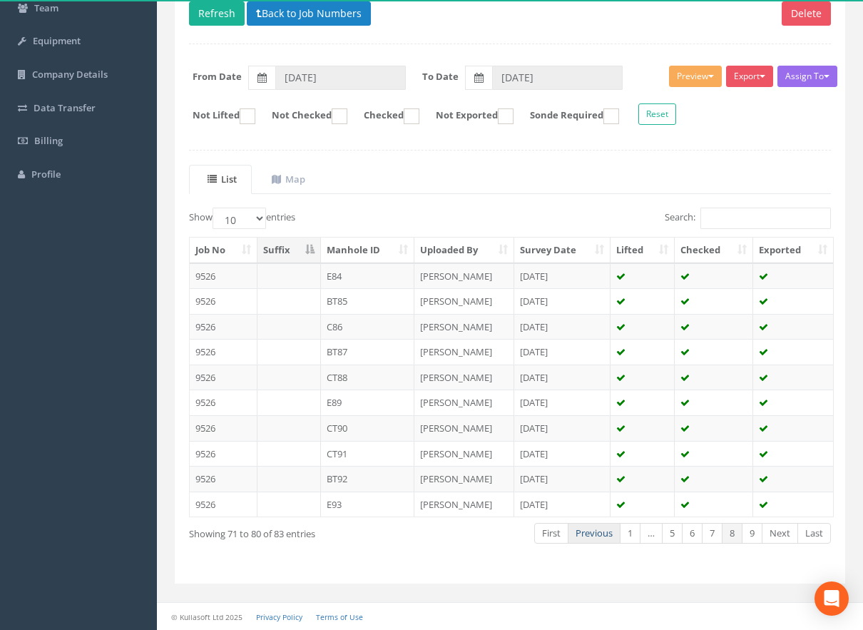
click at [599, 529] on link "Previous" at bounding box center [594, 533] width 53 height 21
click at [599, 529] on link "Previous" at bounding box center [592, 533] width 53 height 21
click at [599, 529] on link "Previous" at bounding box center [594, 533] width 53 height 21
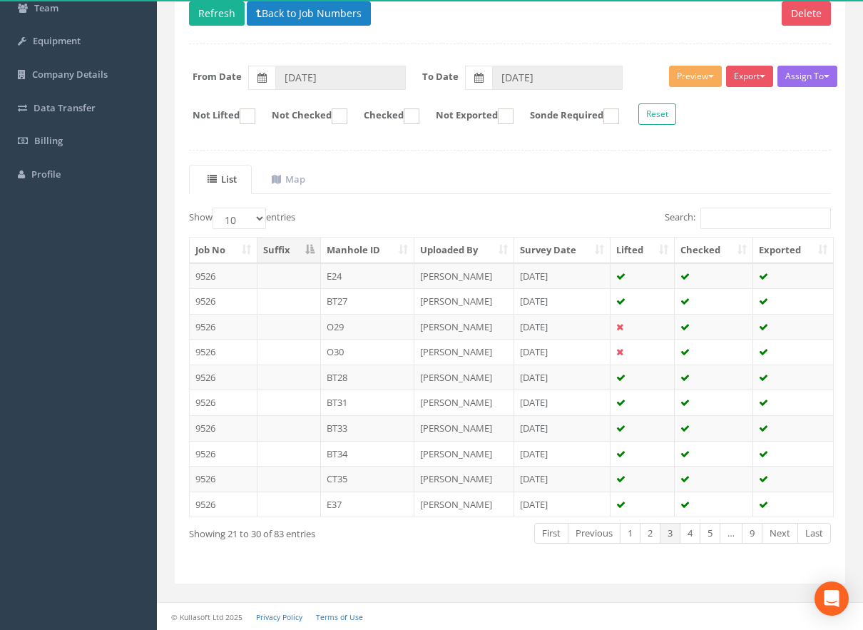
click at [599, 529] on link "Previous" at bounding box center [594, 533] width 53 height 21
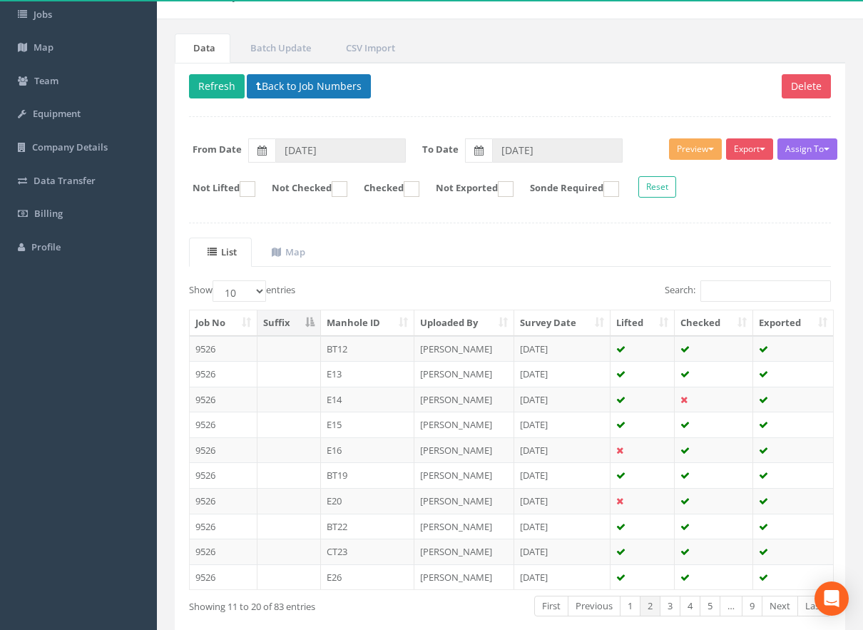
scroll to position [23, 0]
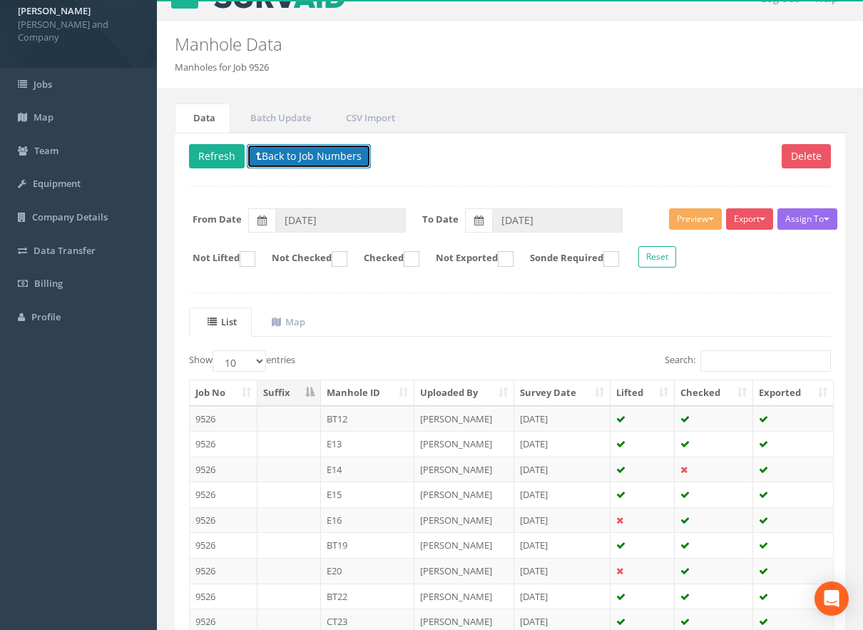
click at [325, 146] on button "Back to Job Numbers" at bounding box center [309, 156] width 124 height 24
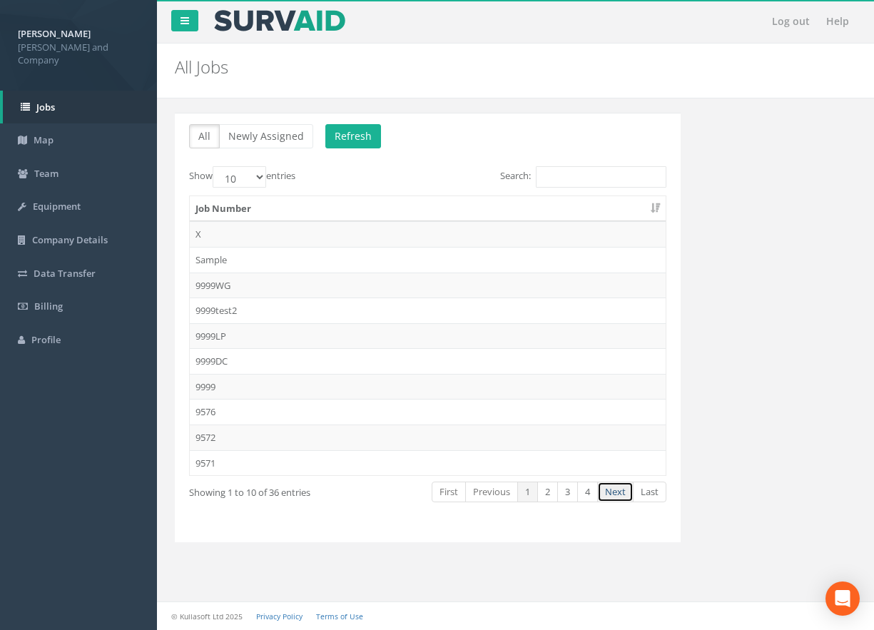
click at [614, 487] on link "Next" at bounding box center [615, 492] width 36 height 21
click at [202, 338] on td "9543" at bounding box center [428, 336] width 476 height 26
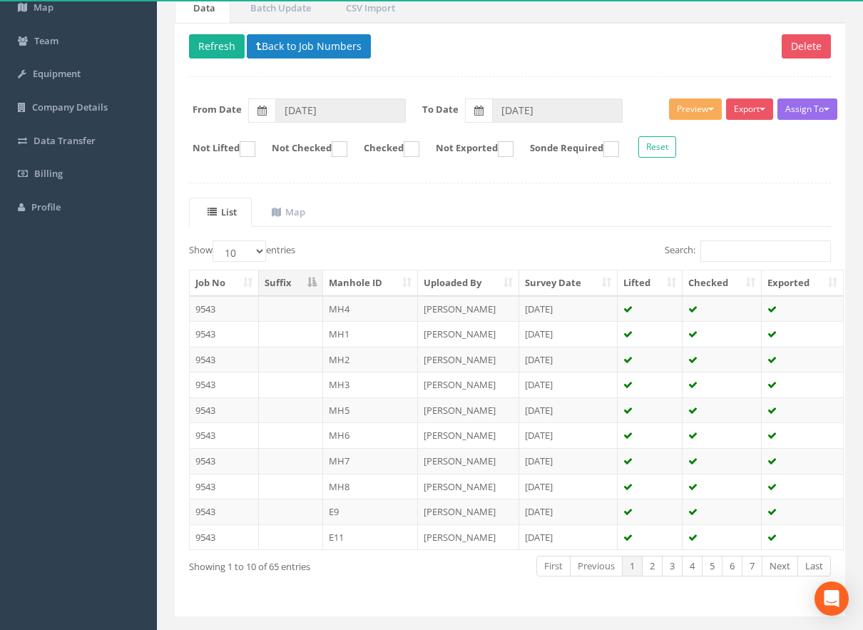
scroll to position [143, 0]
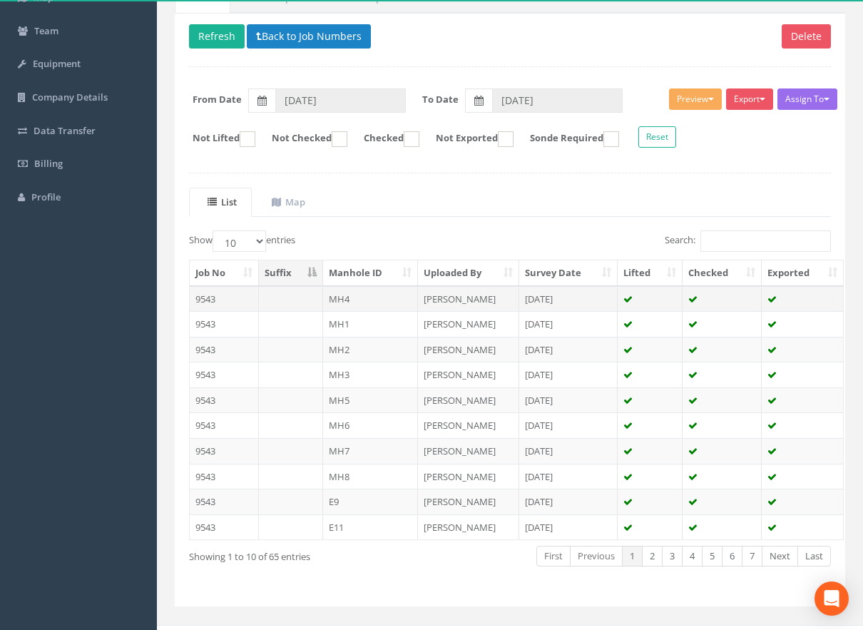
click at [353, 297] on td "MH4" at bounding box center [371, 299] width 96 height 26
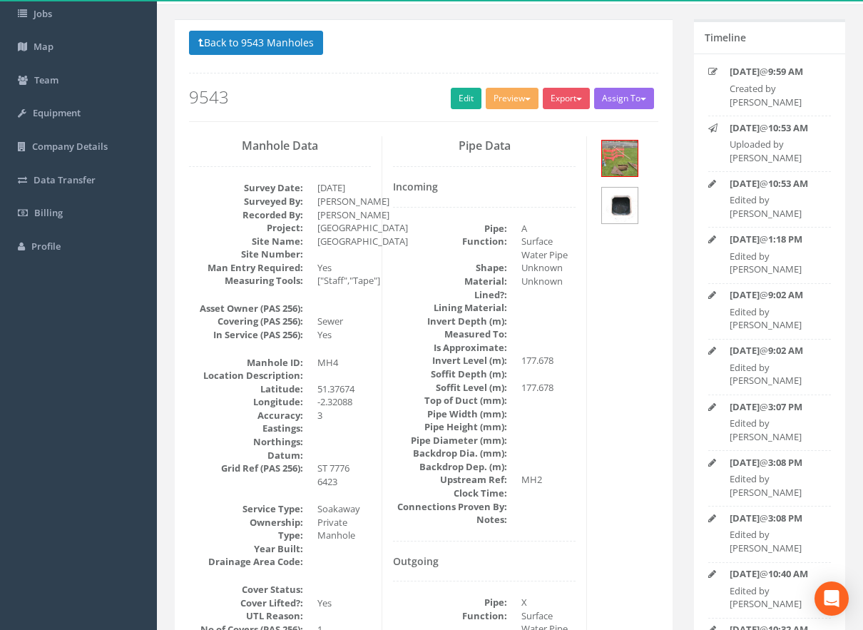
scroll to position [0, 0]
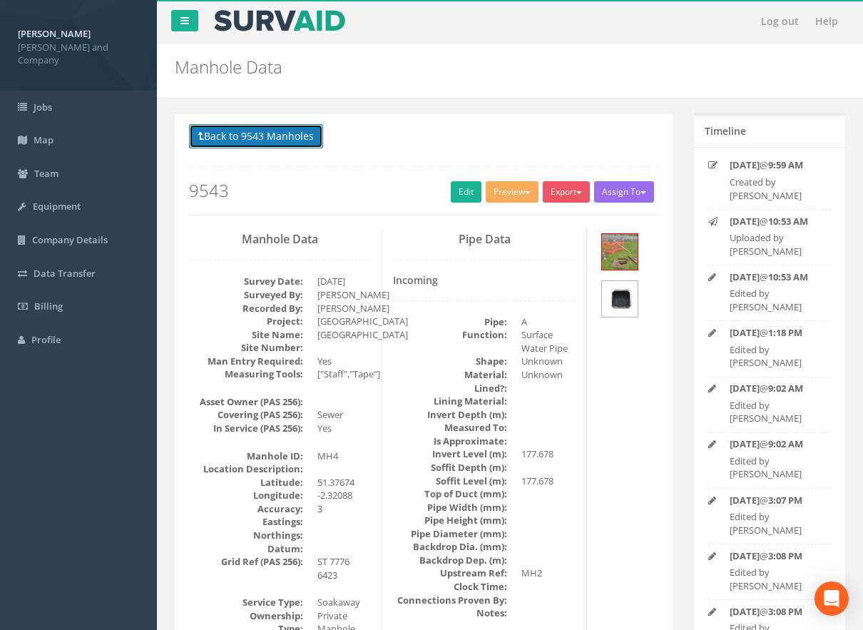
click at [283, 135] on button "Back to 9543 Manholes" at bounding box center [256, 136] width 134 height 24
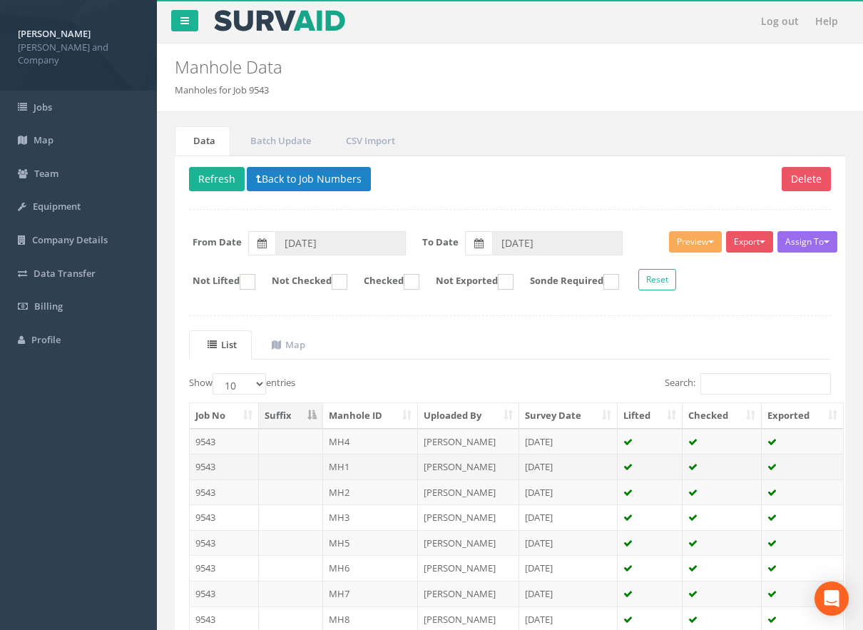
click at [338, 464] on td "MH1" at bounding box center [371, 467] width 96 height 26
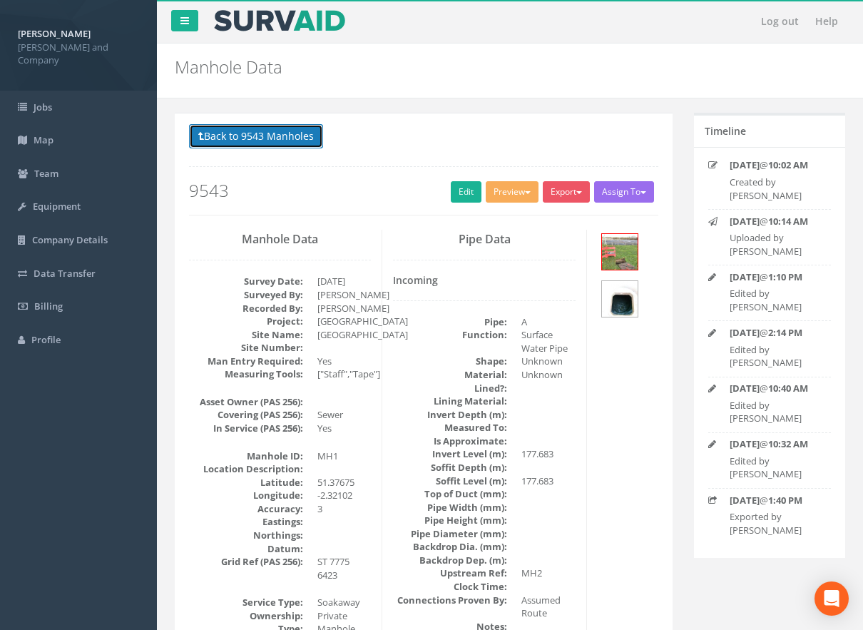
click at [266, 133] on button "Back to 9543 Manholes" at bounding box center [256, 136] width 134 height 24
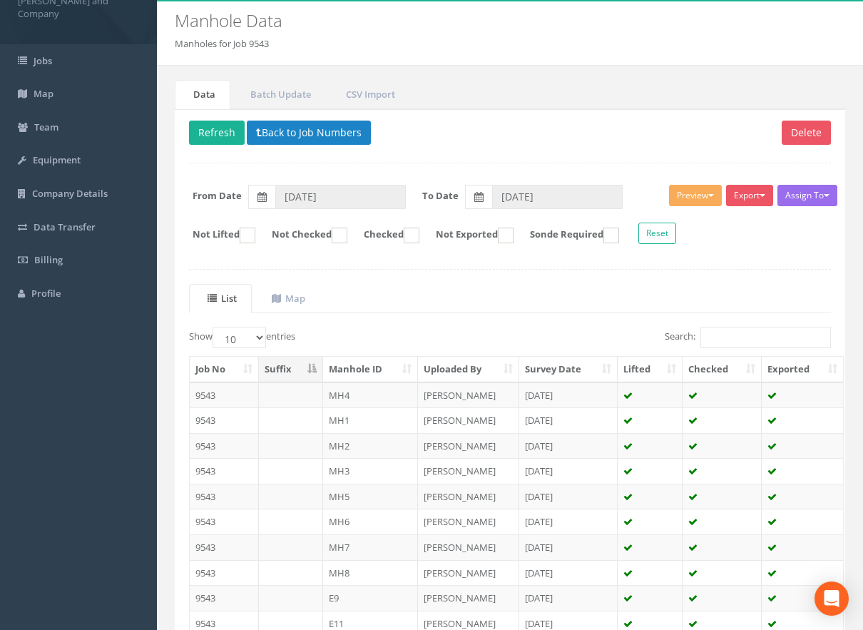
scroll to position [71, 0]
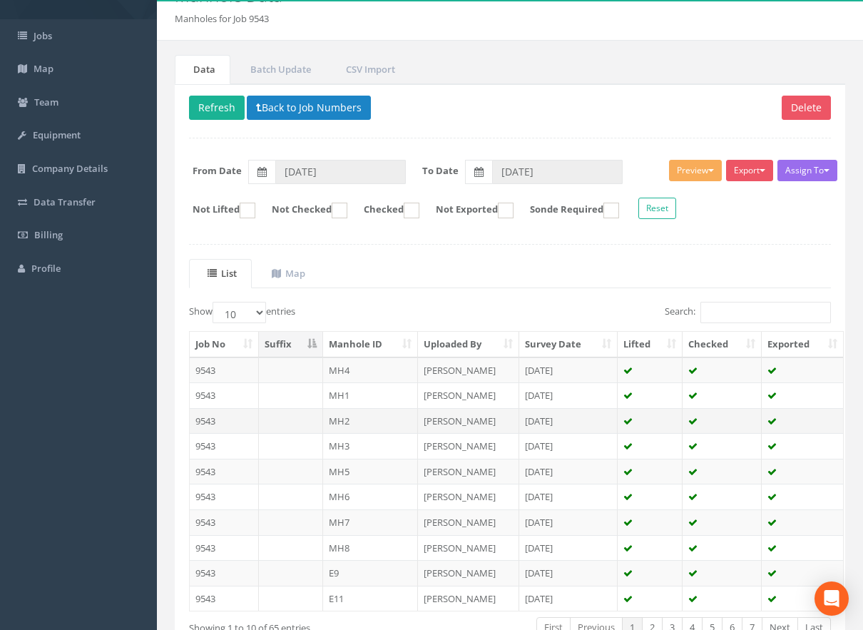
click at [362, 421] on td "MH2" at bounding box center [371, 421] width 96 height 26
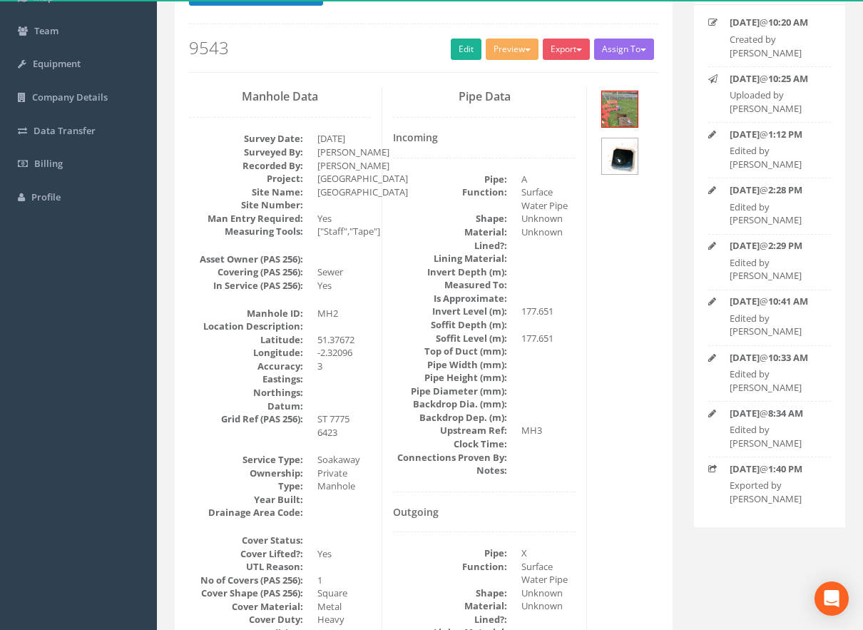
scroll to position [0, 0]
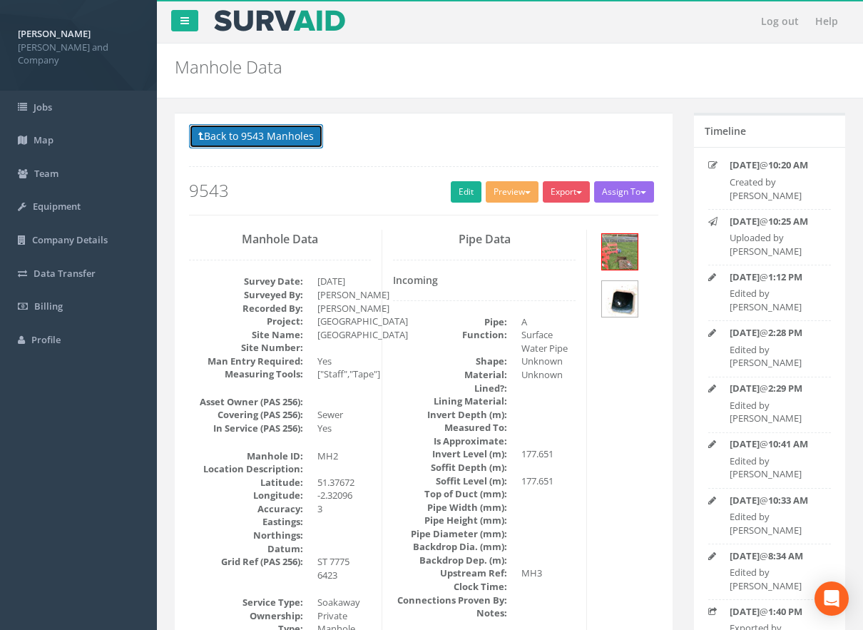
click at [265, 141] on button "Back to 9543 Manholes" at bounding box center [256, 136] width 134 height 24
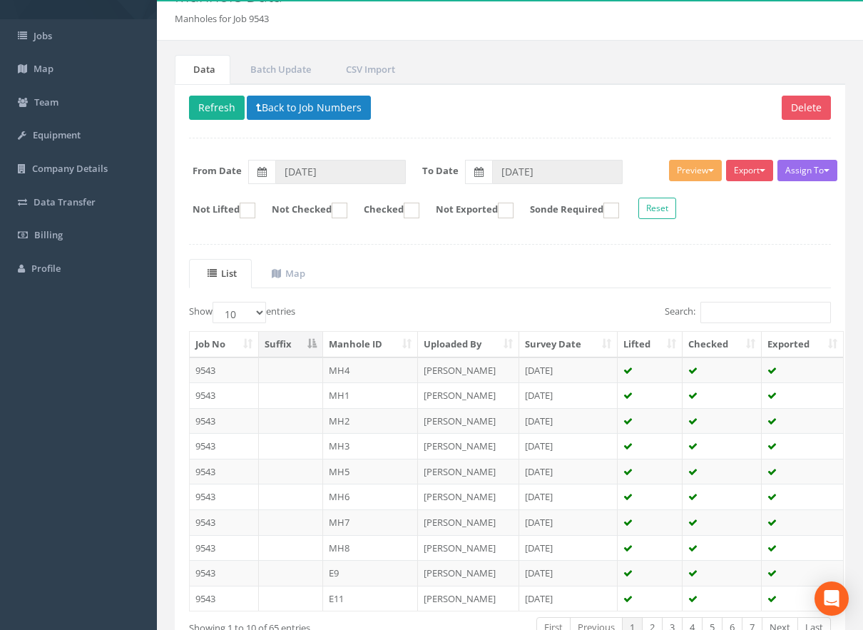
scroll to position [143, 0]
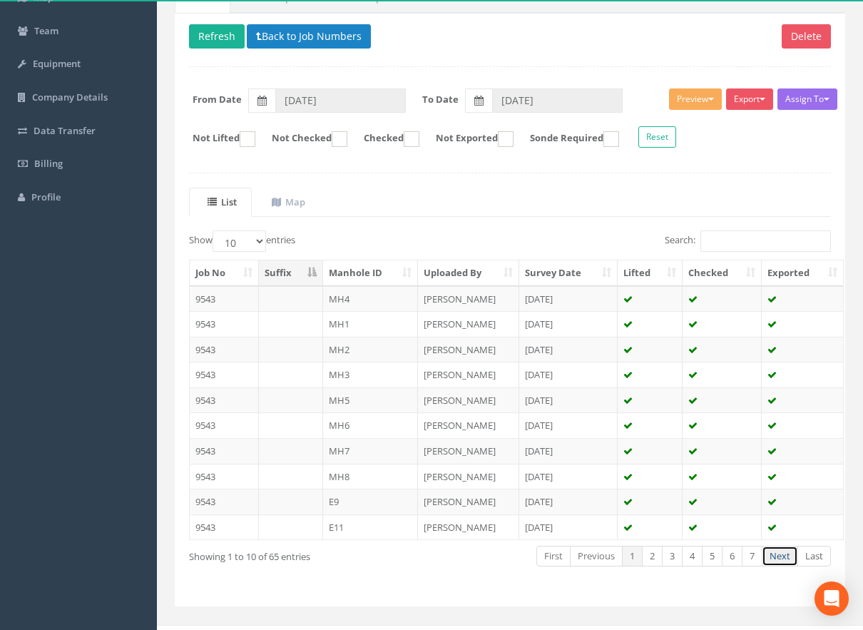
click at [775, 555] on link "Next" at bounding box center [780, 556] width 36 height 21
click at [355, 451] on td "MH48" at bounding box center [371, 451] width 96 height 26
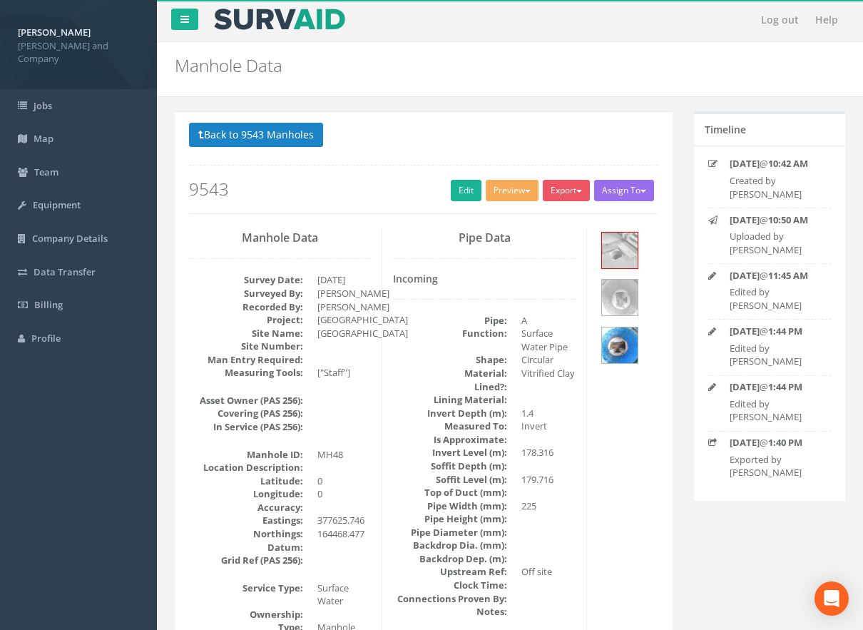
scroll to position [0, 0]
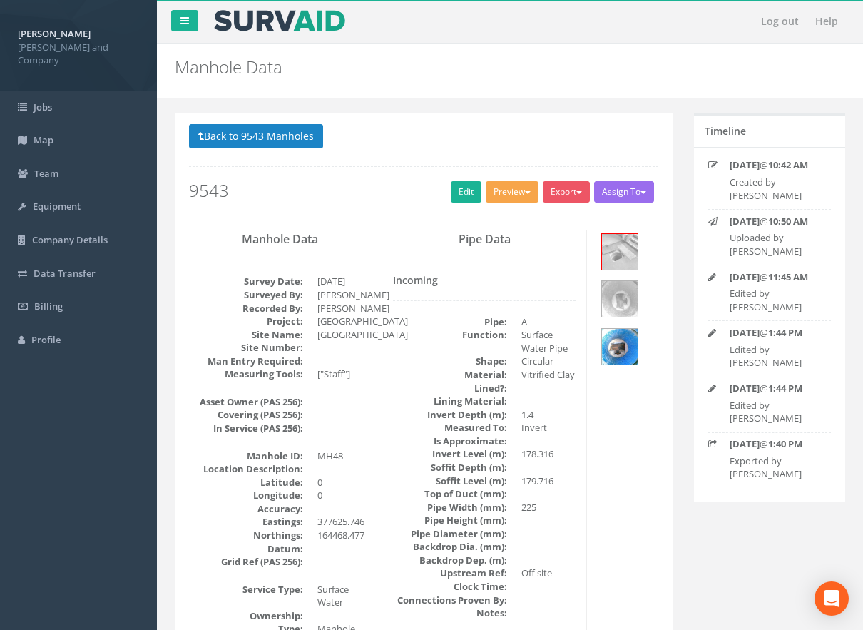
click at [502, 189] on button "Preview" at bounding box center [512, 191] width 53 height 21
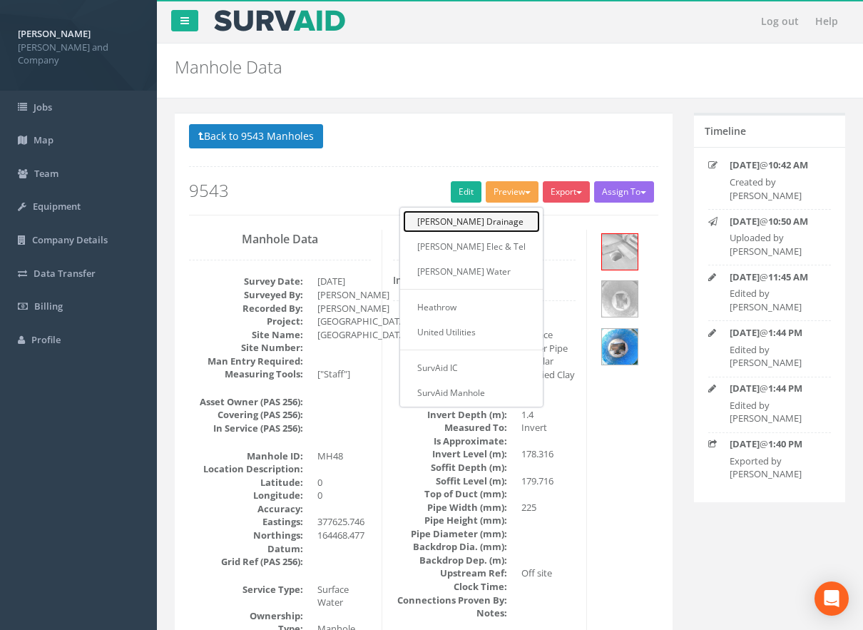
click at [500, 220] on link "[PERSON_NAME] Drainage" at bounding box center [471, 221] width 137 height 22
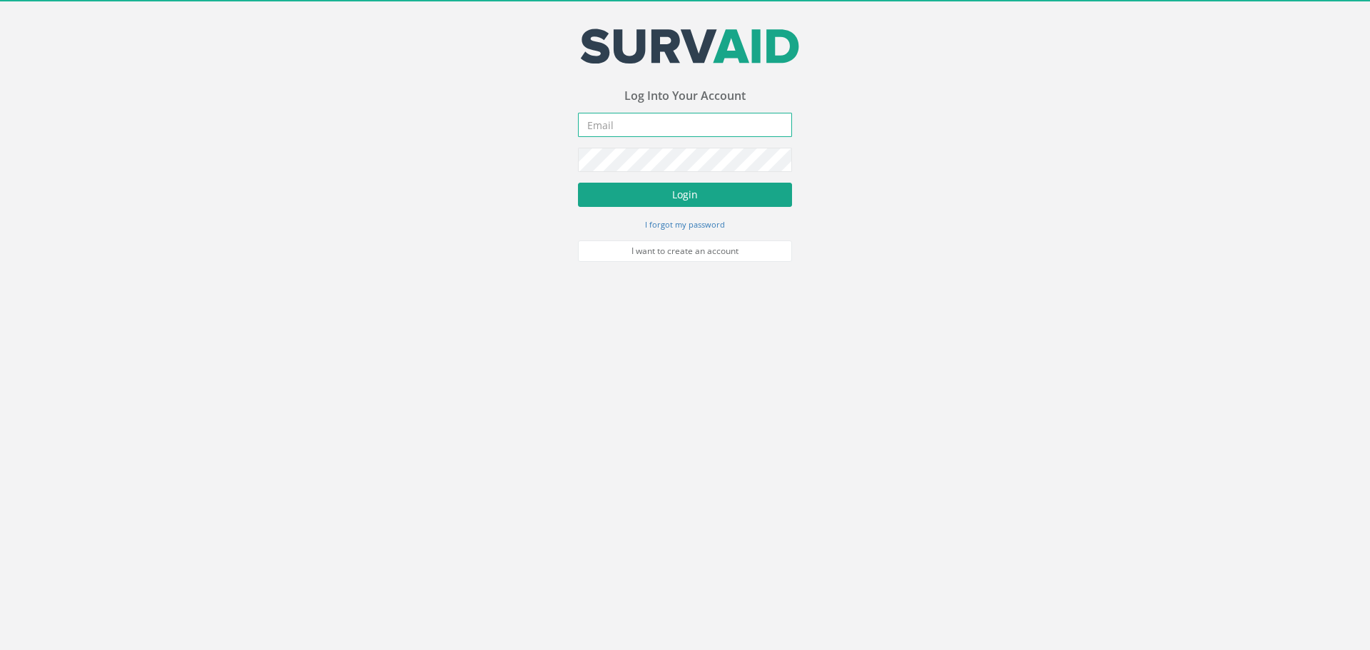
type input "[EMAIL_ADDRESS][DOMAIN_NAME]"
click at [691, 194] on button "Login" at bounding box center [685, 195] width 214 height 24
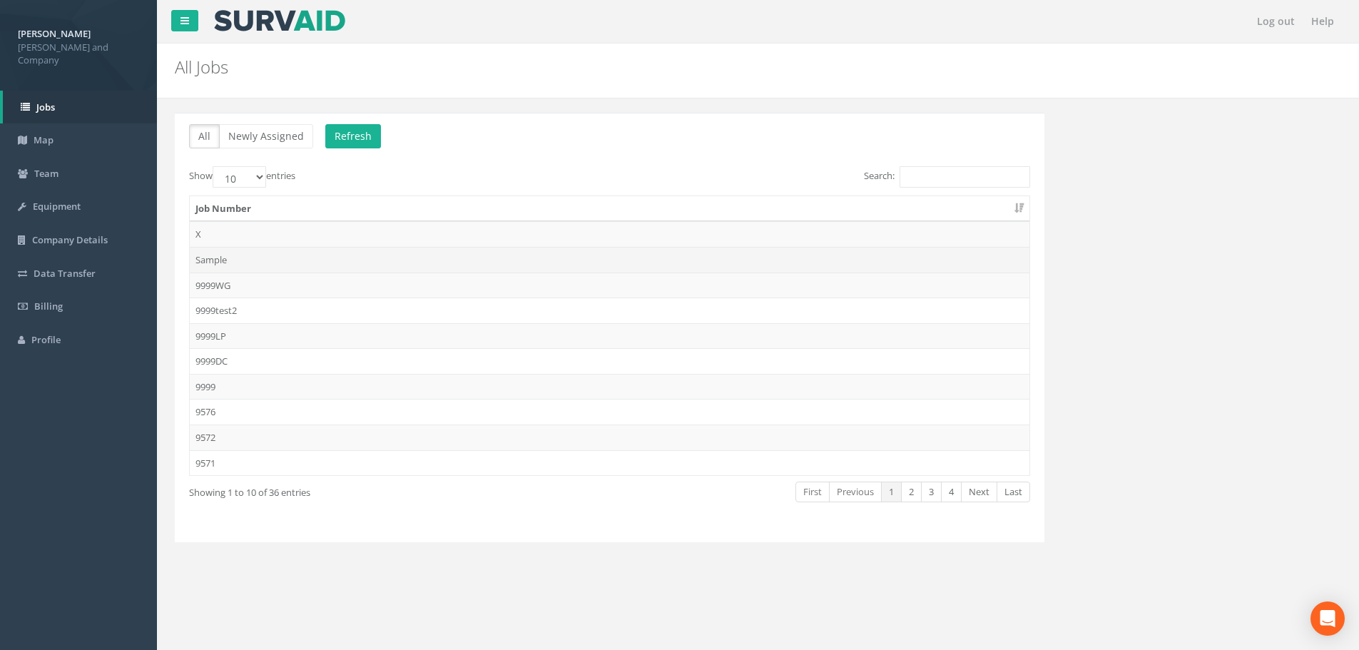
click at [223, 259] on td "Sample" at bounding box center [610, 260] width 840 height 26
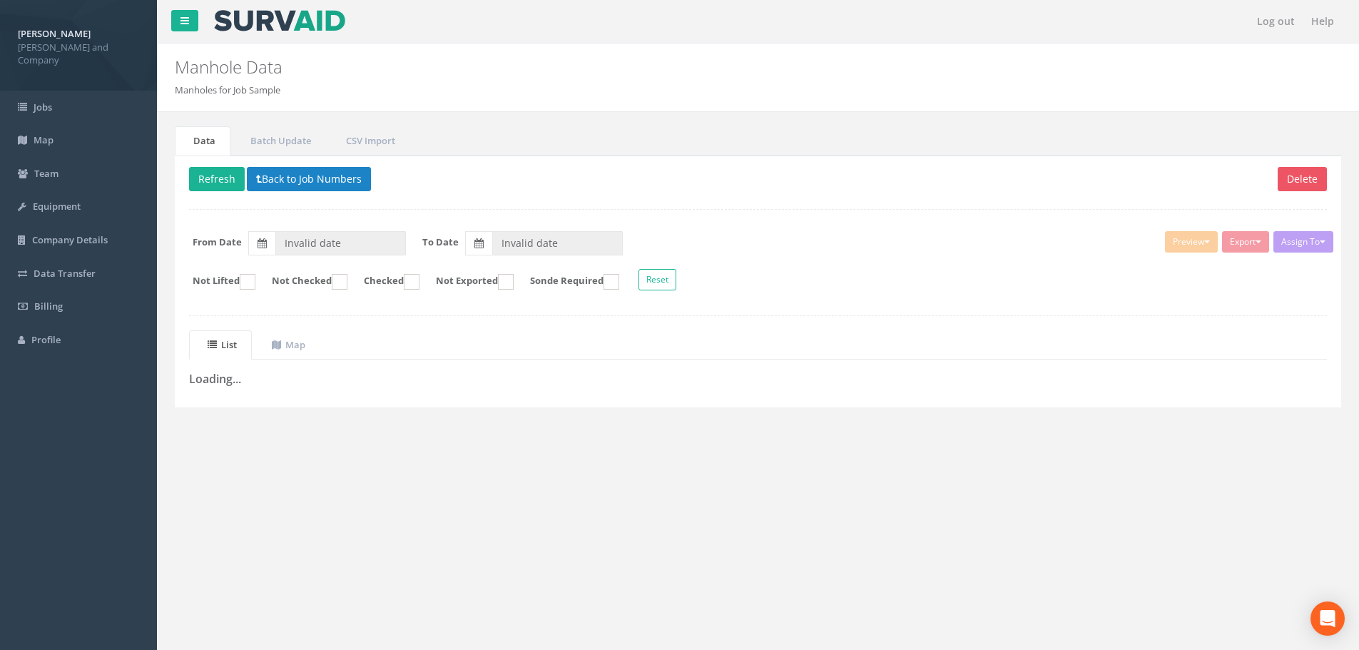
type input "[DATE]"
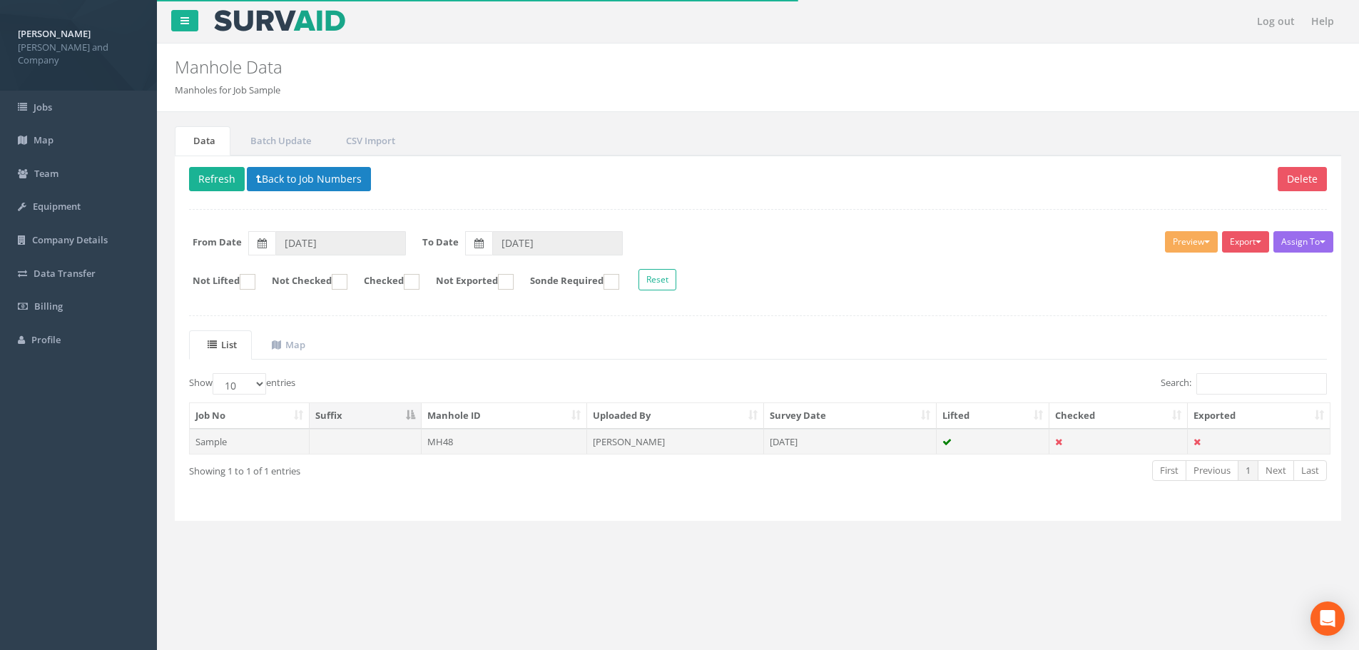
click at [444, 442] on td "MH48" at bounding box center [505, 442] width 166 height 26
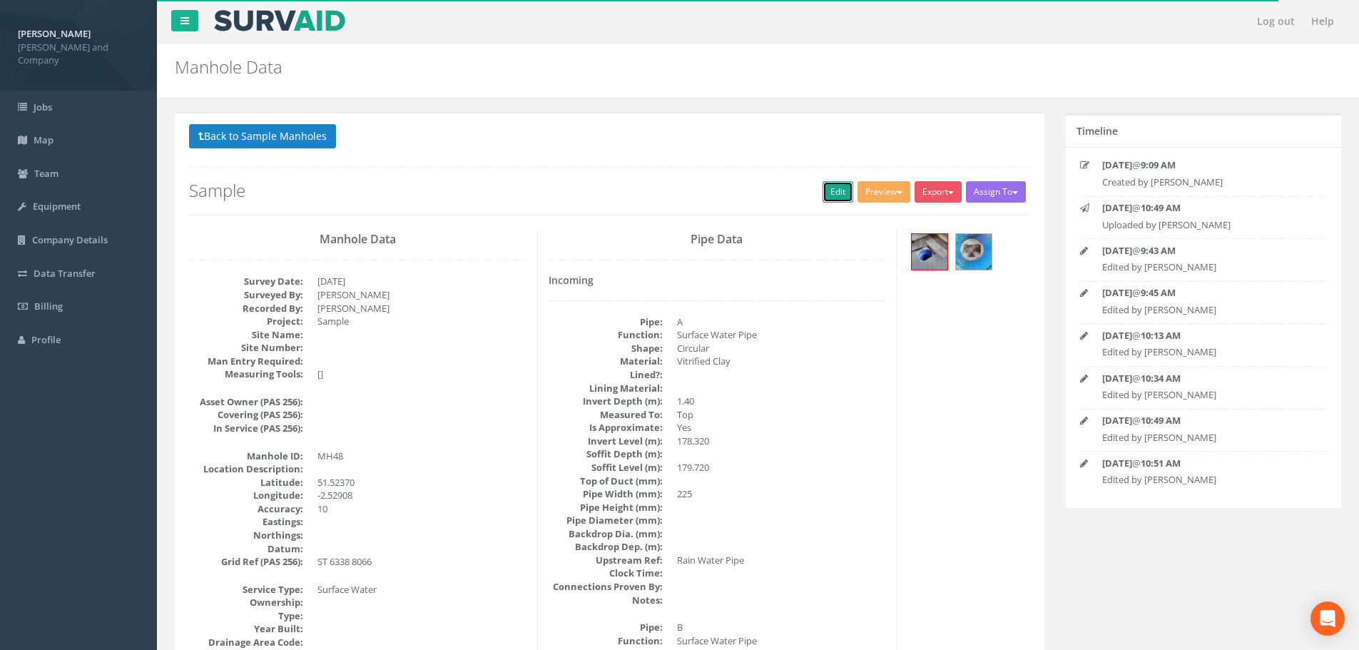
click at [823, 193] on link "Edit" at bounding box center [838, 191] width 31 height 21
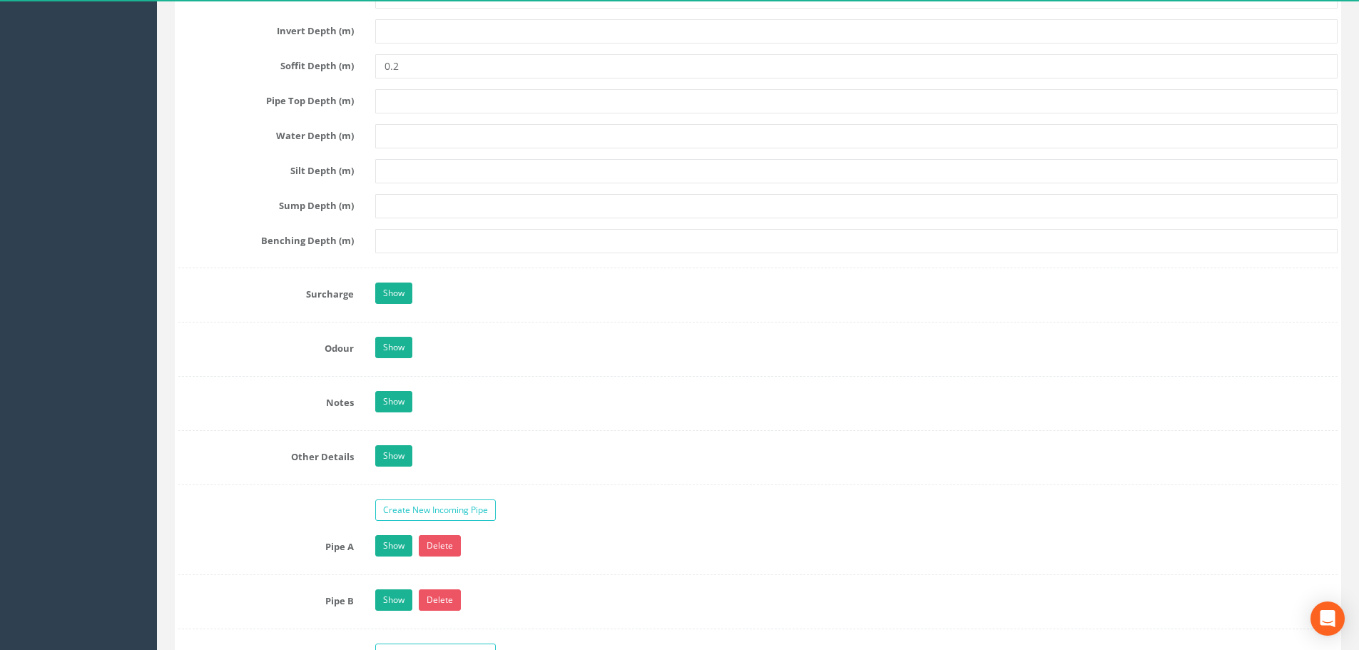
scroll to position [1855, 0]
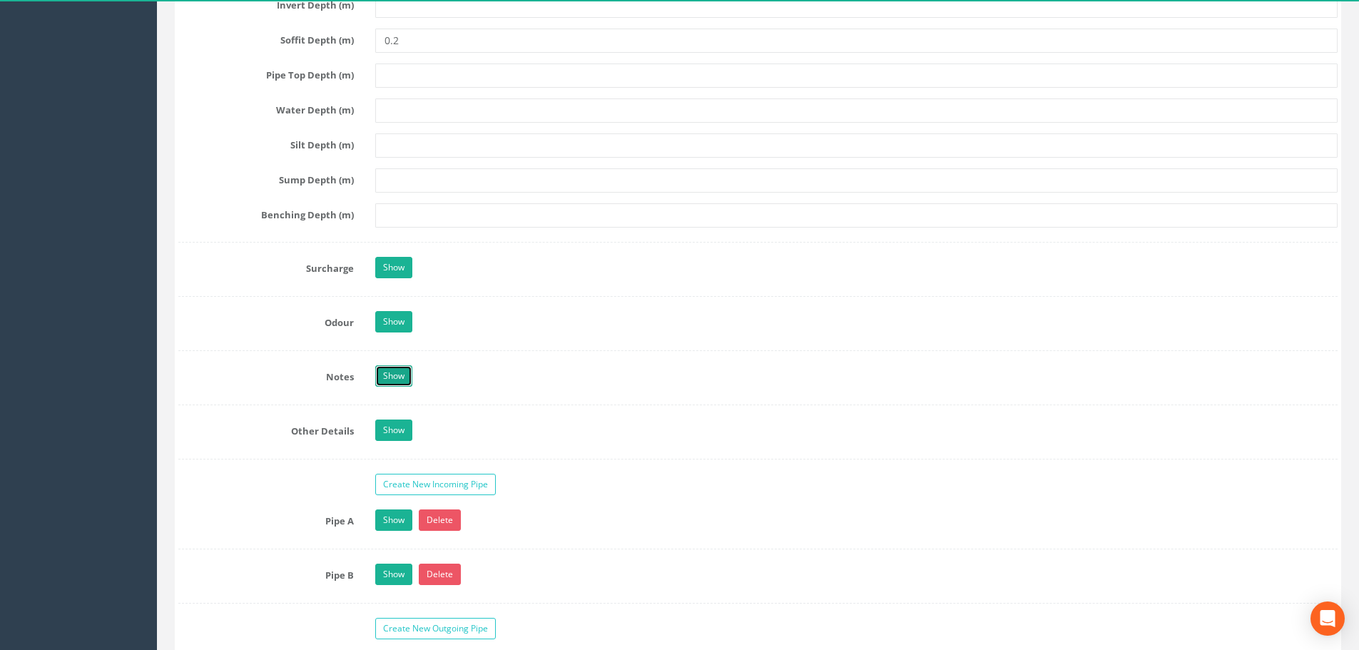
click at [394, 371] on link "Show" at bounding box center [393, 375] width 37 height 21
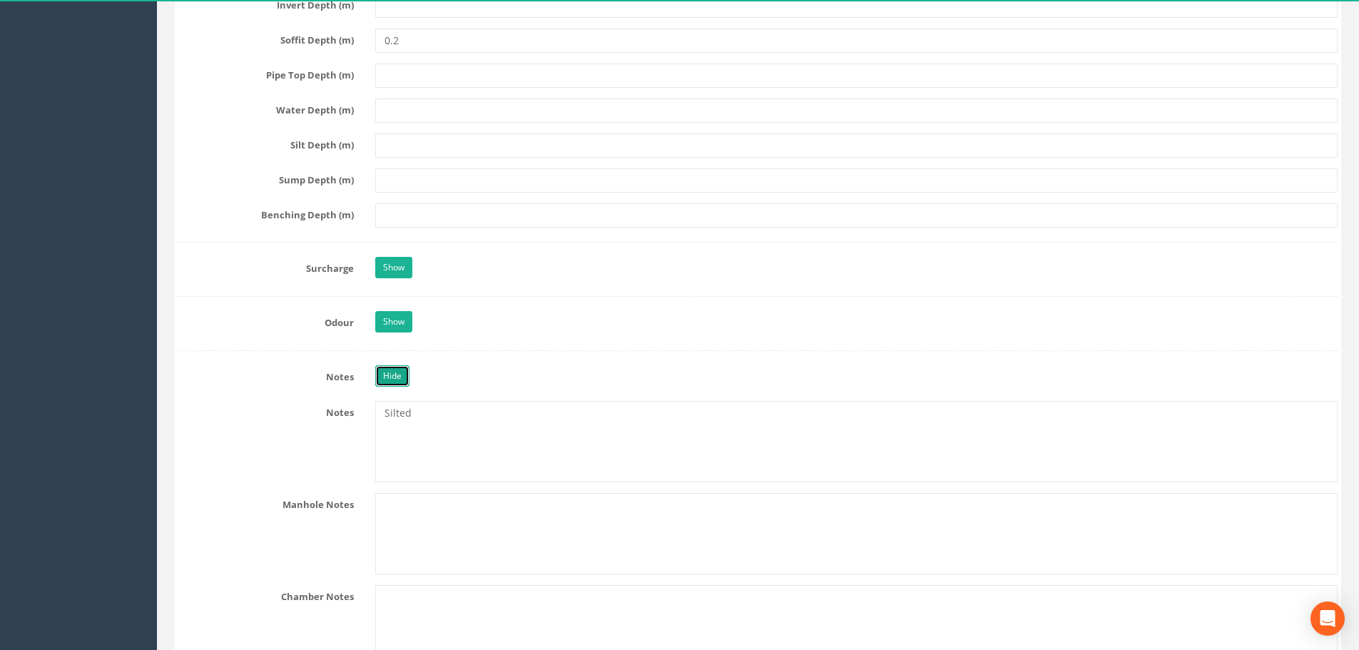
scroll to position [1926, 0]
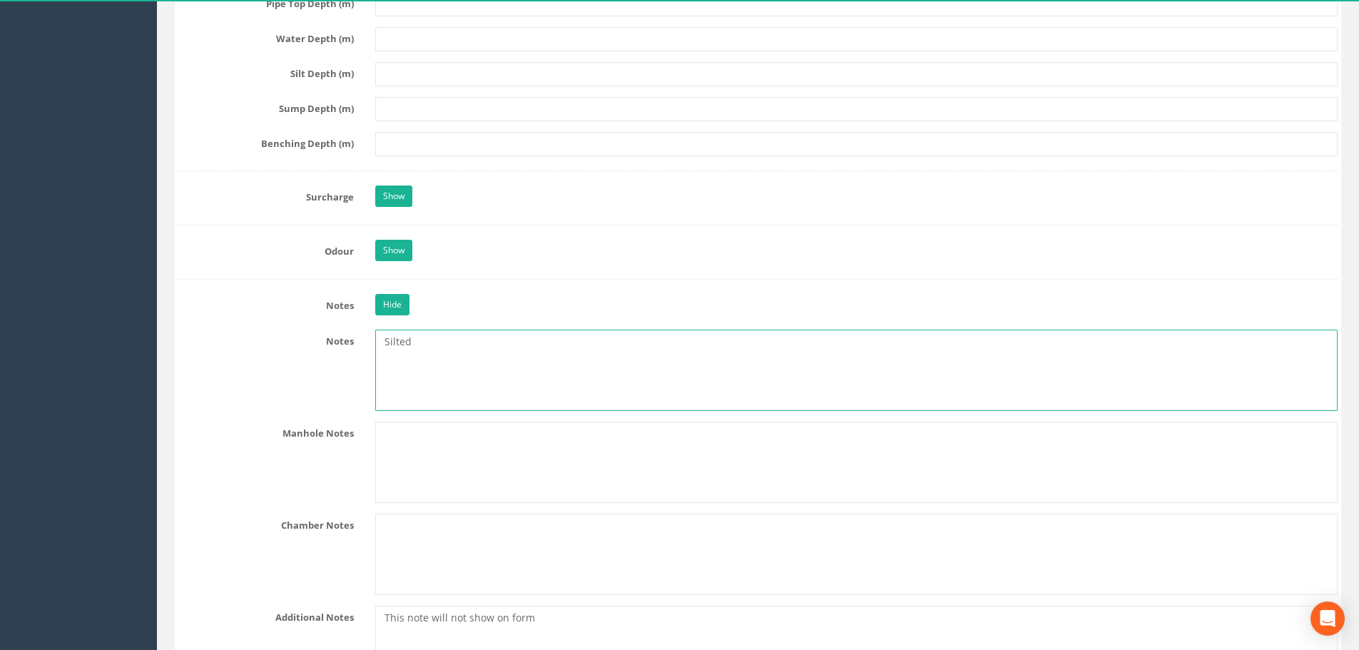
click at [429, 347] on textarea "Silted" at bounding box center [856, 370] width 962 height 81
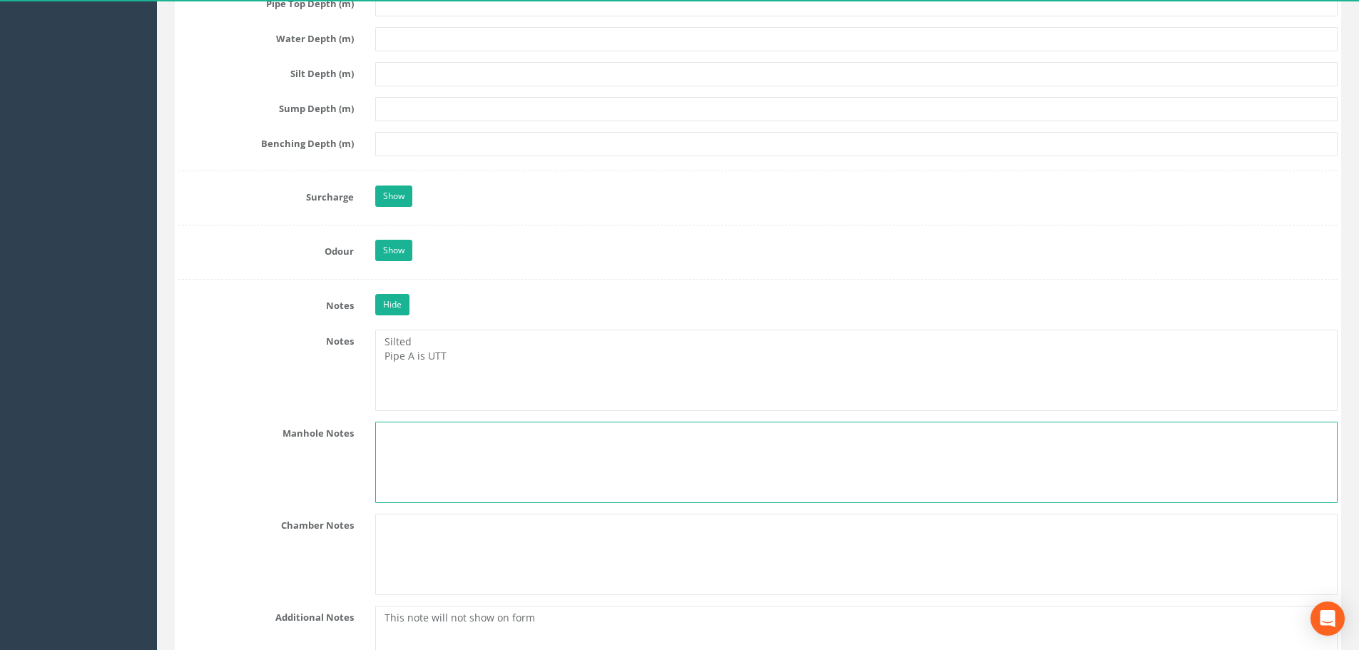
click at [616, 459] on textarea at bounding box center [856, 462] width 962 height 81
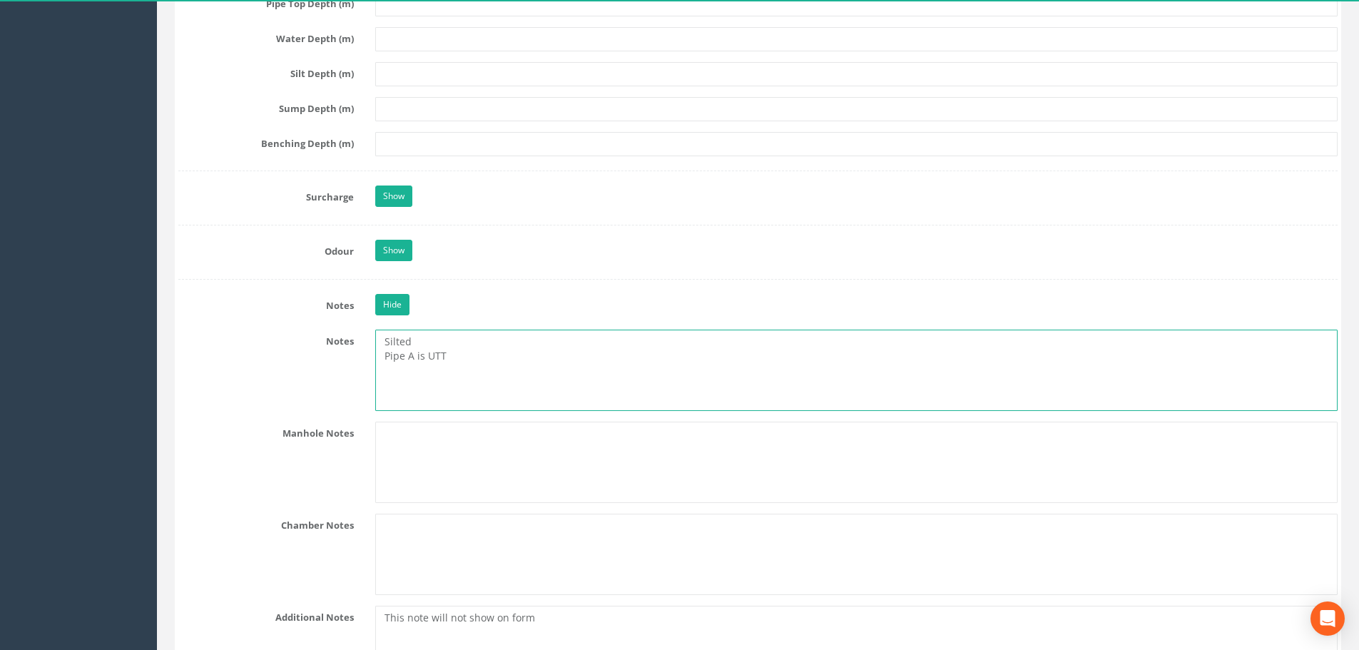
drag, startPoint x: 385, startPoint y: 357, endPoint x: 421, endPoint y: 358, distance: 36.4
click at [386, 357] on textarea "Silted Pipe A is UTT" at bounding box center [856, 370] width 962 height 81
type textarea "Silted Unable to trace A"
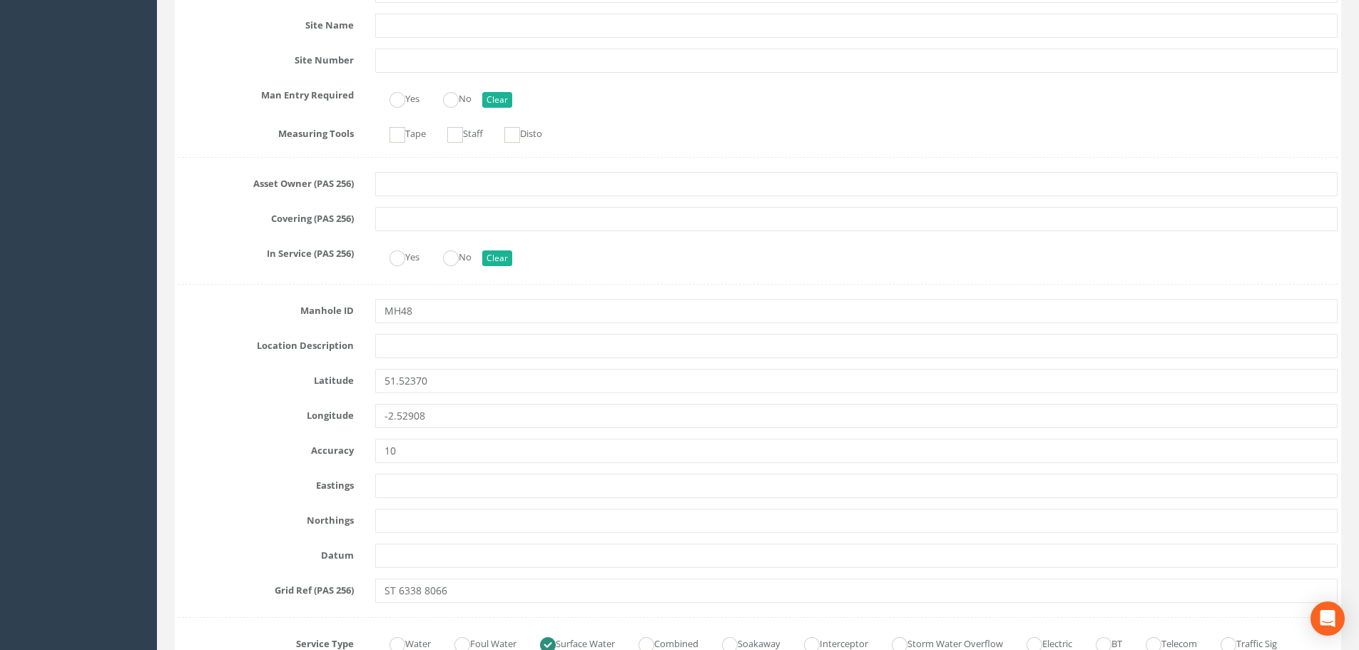
scroll to position [0, 0]
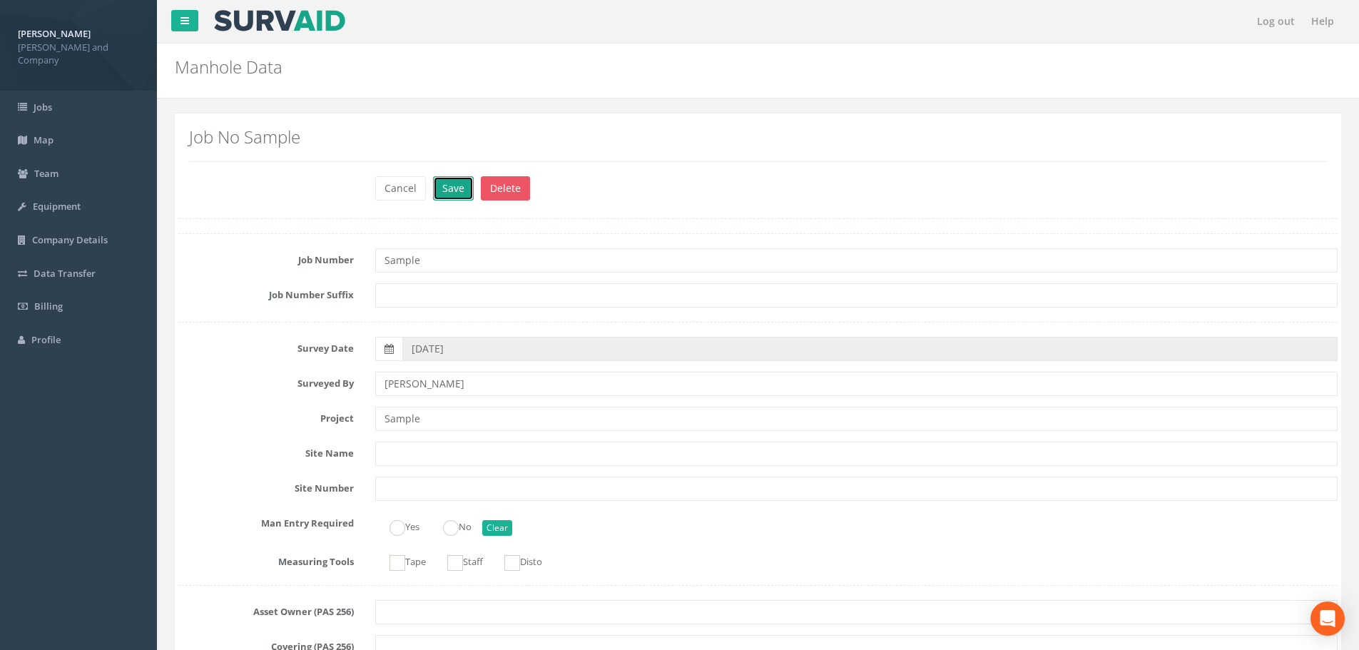
click at [460, 188] on button "Save" at bounding box center [453, 188] width 41 height 24
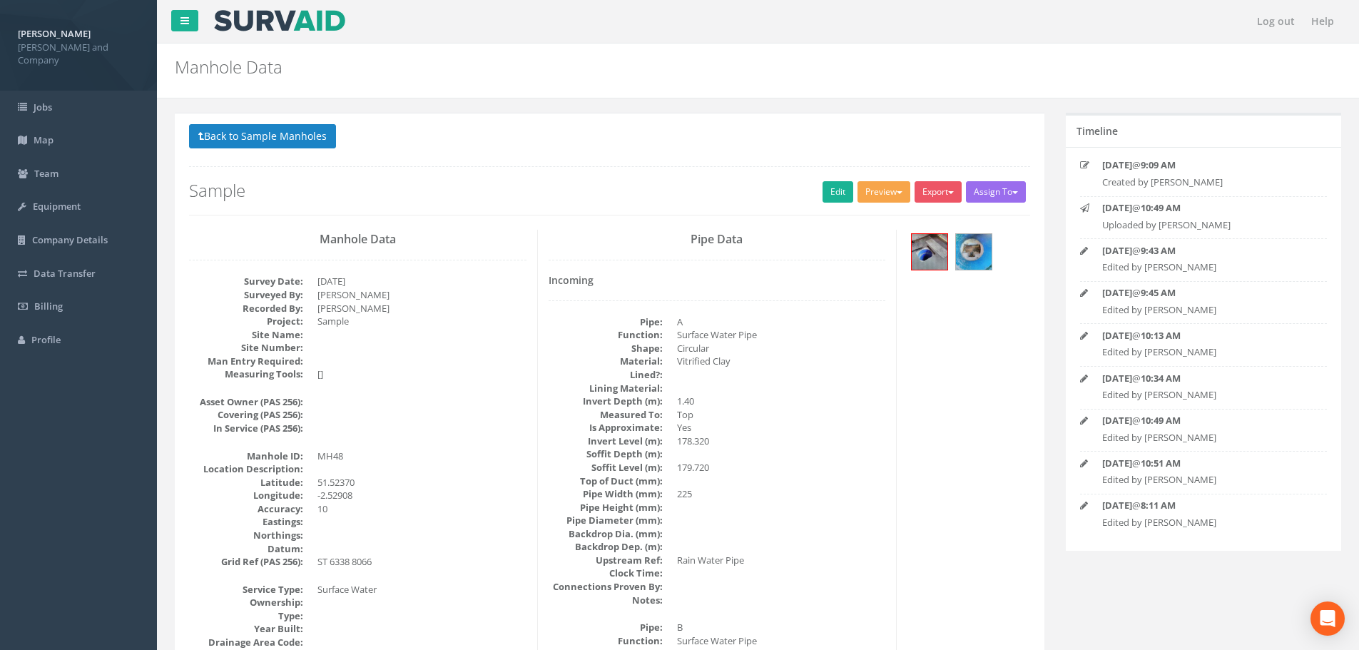
click at [877, 191] on button "Preview" at bounding box center [883, 191] width 53 height 21
click at [865, 220] on link "[PERSON_NAME] Drainage" at bounding box center [843, 221] width 137 height 22
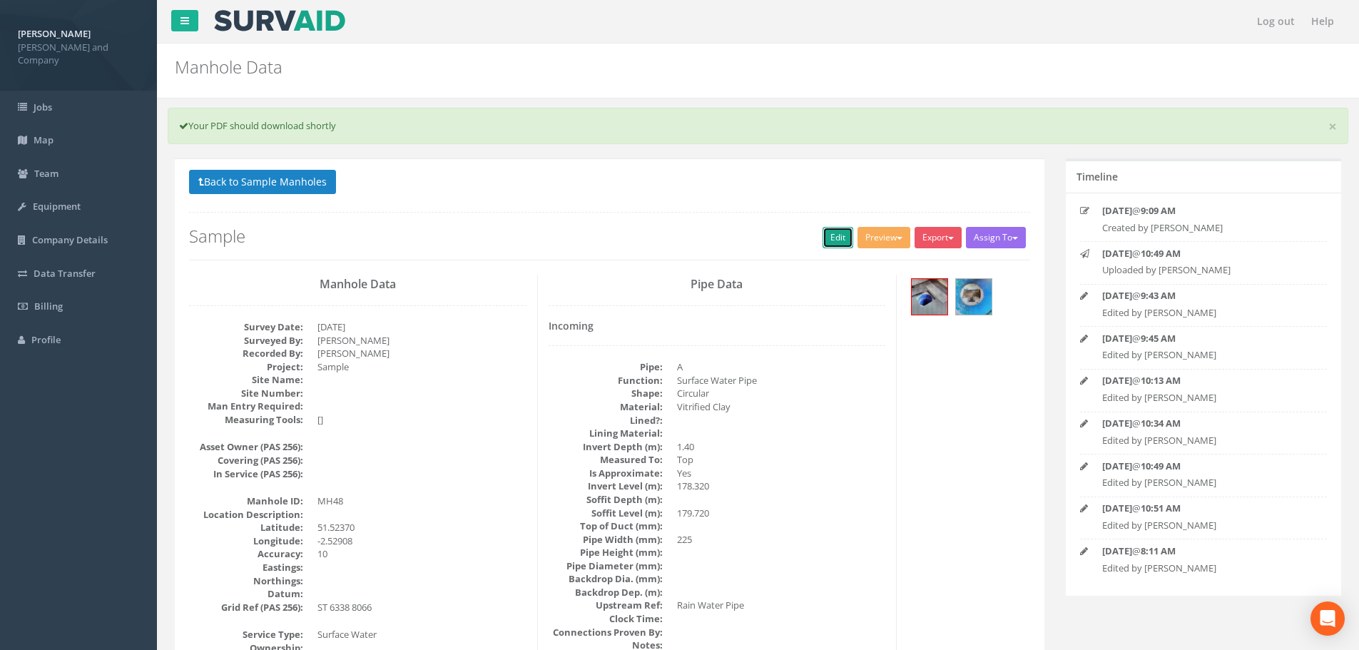
click at [837, 237] on link "Edit" at bounding box center [838, 237] width 31 height 21
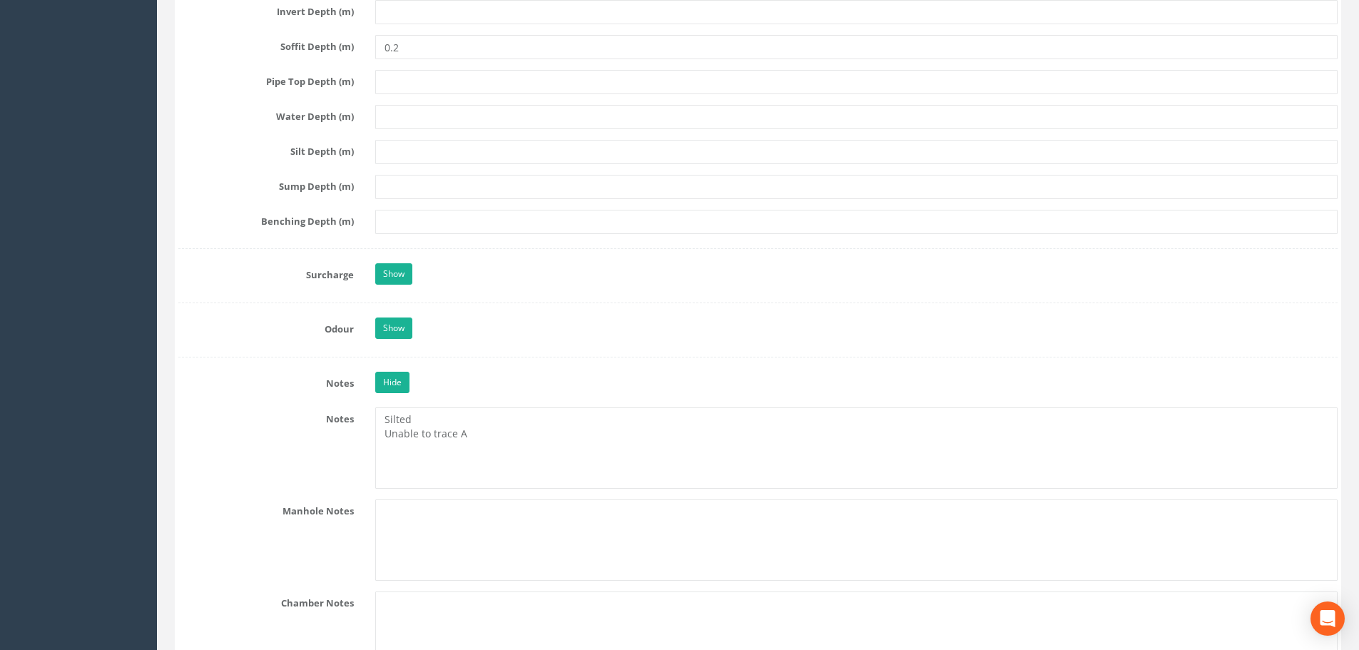
scroll to position [1997, 0]
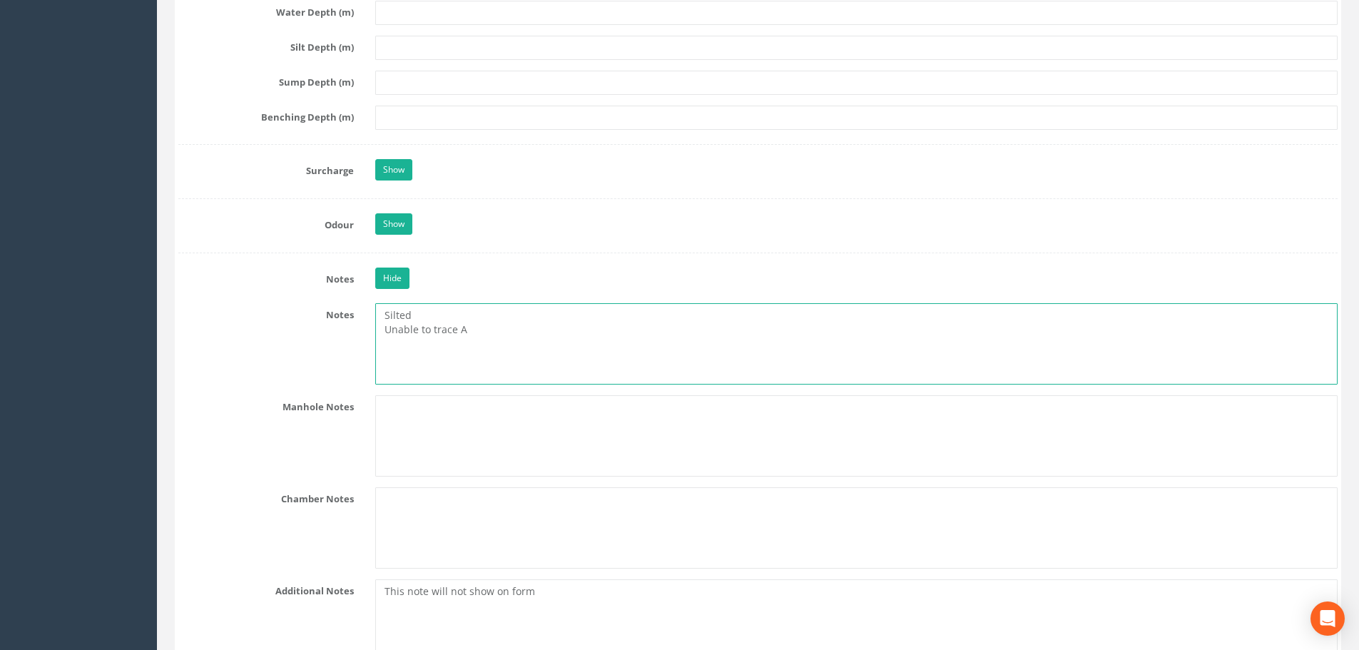
click at [447, 313] on textarea "Silted Unable to trace A" at bounding box center [856, 343] width 962 height 81
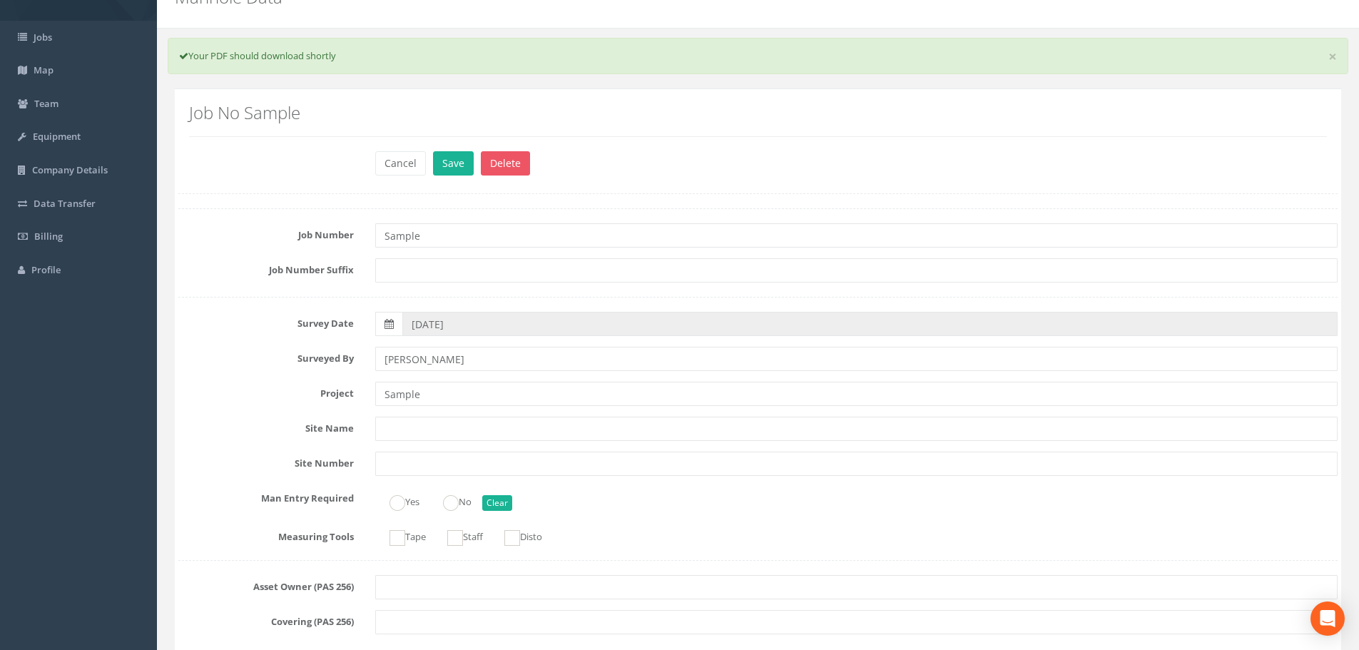
scroll to position [0, 0]
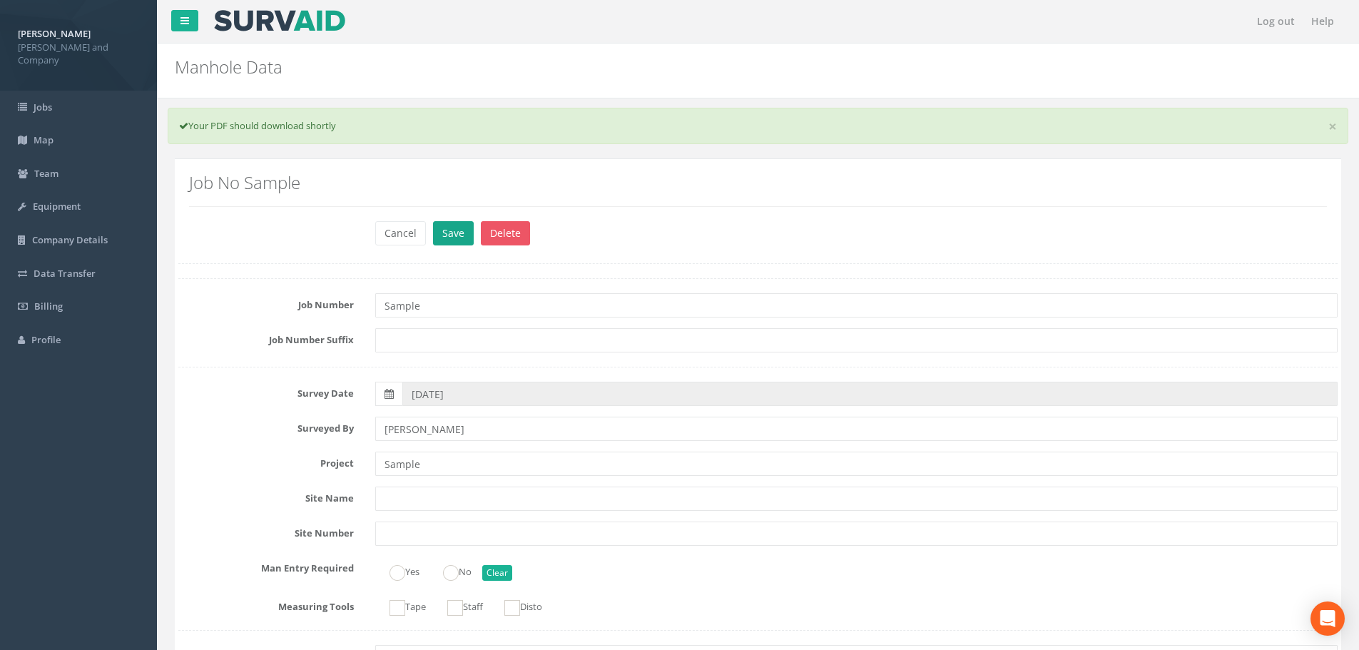
type textarea "Silted, Unable to trace A"
click at [452, 237] on button "Save" at bounding box center [453, 233] width 41 height 24
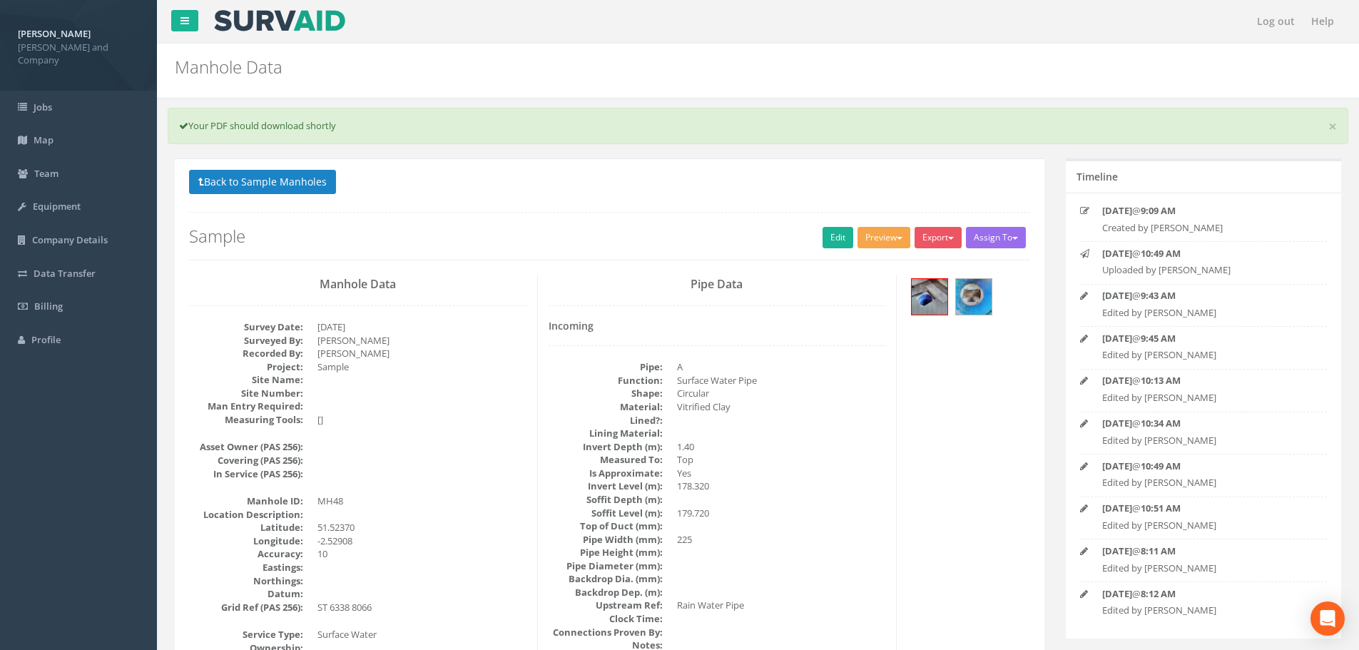
click at [877, 237] on button "Preview" at bounding box center [883, 237] width 53 height 21
click at [856, 260] on link "[PERSON_NAME] Drainage" at bounding box center [843, 267] width 137 height 22
click at [831, 242] on link "Edit" at bounding box center [838, 237] width 31 height 21
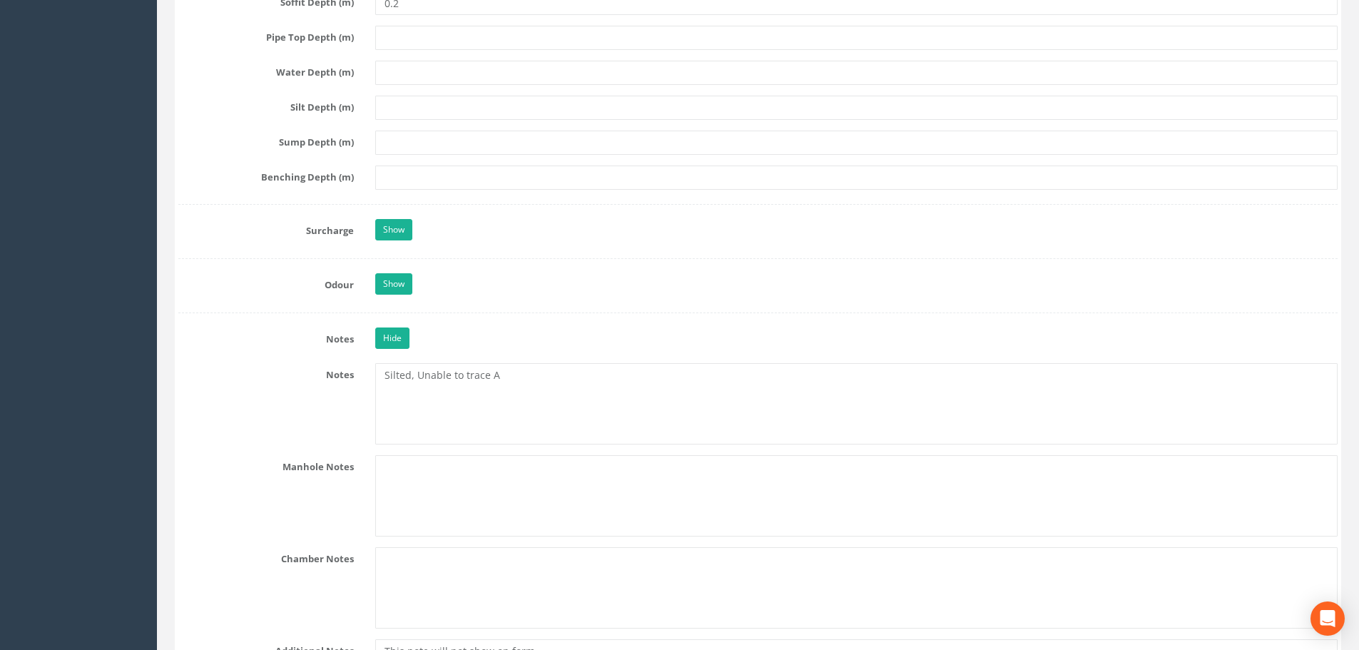
scroll to position [1997, 0]
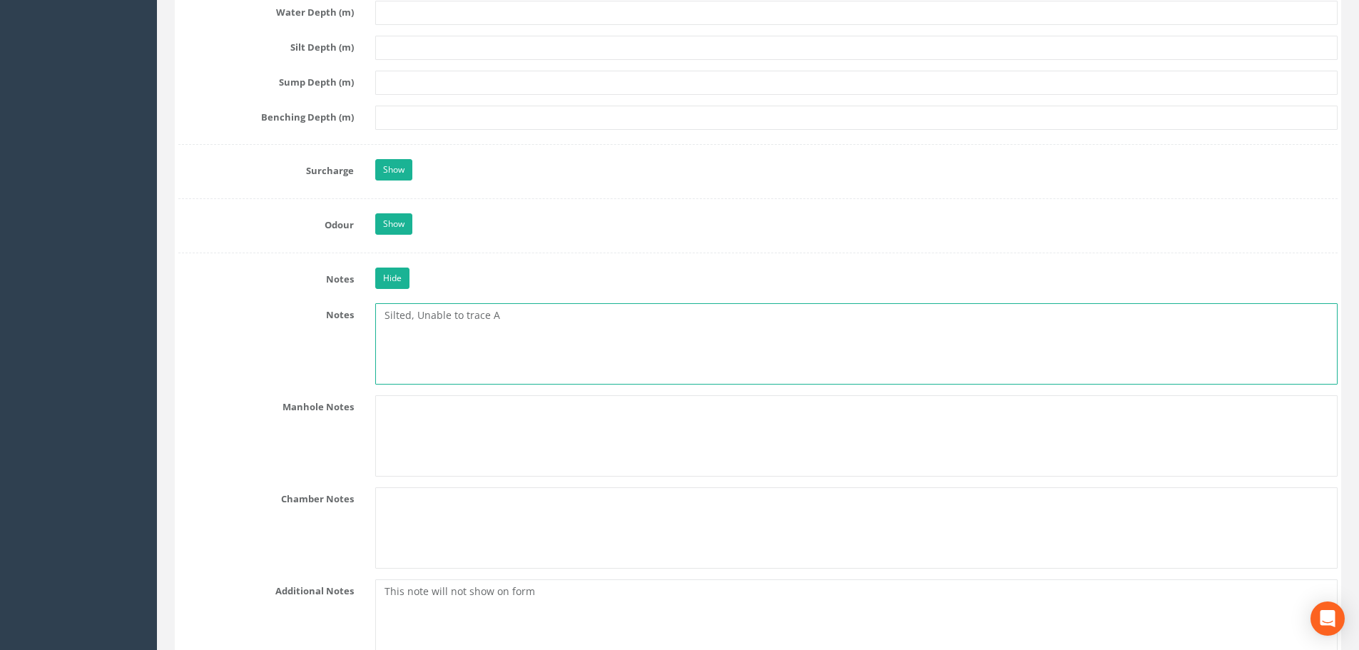
click at [417, 314] on textarea "Silted, Unable to trace A" at bounding box center [856, 343] width 962 height 81
click at [419, 315] on textarea "Silted Unable to trace A" at bounding box center [856, 343] width 962 height 81
type textarea "Silted Unable to trace A"
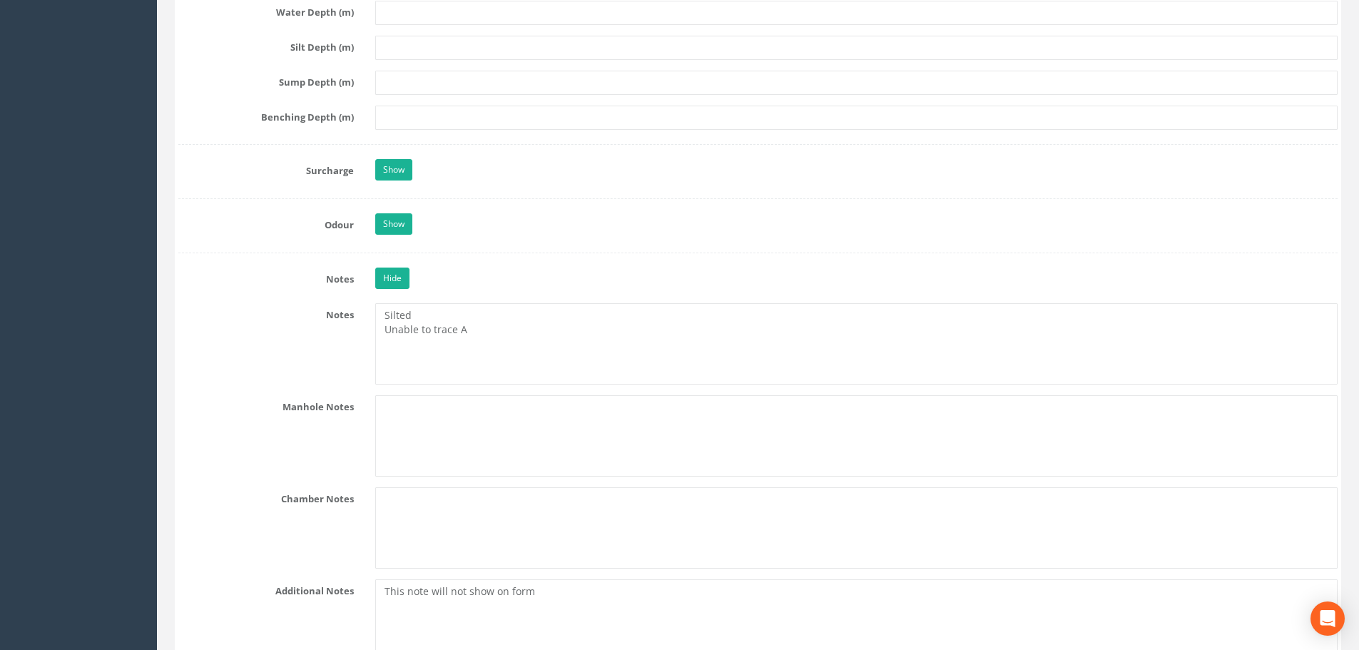
click at [481, 290] on div "Hide" at bounding box center [857, 280] width 984 height 25
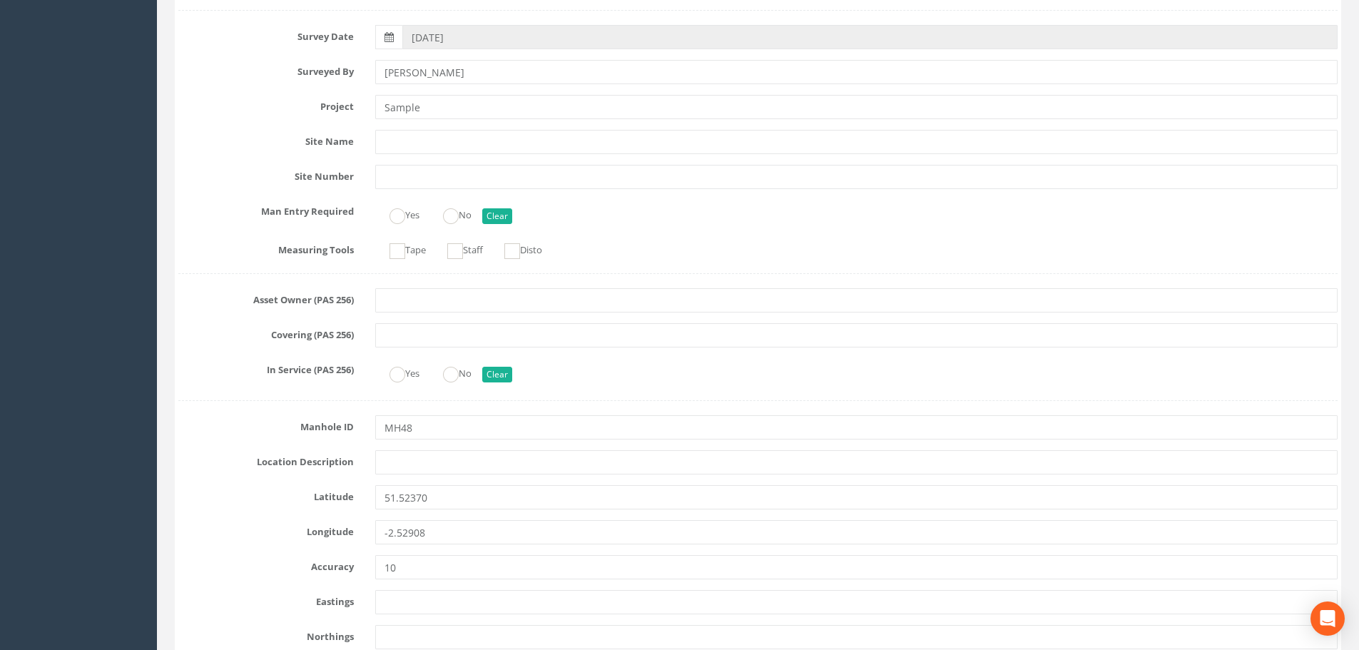
scroll to position [0, 0]
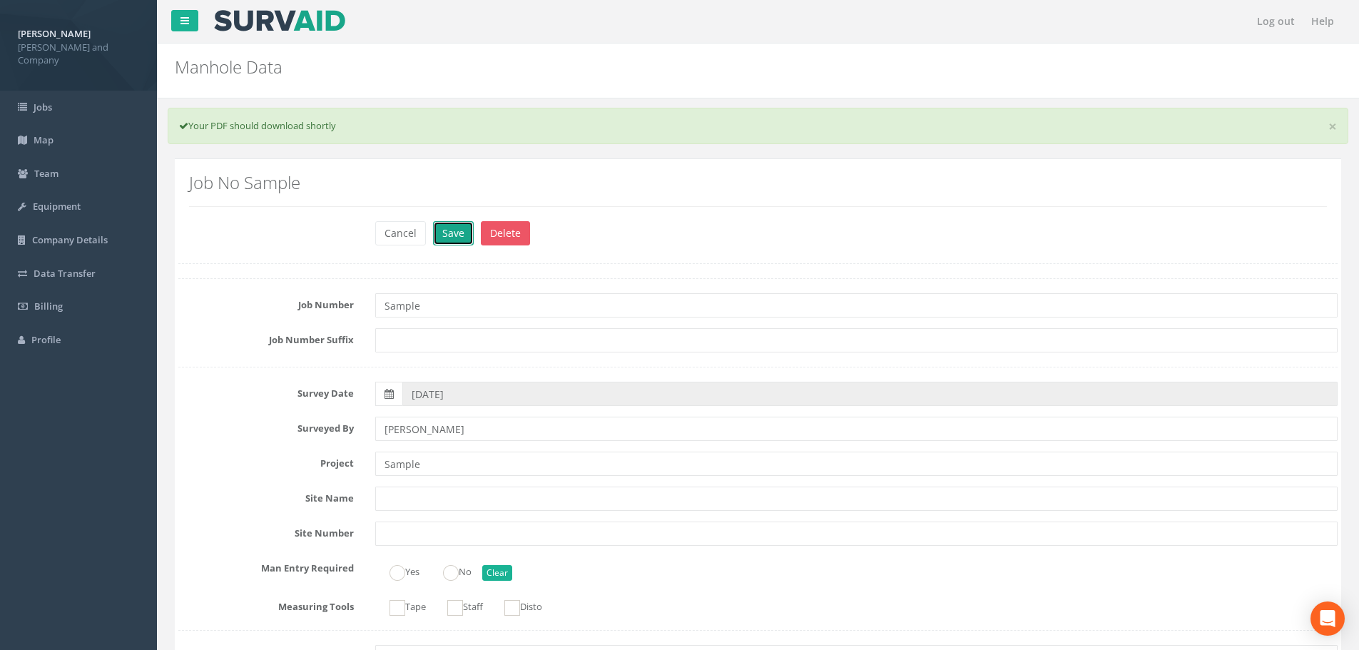
click at [453, 239] on button "Save" at bounding box center [453, 233] width 41 height 24
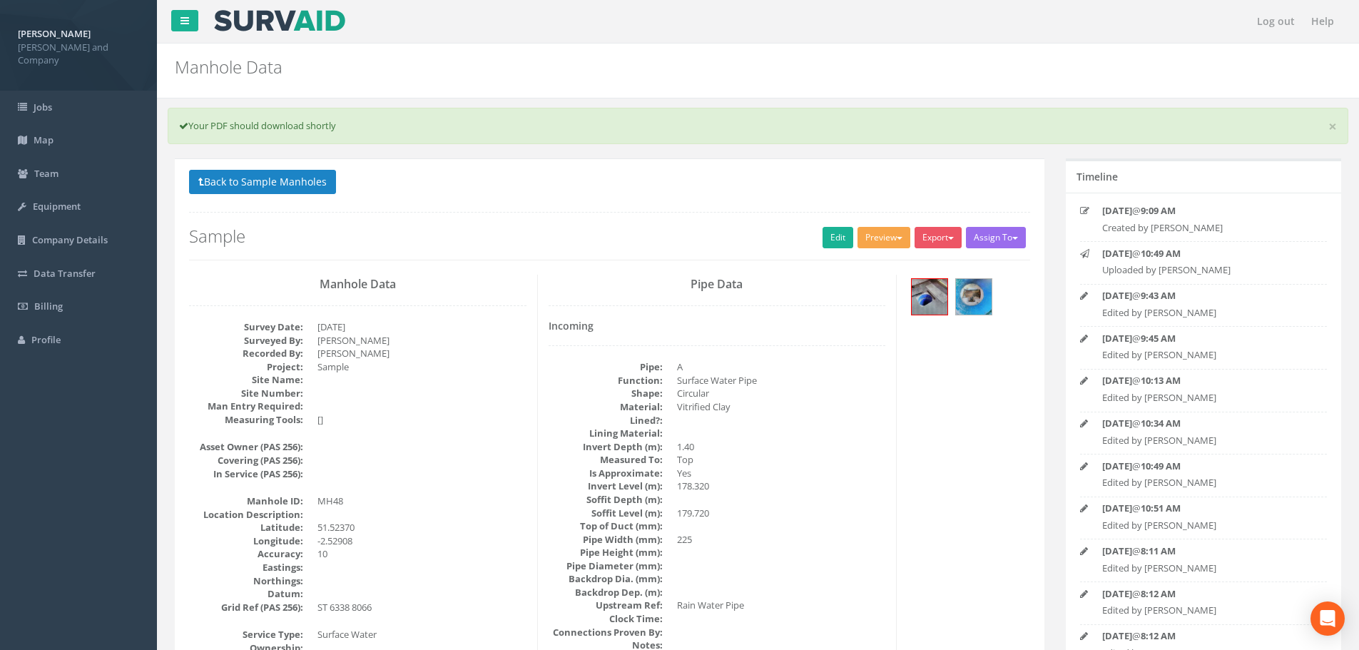
click at [873, 235] on button "Preview" at bounding box center [883, 237] width 53 height 21
click at [857, 271] on link "[PERSON_NAME] Drainage" at bounding box center [843, 267] width 137 height 22
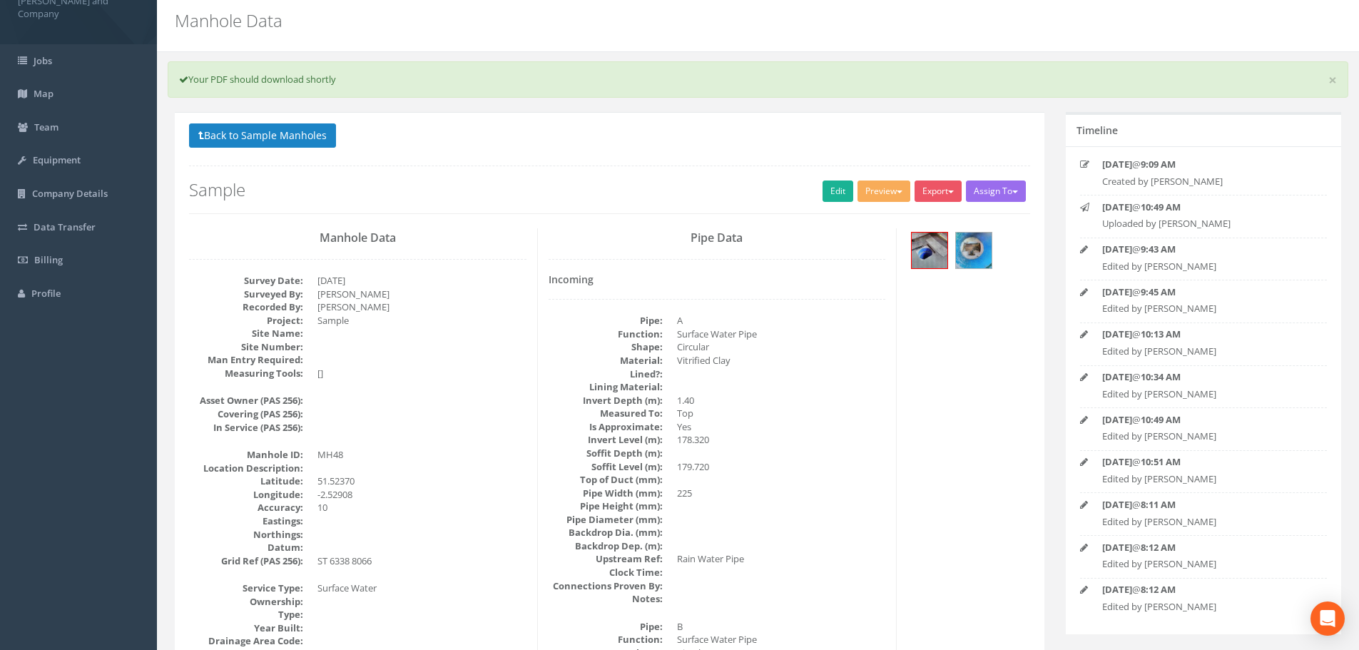
scroll to position [71, 0]
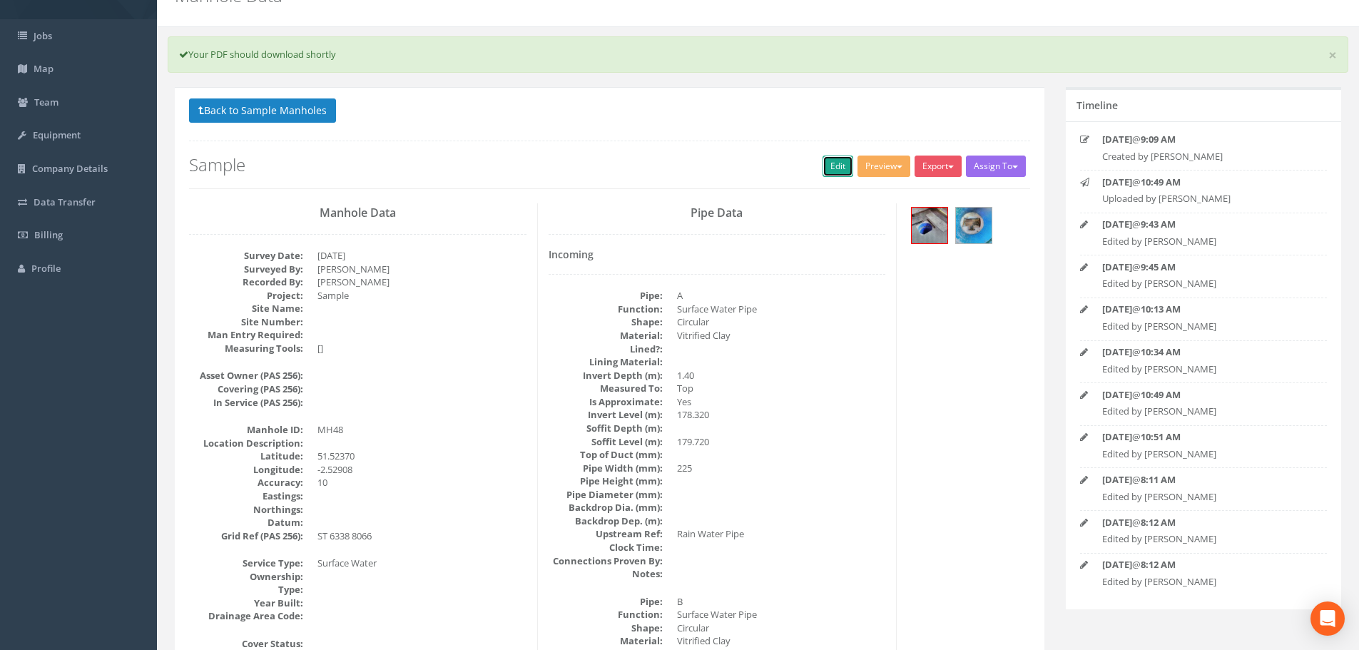
click at [830, 159] on link "Edit" at bounding box center [838, 166] width 31 height 21
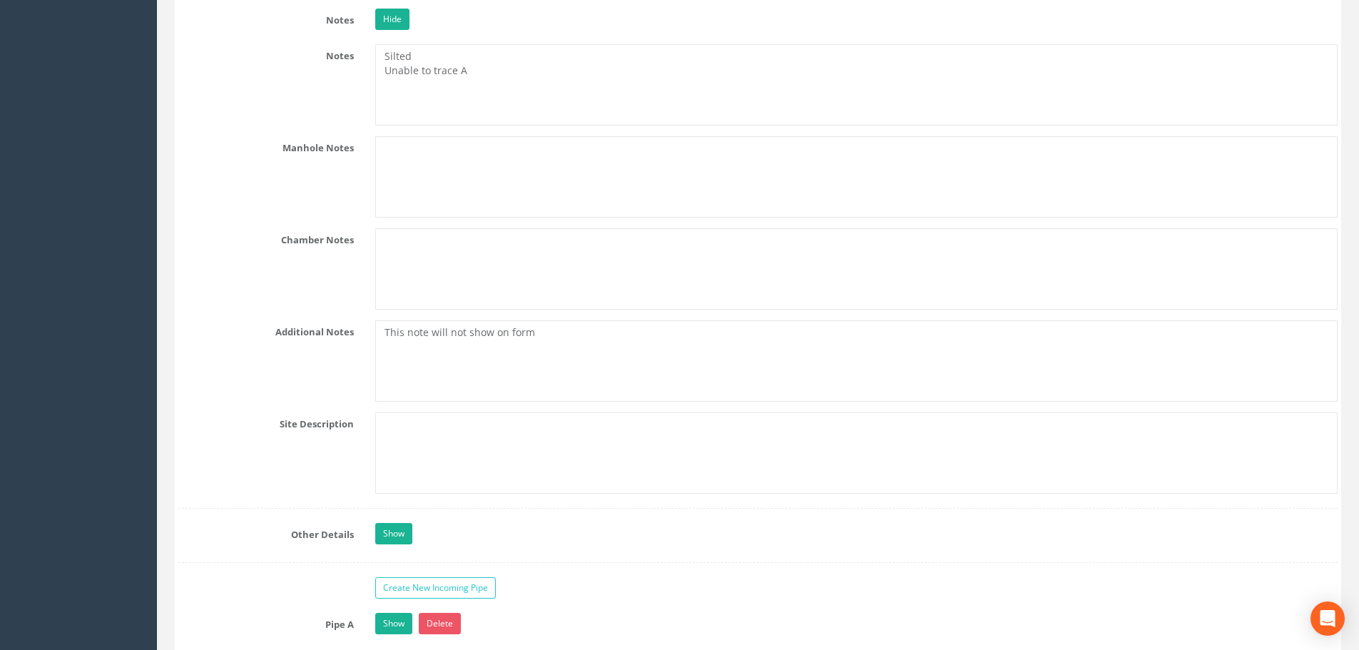
scroll to position [2568, 0]
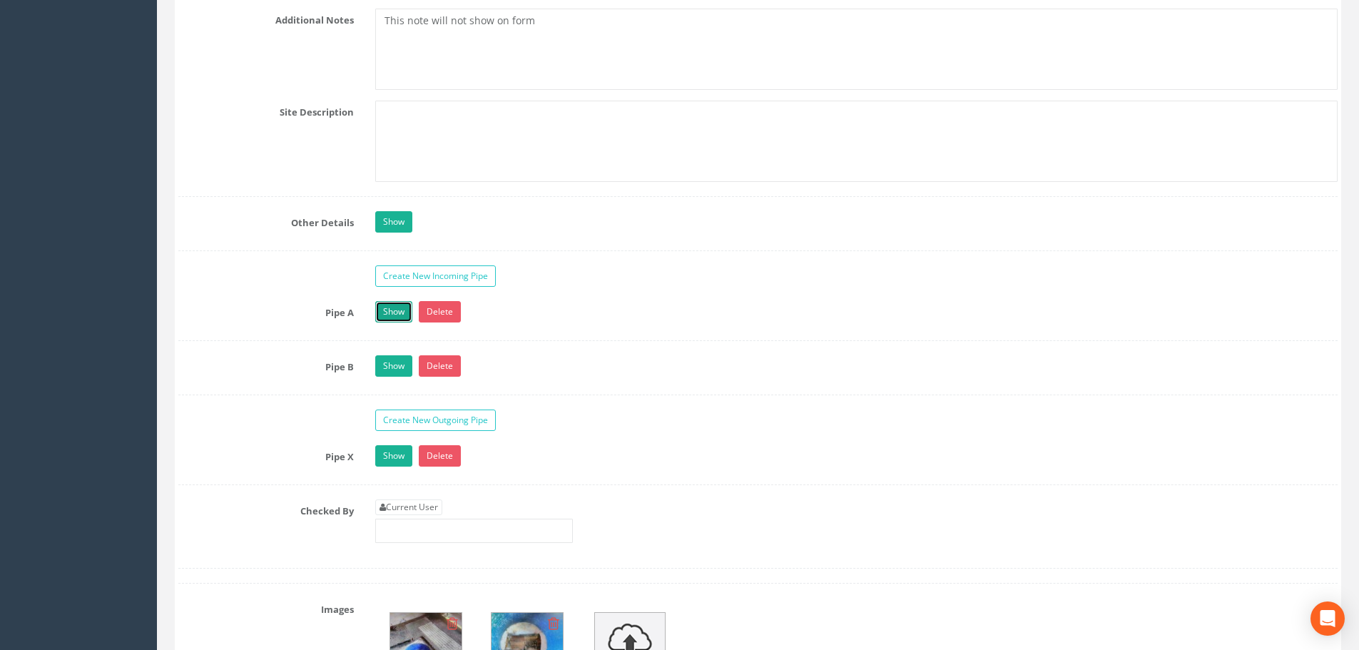
click at [385, 316] on link "Show" at bounding box center [393, 311] width 37 height 21
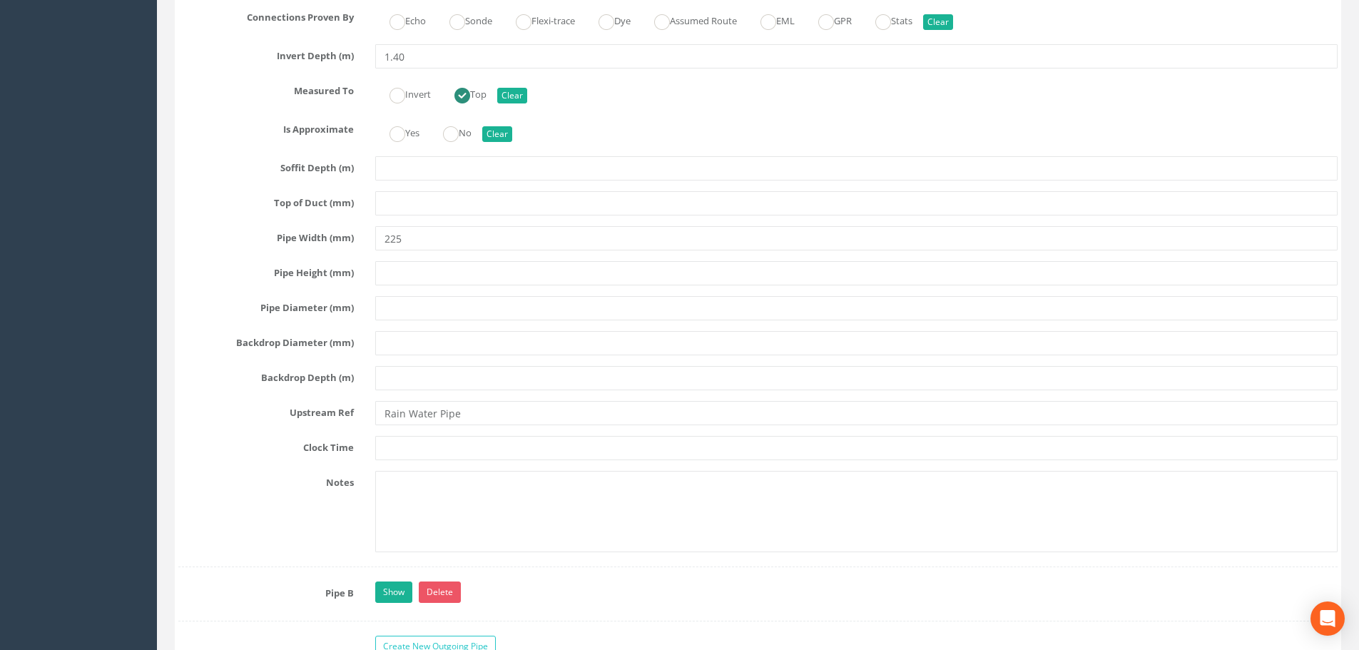
scroll to position [3139, 0]
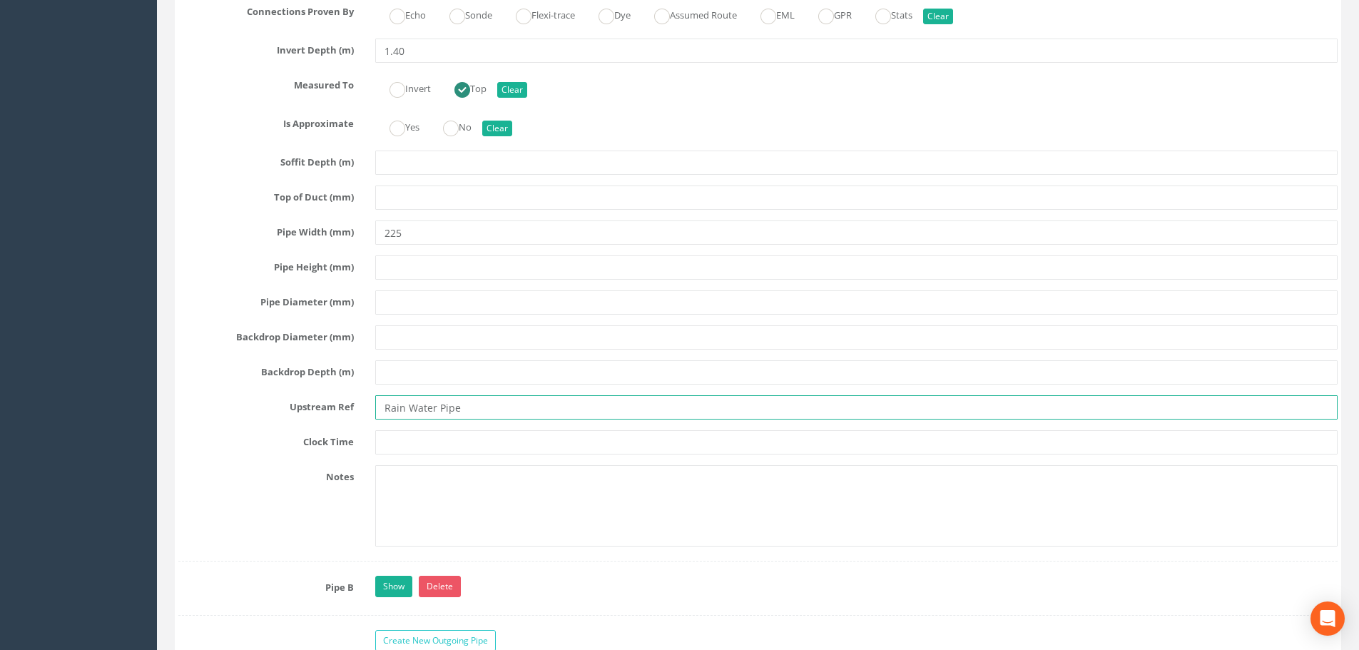
drag, startPoint x: 457, startPoint y: 407, endPoint x: 367, endPoint y: 400, distance: 90.2
click at [367, 400] on div "Rain Water Pipe" at bounding box center [857, 407] width 984 height 24
type input "U/K"
click at [527, 507] on textarea at bounding box center [856, 505] width 962 height 81
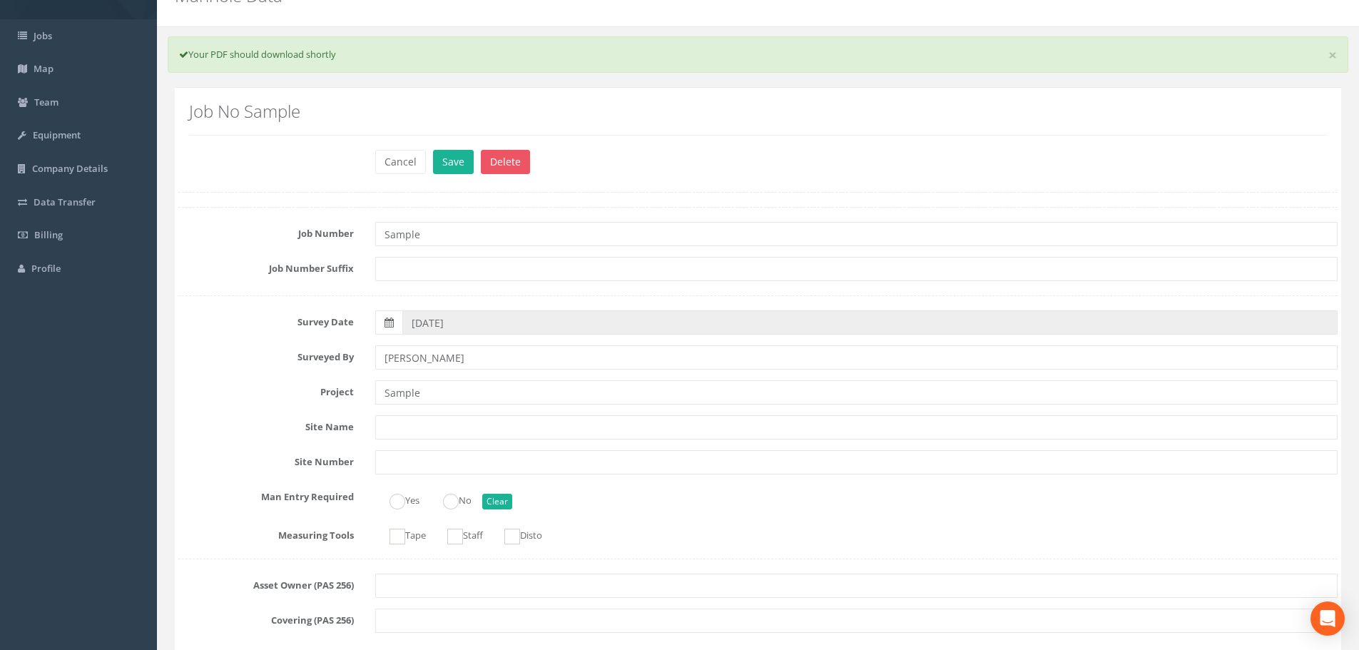
scroll to position [0, 0]
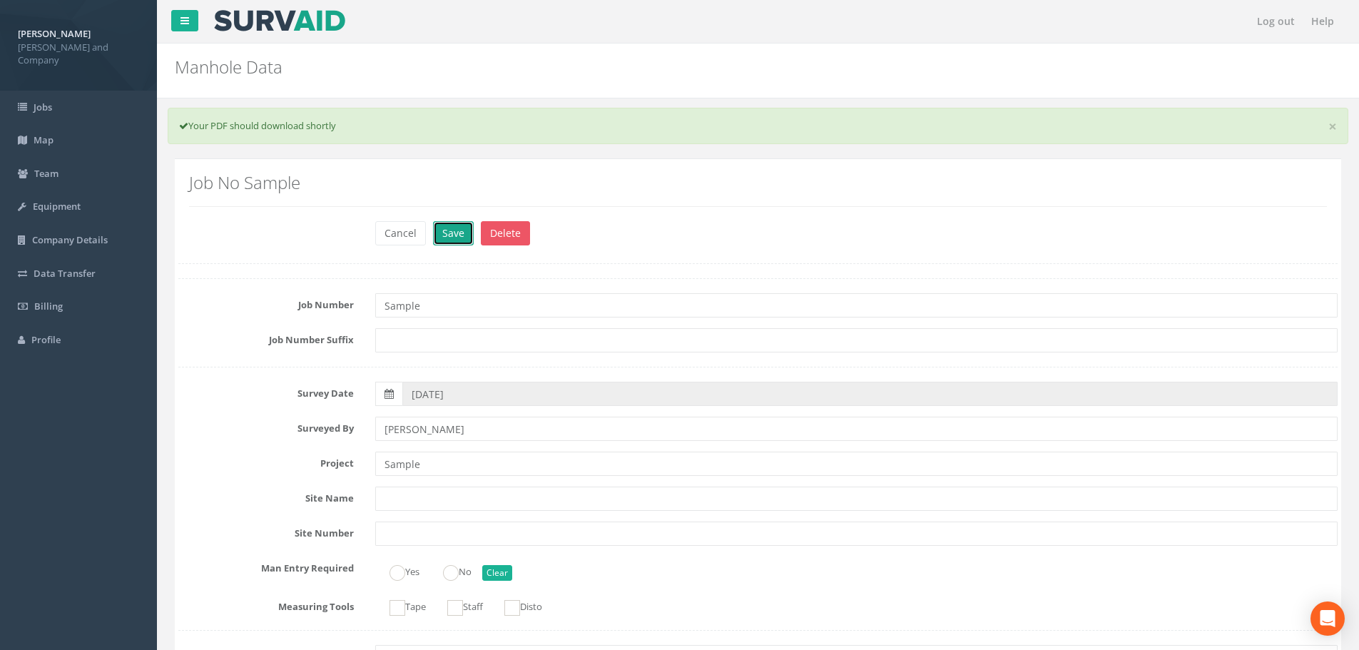
click at [457, 226] on button "Save" at bounding box center [453, 233] width 41 height 24
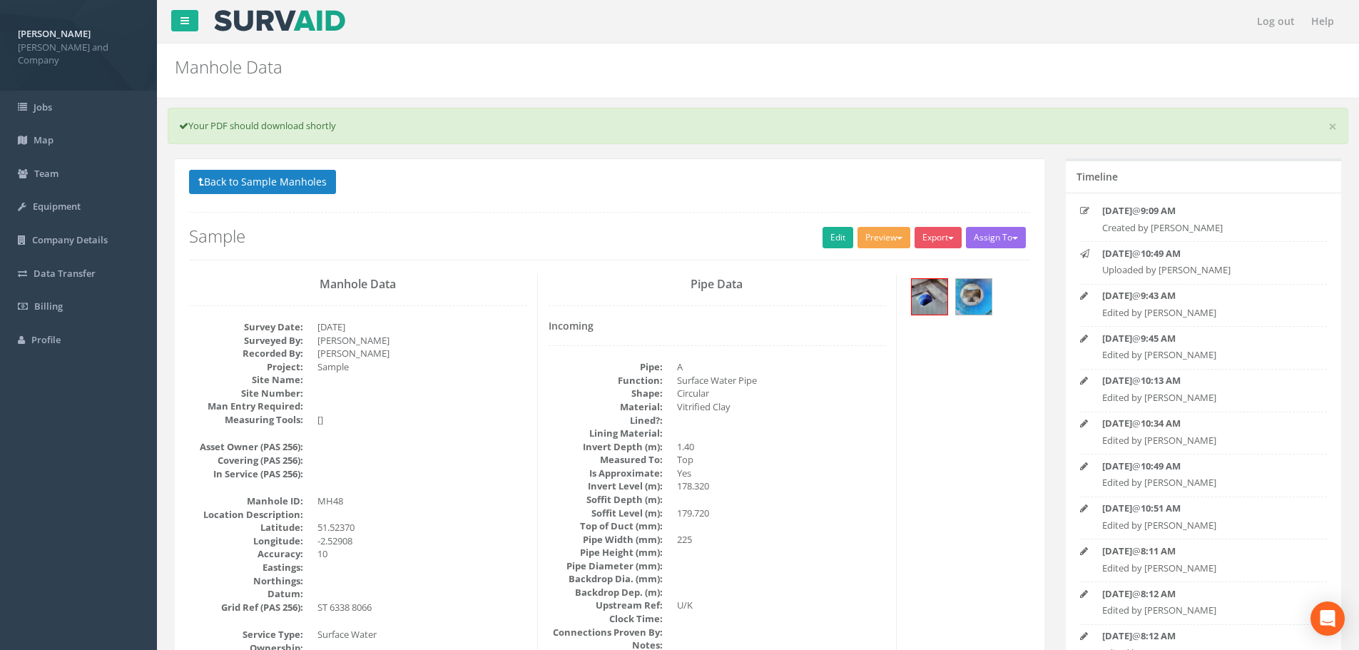
click at [876, 235] on button "Preview" at bounding box center [883, 237] width 53 height 21
drag, startPoint x: 865, startPoint y: 259, endPoint x: 877, endPoint y: 263, distance: 12.2
click at [865, 259] on link "[PERSON_NAME] Drainage" at bounding box center [843, 267] width 137 height 22
click at [827, 237] on link "Edit" at bounding box center [838, 237] width 31 height 21
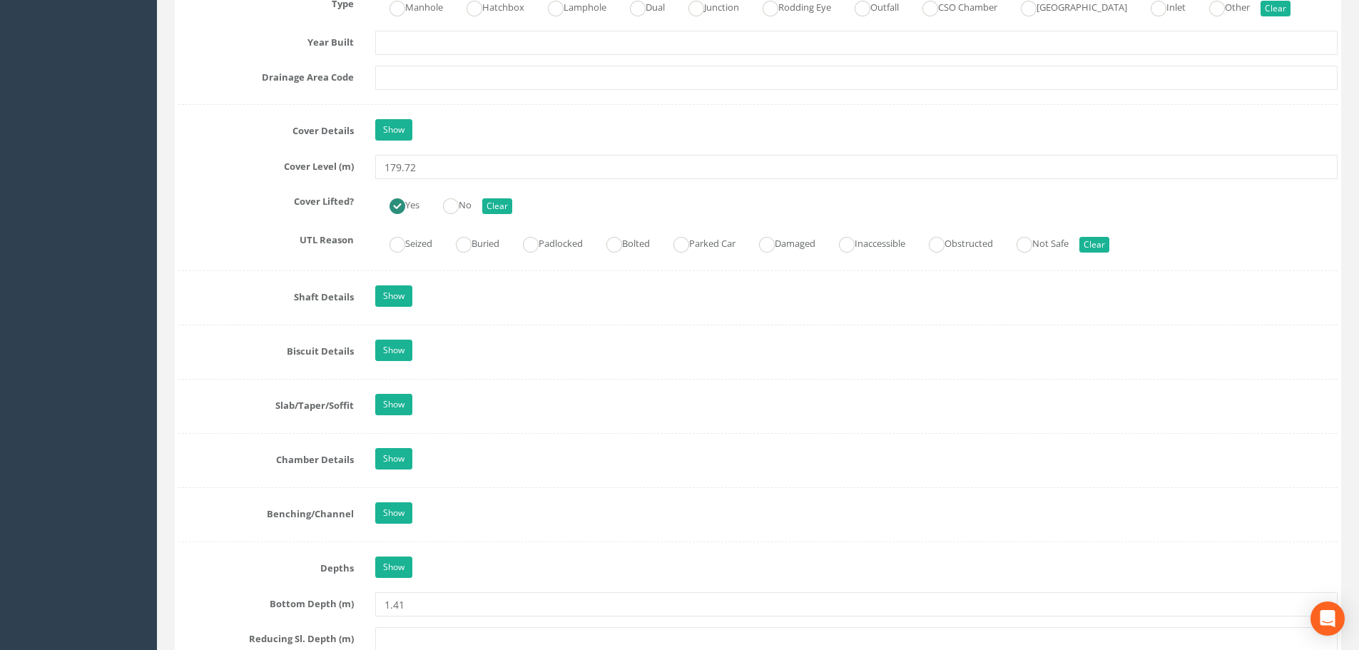
scroll to position [1284, 0]
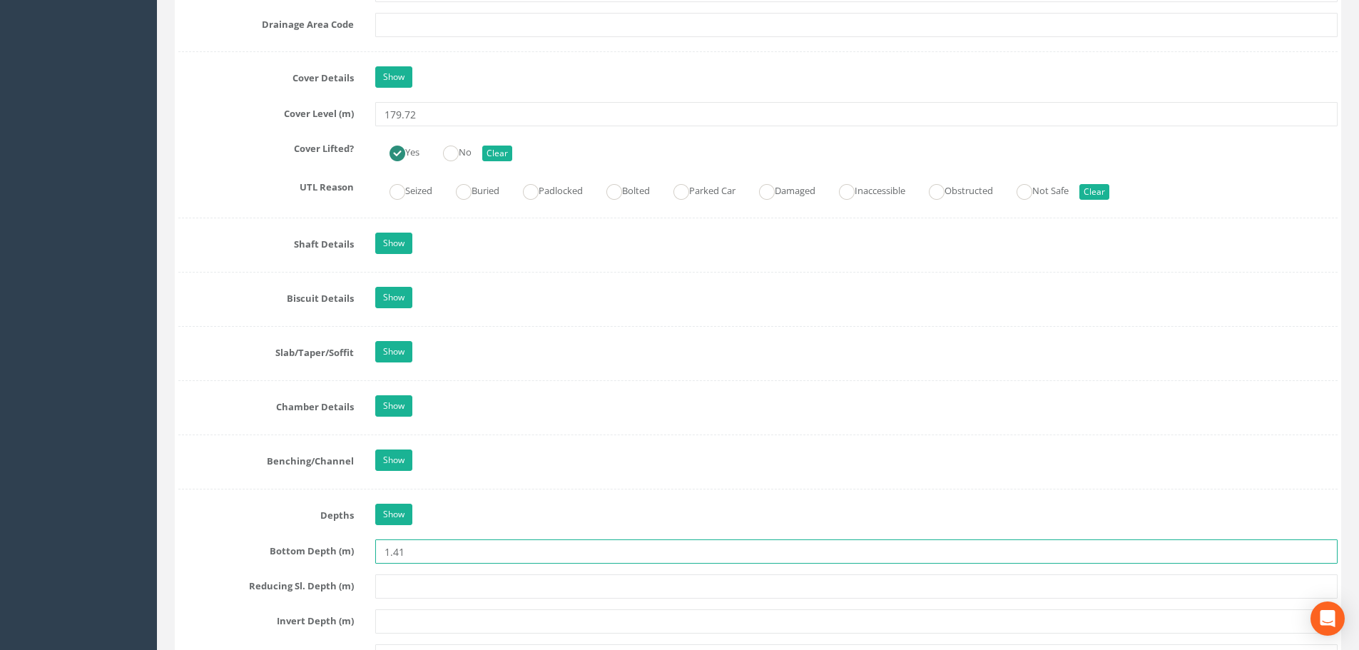
drag, startPoint x: 325, startPoint y: 549, endPoint x: 287, endPoint y: 549, distance: 37.8
click at [287, 549] on div "Bottom Depth (m) 1.41" at bounding box center [758, 551] width 1181 height 24
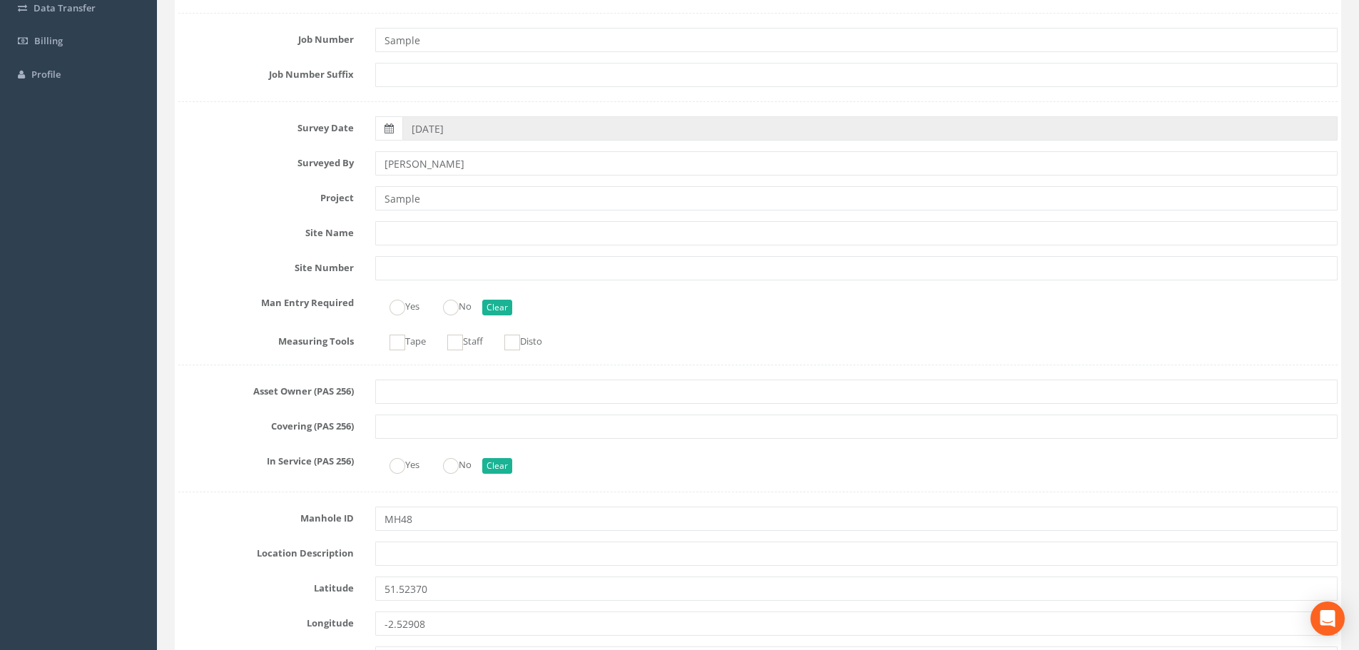
scroll to position [71, 0]
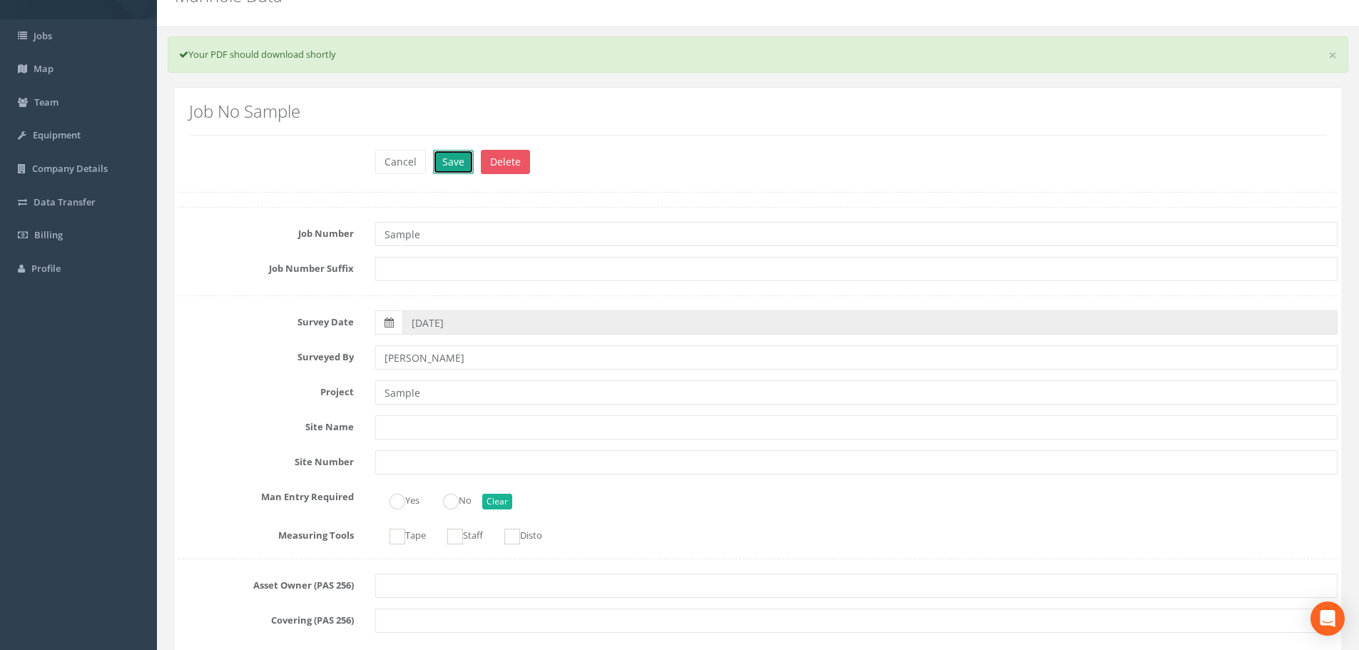
click at [462, 158] on button "Save" at bounding box center [453, 162] width 41 height 24
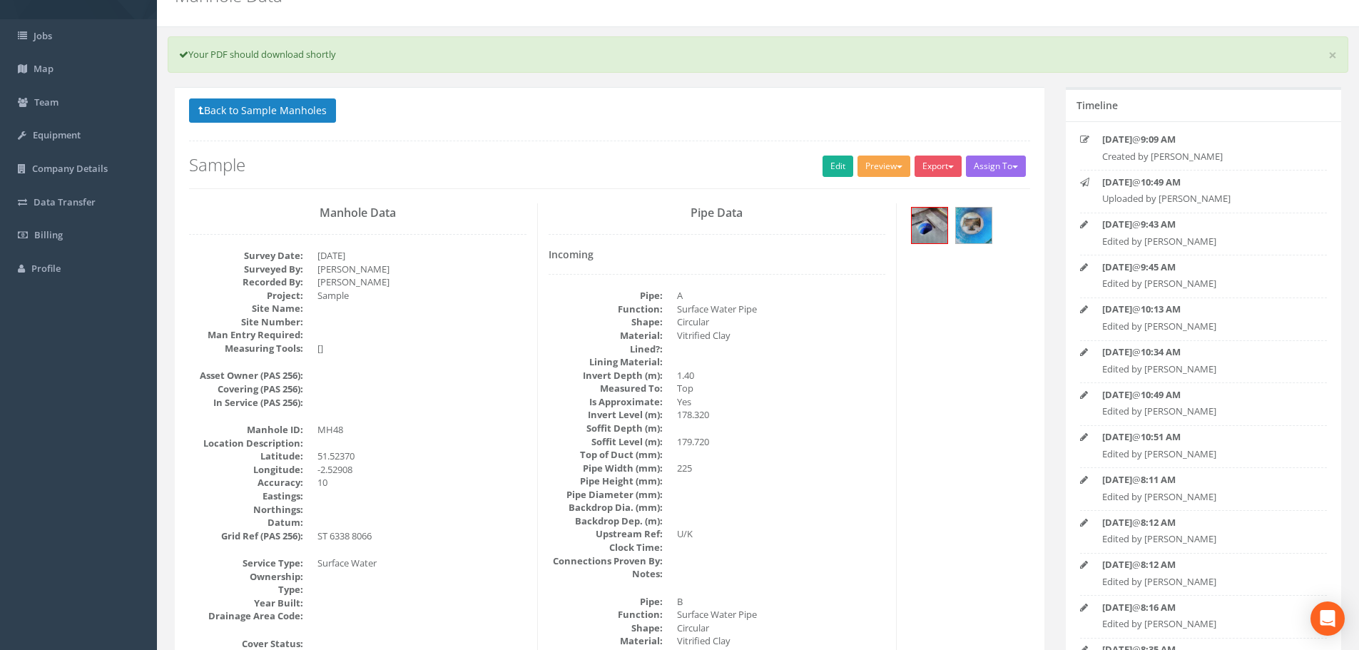
click at [879, 165] on button "Preview" at bounding box center [883, 166] width 53 height 21
click at [852, 196] on link "[PERSON_NAME] Drainage" at bounding box center [843, 196] width 137 height 22
click at [257, 114] on button "Back to Sample Manholes" at bounding box center [262, 110] width 147 height 24
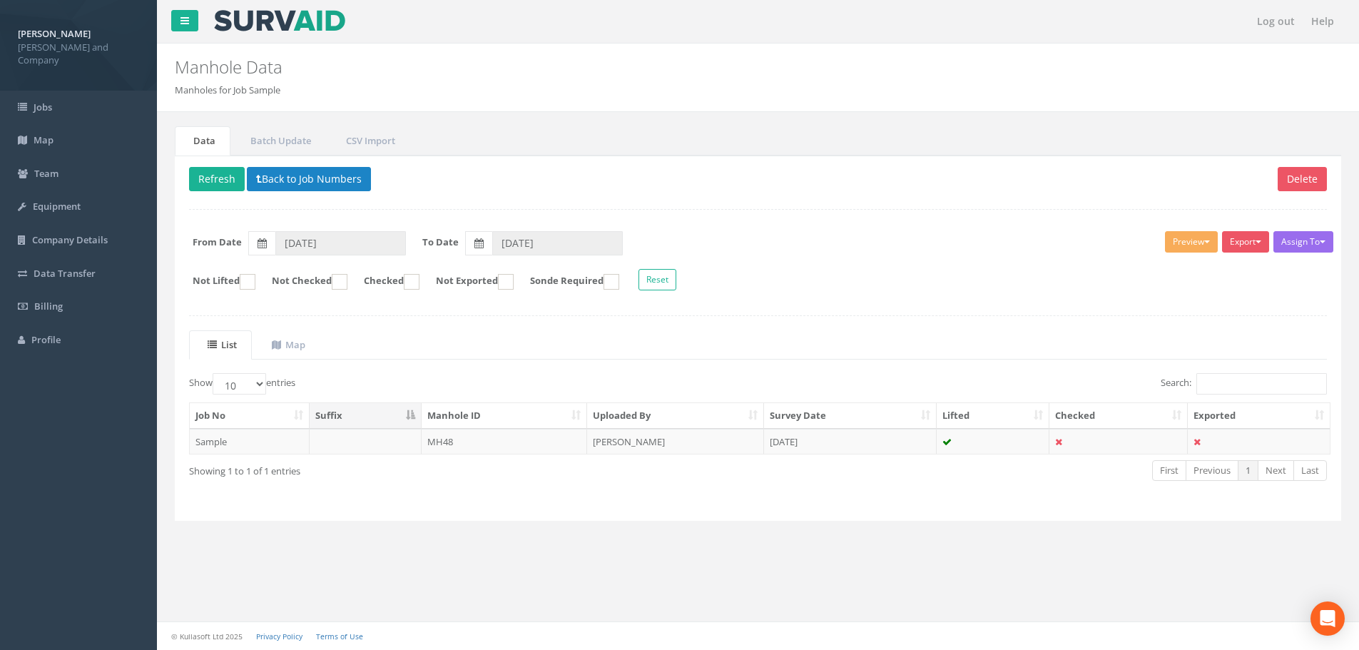
scroll to position [0, 0]
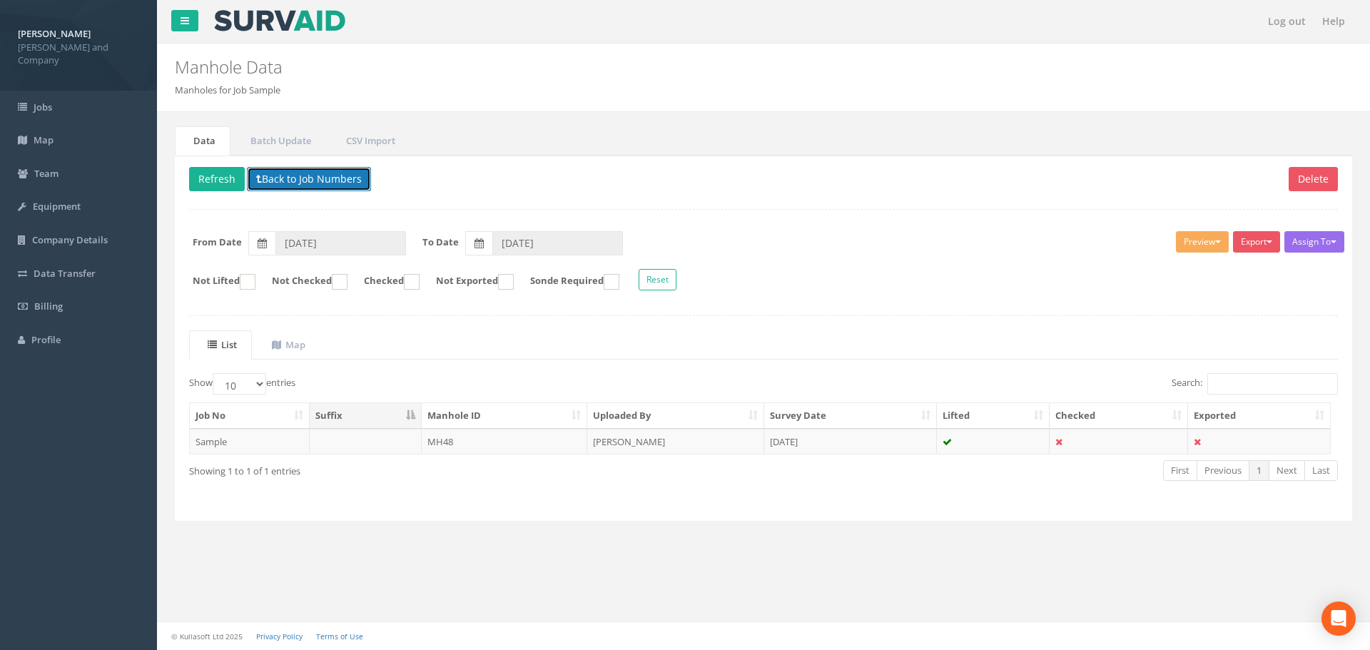
click at [282, 180] on button "Back to Job Numbers" at bounding box center [309, 179] width 124 height 24
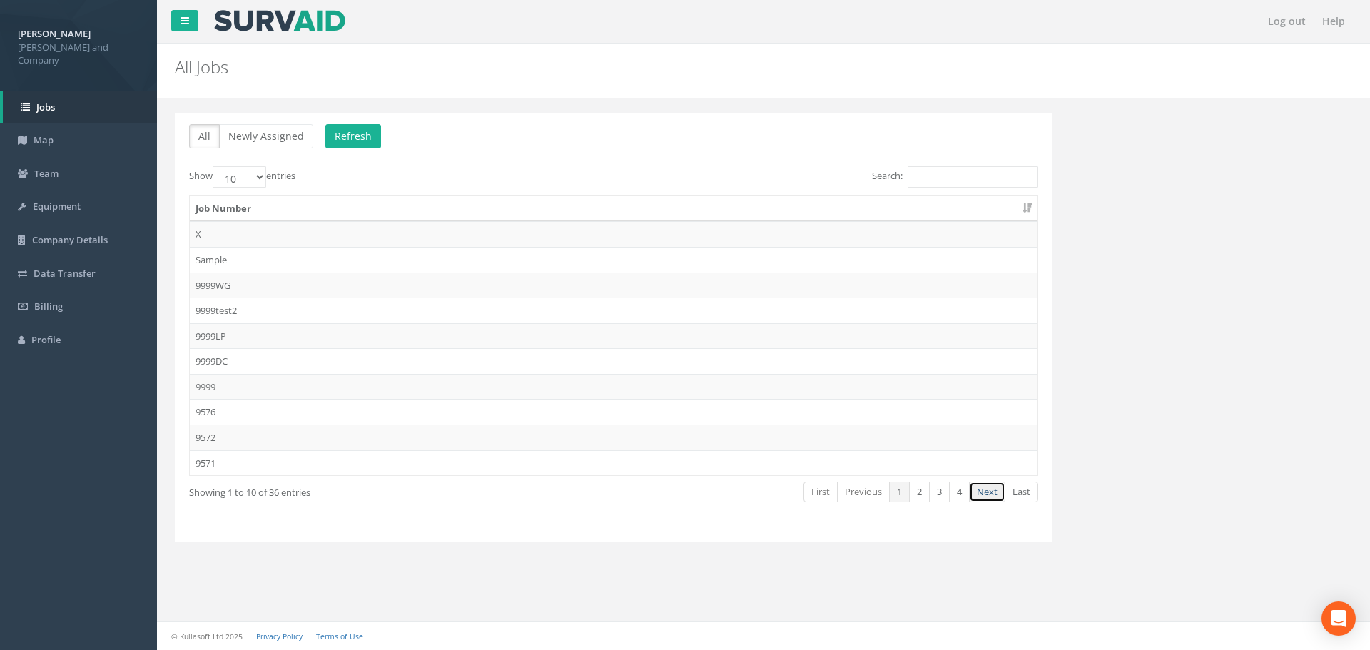
click at [993, 489] on link "Next" at bounding box center [987, 492] width 36 height 21
click at [217, 234] on td "9548" at bounding box center [614, 234] width 848 height 26
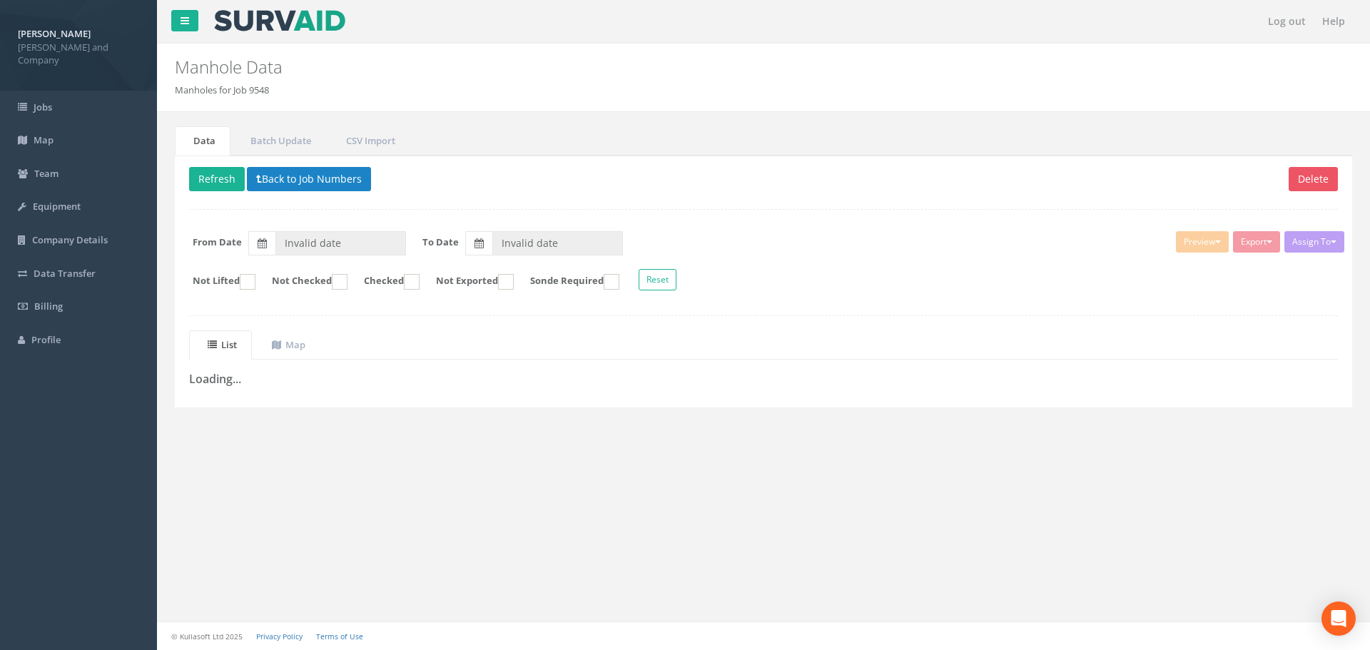
type input "[DATE]"
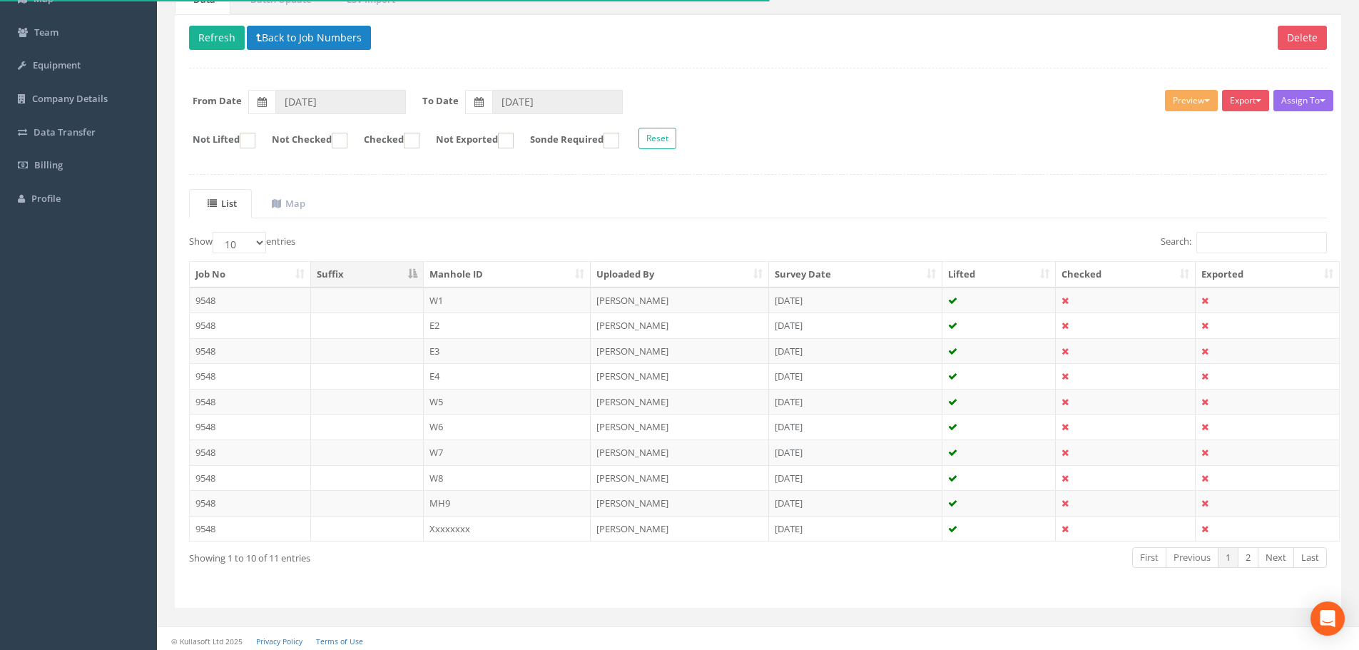
scroll to position [143, 0]
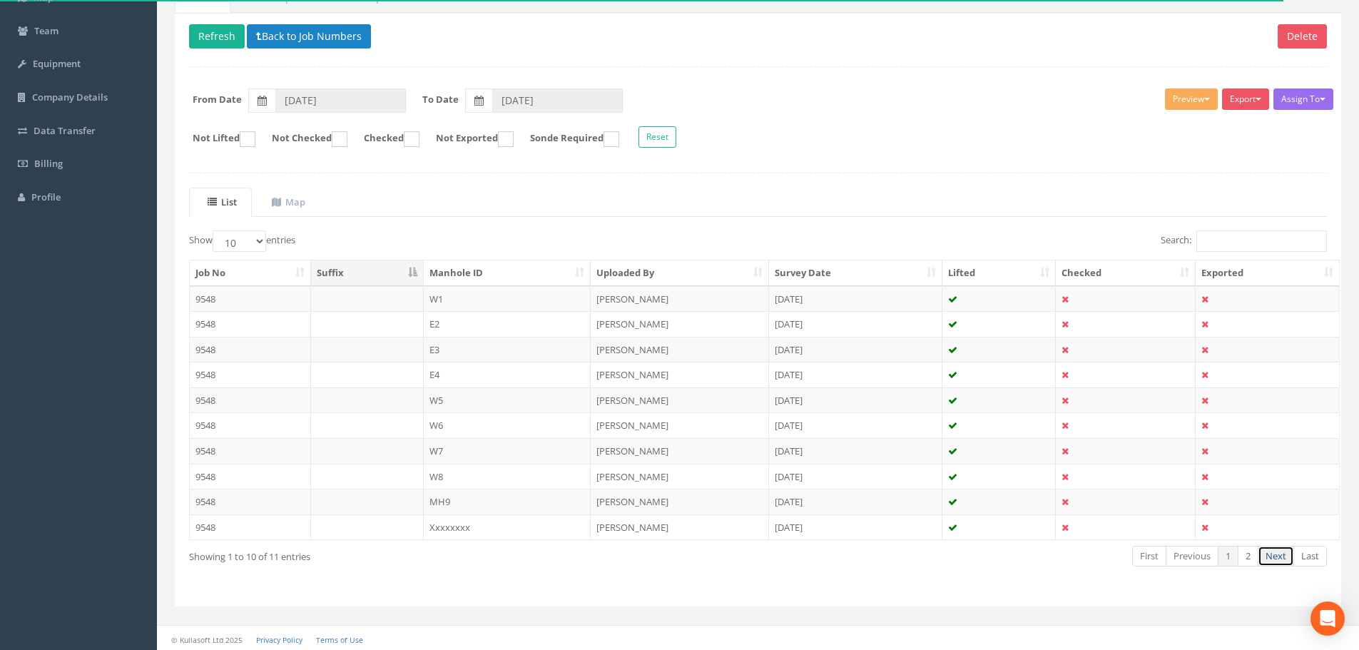
click at [1271, 556] on link "Next" at bounding box center [1276, 556] width 36 height 21
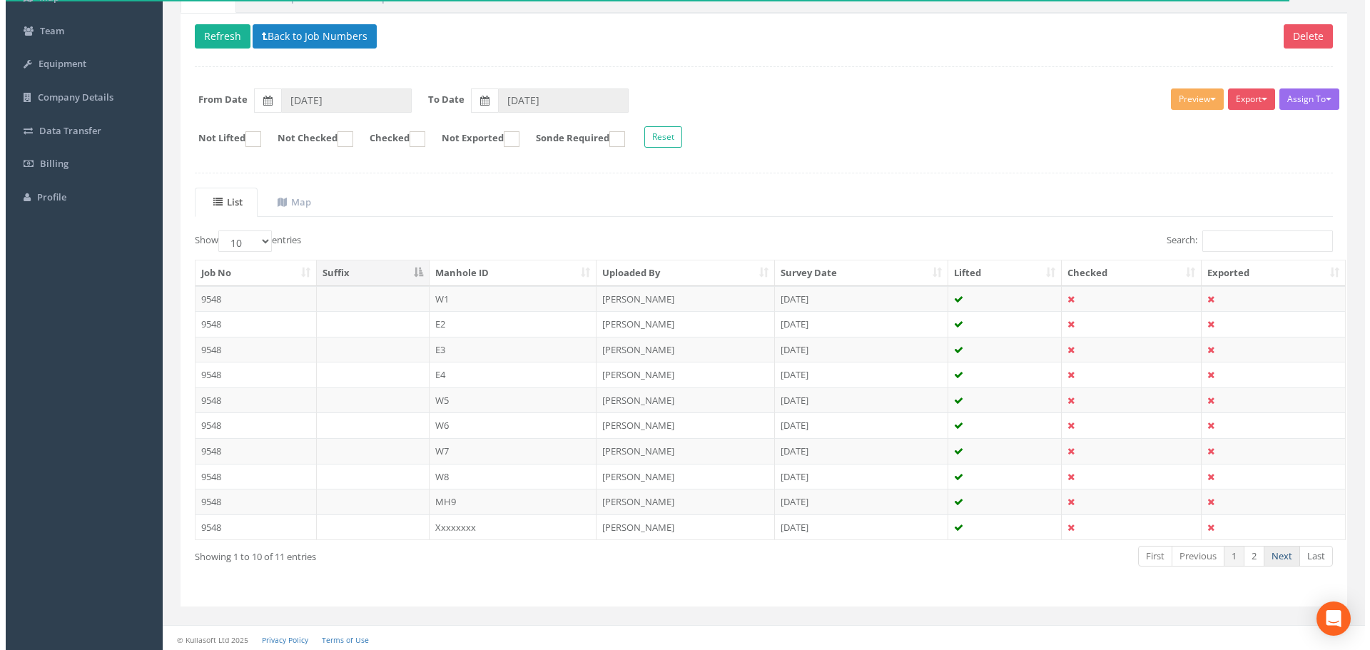
scroll to position [0, 0]
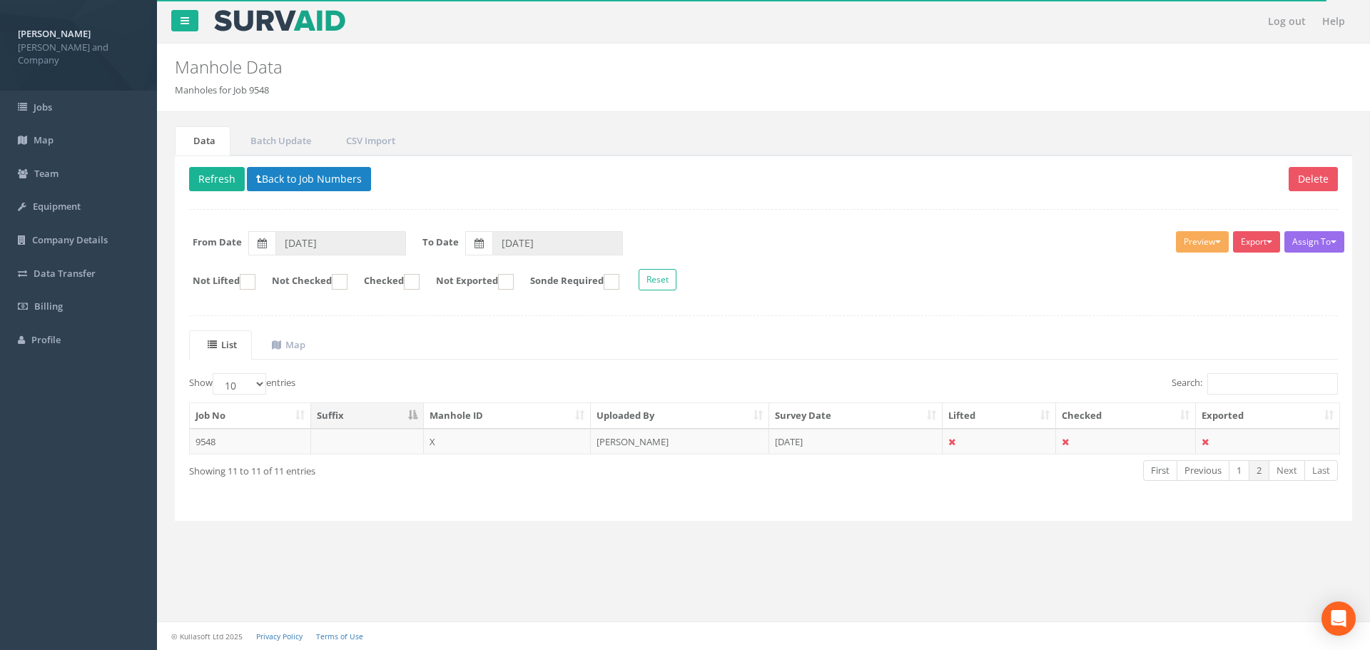
click at [1271, 556] on div "Data Batch Update CSV Import Delete Refresh Back to Job Numbers Assign To No Co…" at bounding box center [763, 339] width 1191 height 455
click at [1208, 467] on link "Previous" at bounding box center [1202, 470] width 53 height 21
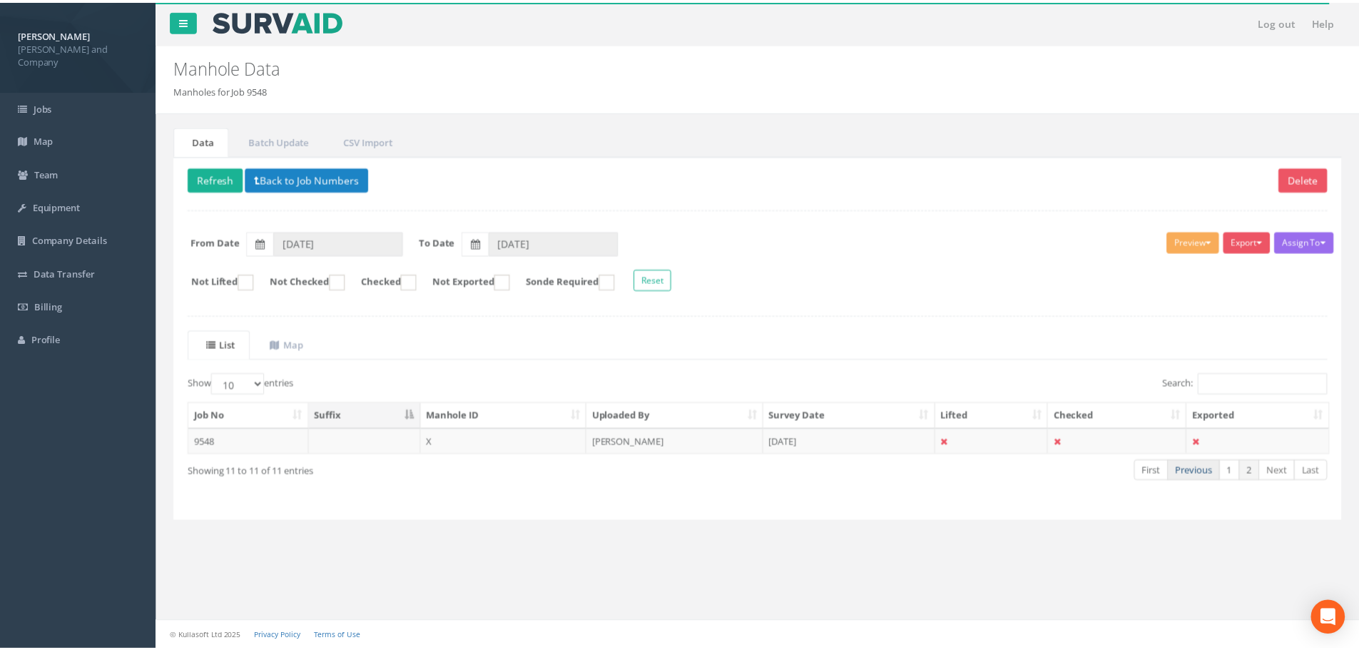
scroll to position [146, 0]
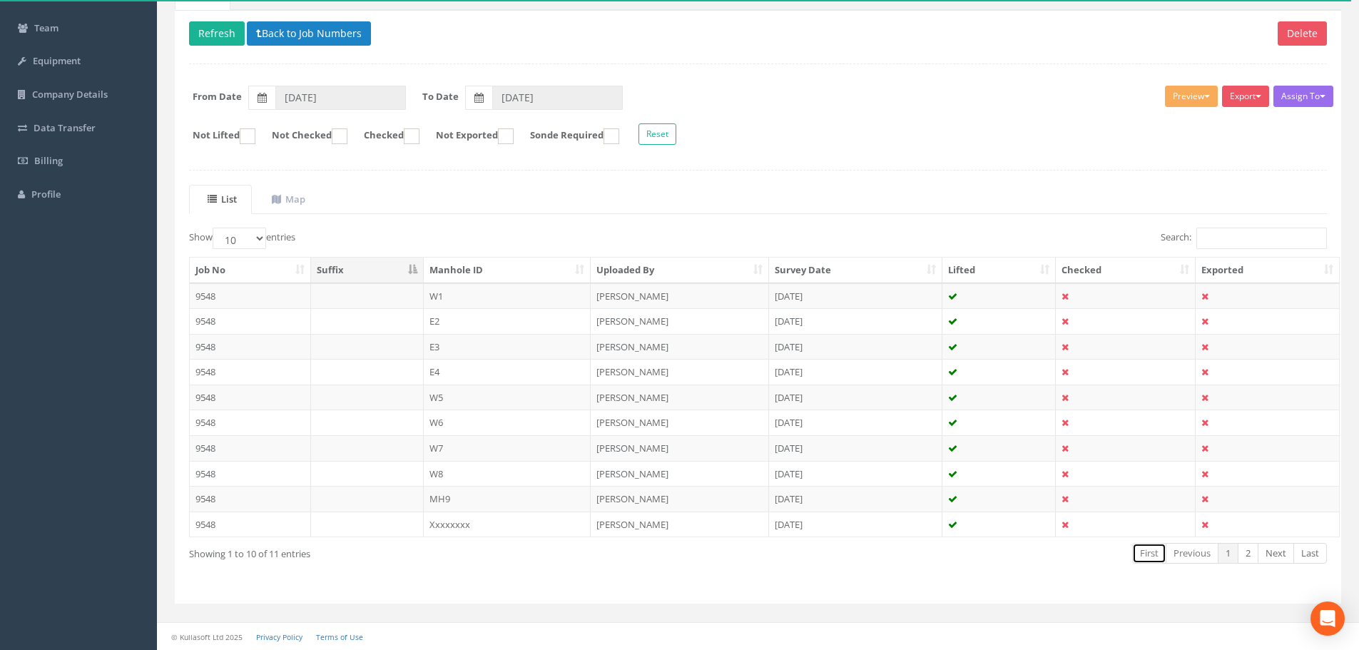
click at [1149, 556] on link "First" at bounding box center [1149, 553] width 34 height 21
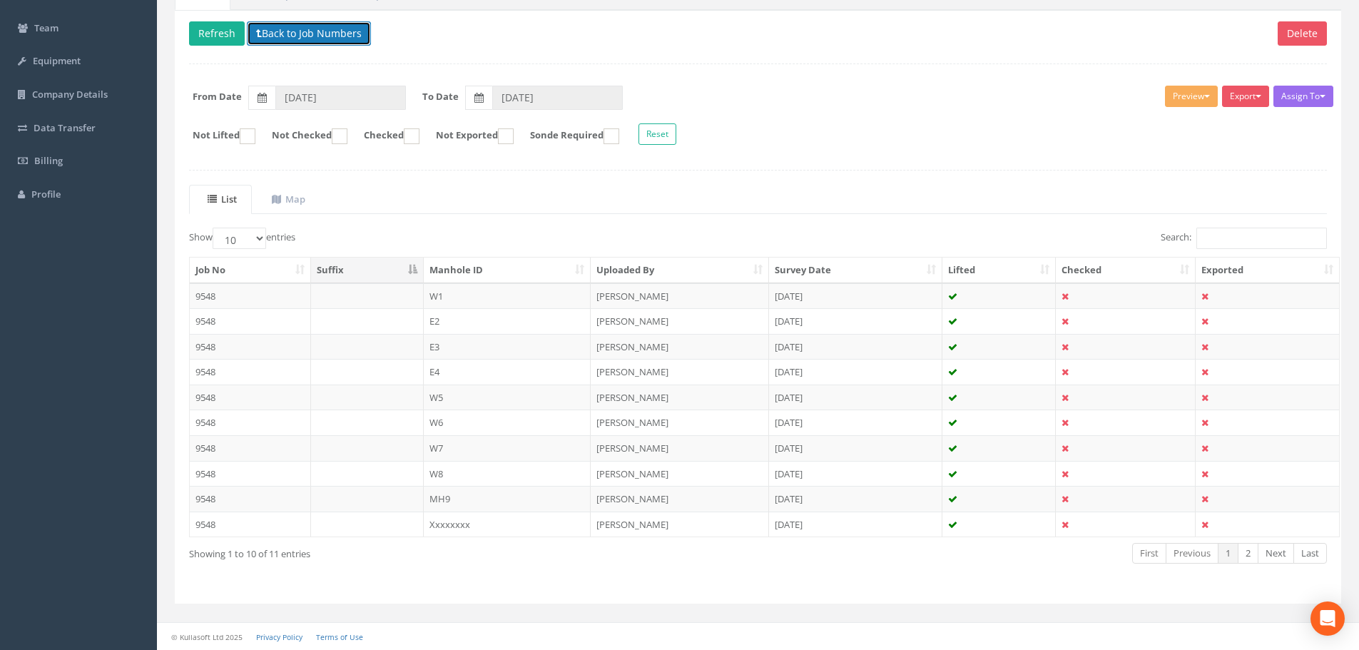
click at [300, 36] on button "Back to Job Numbers" at bounding box center [309, 33] width 124 height 24
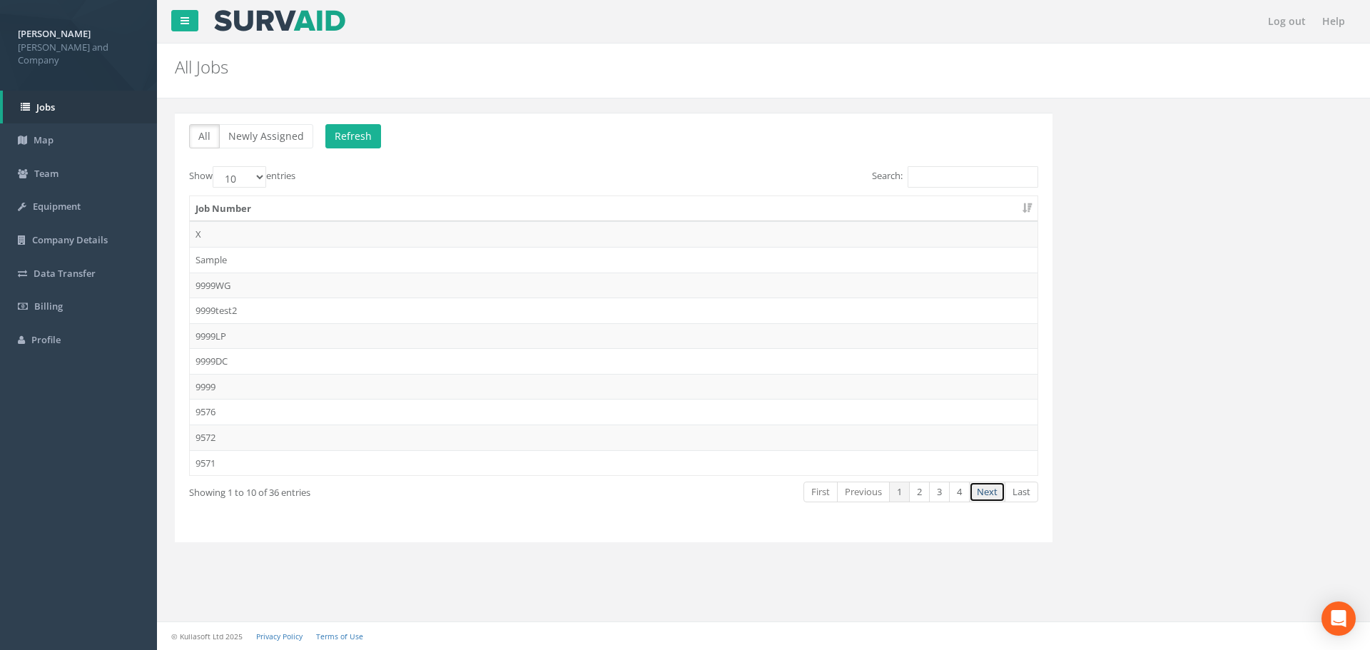
click at [982, 486] on link "Next" at bounding box center [987, 492] width 36 height 21
click at [213, 335] on td "9543" at bounding box center [614, 336] width 848 height 26
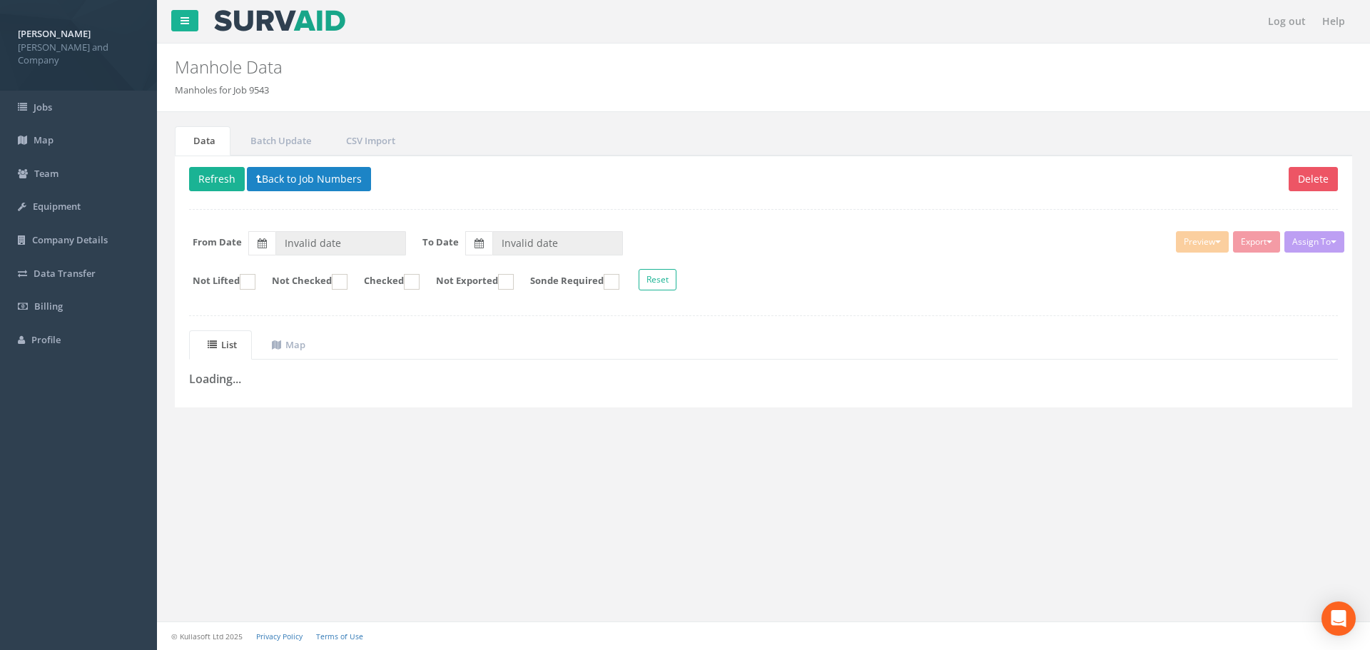
type input "[DATE]"
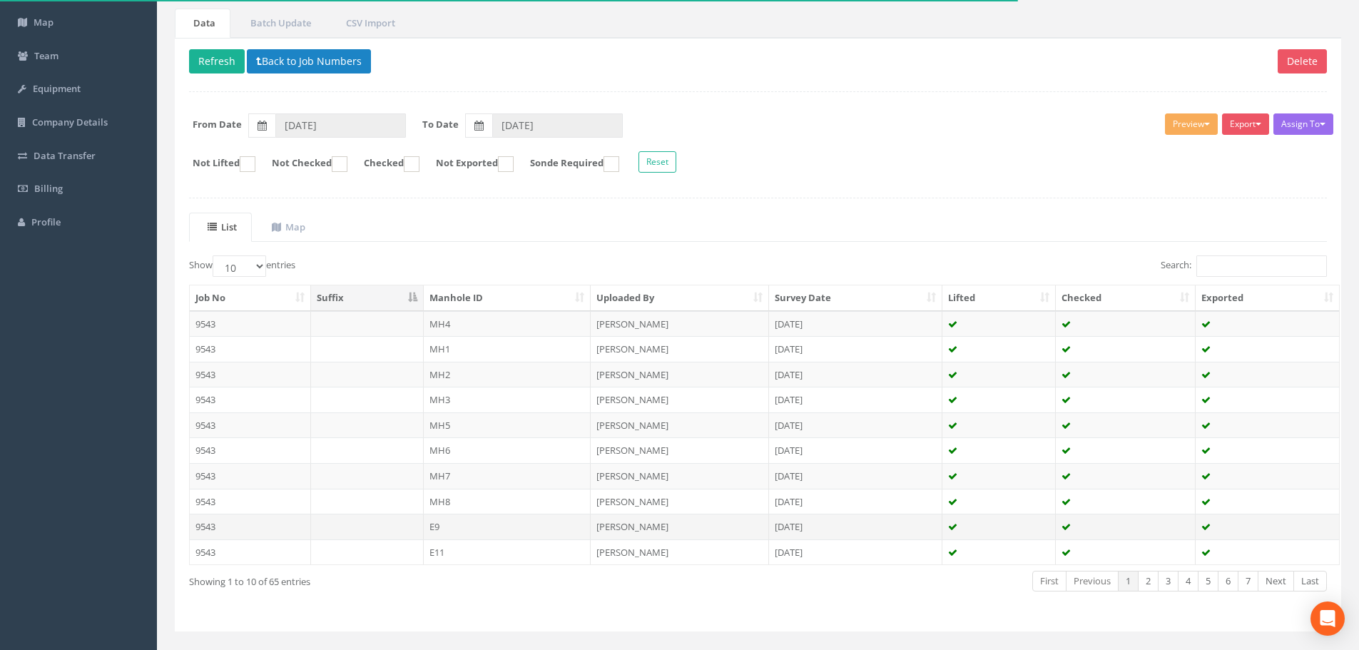
scroll to position [143, 0]
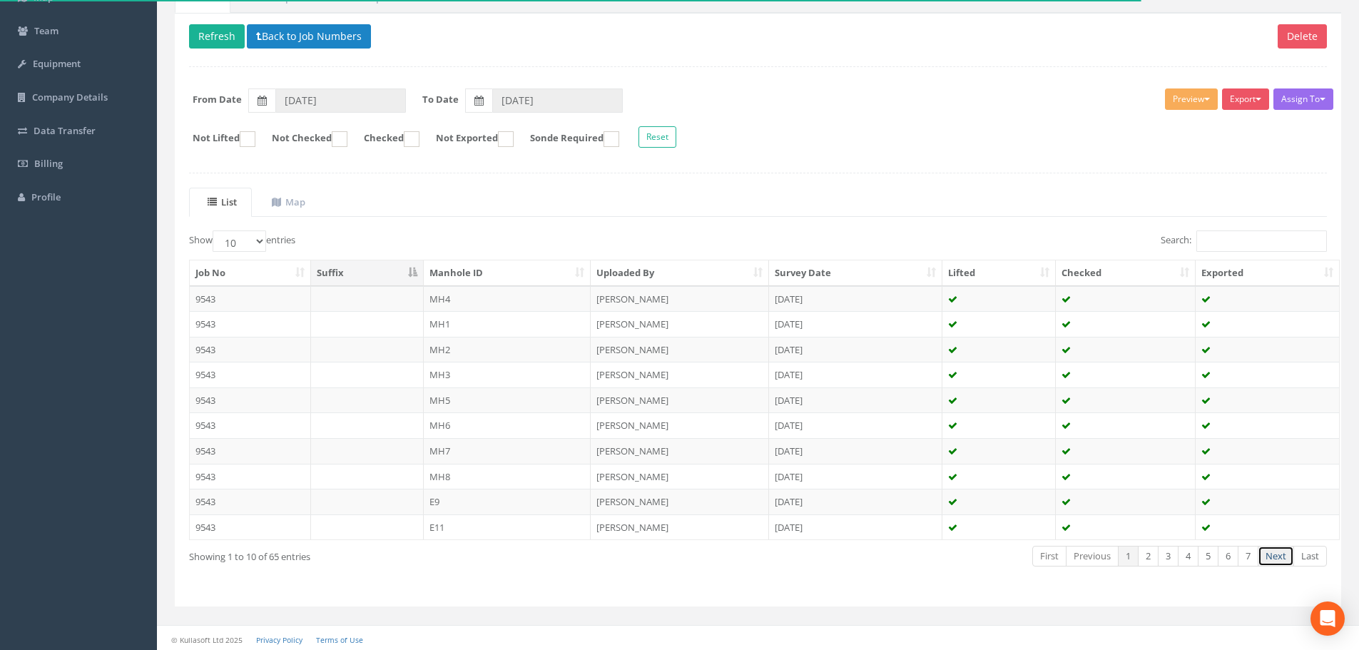
click at [1277, 556] on link "Next" at bounding box center [1276, 556] width 36 height 21
click at [1084, 566] on link "Previous" at bounding box center [1092, 556] width 53 height 21
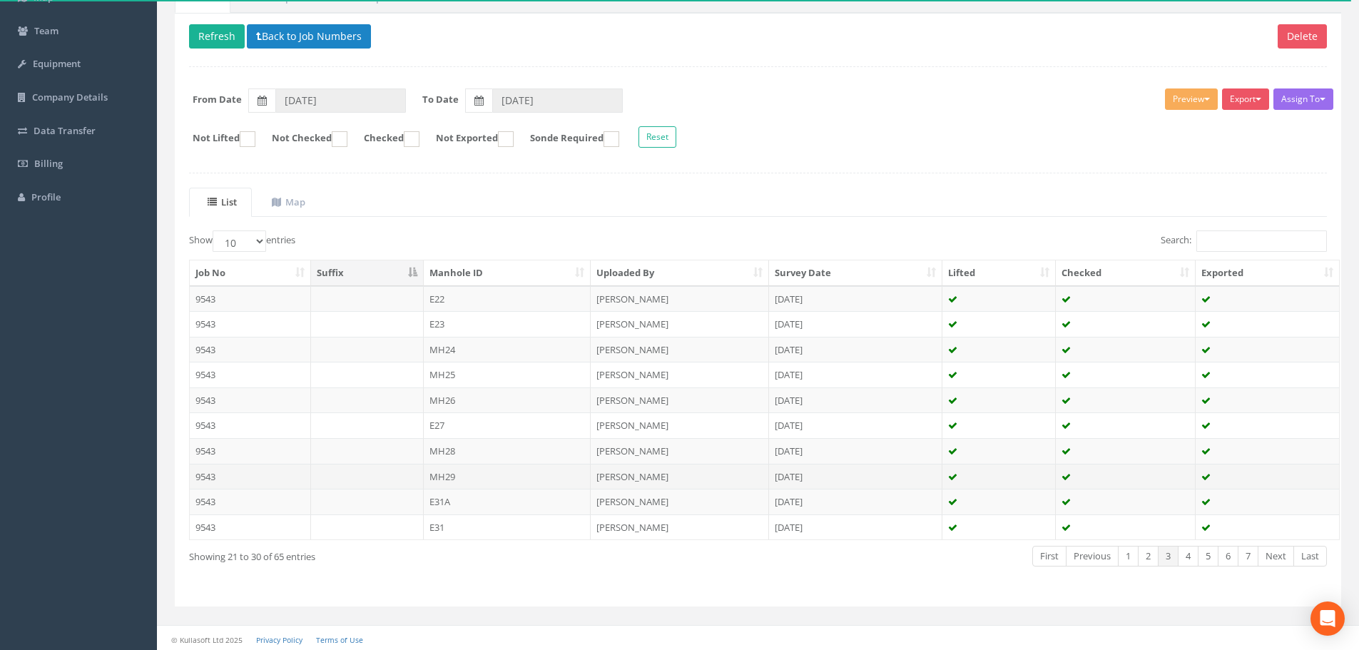
click at [449, 477] on td "MH29" at bounding box center [508, 477] width 168 height 26
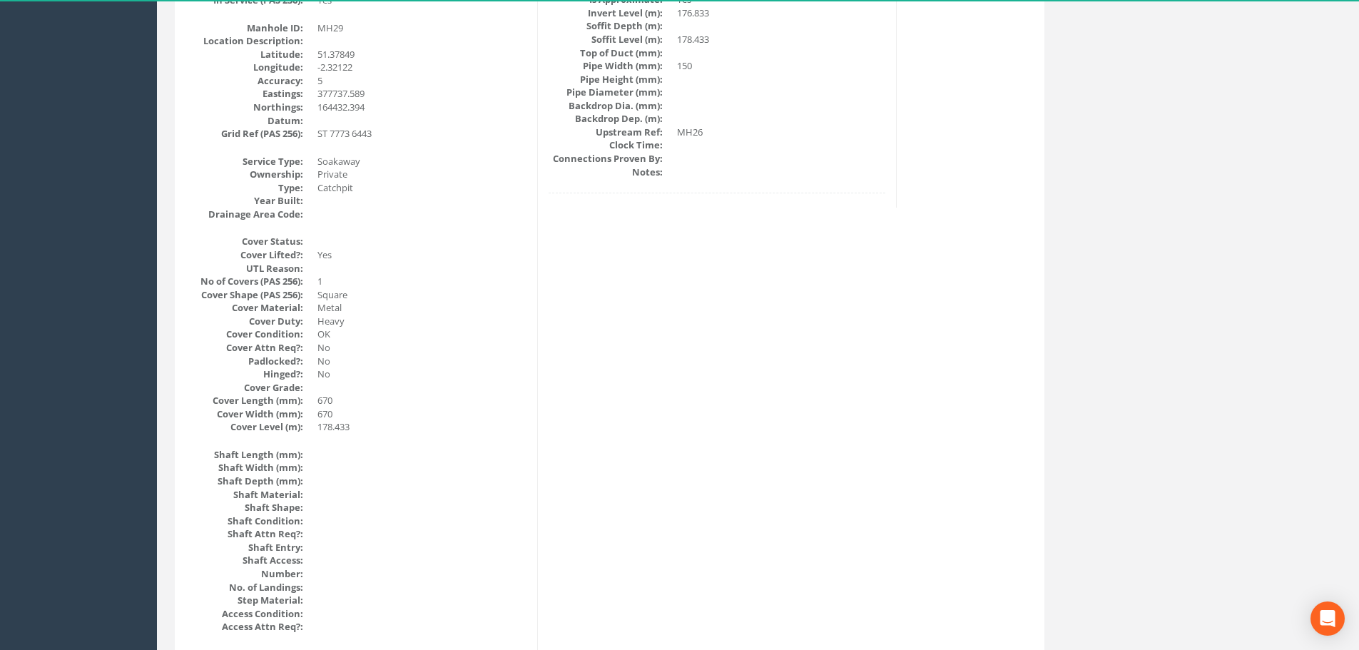
scroll to position [0, 0]
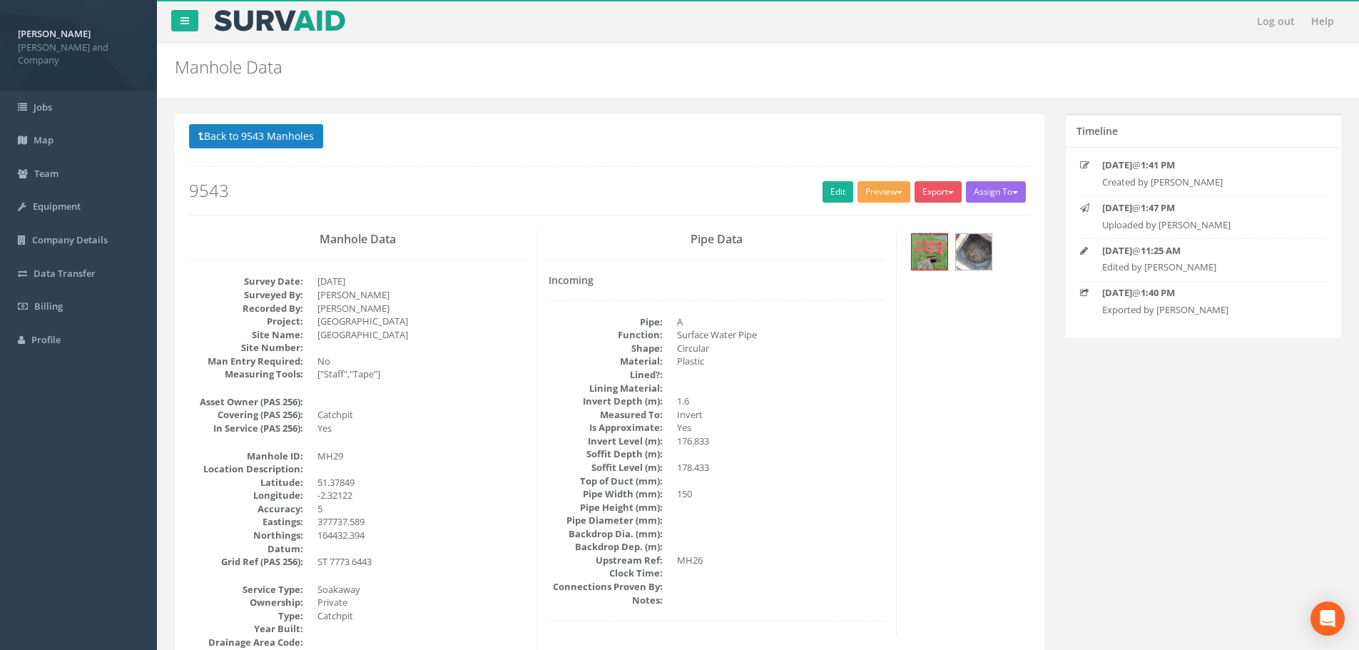
click at [885, 193] on button "Preview" at bounding box center [883, 191] width 53 height 21
click at [861, 218] on link "[PERSON_NAME] Drainage" at bounding box center [843, 221] width 137 height 22
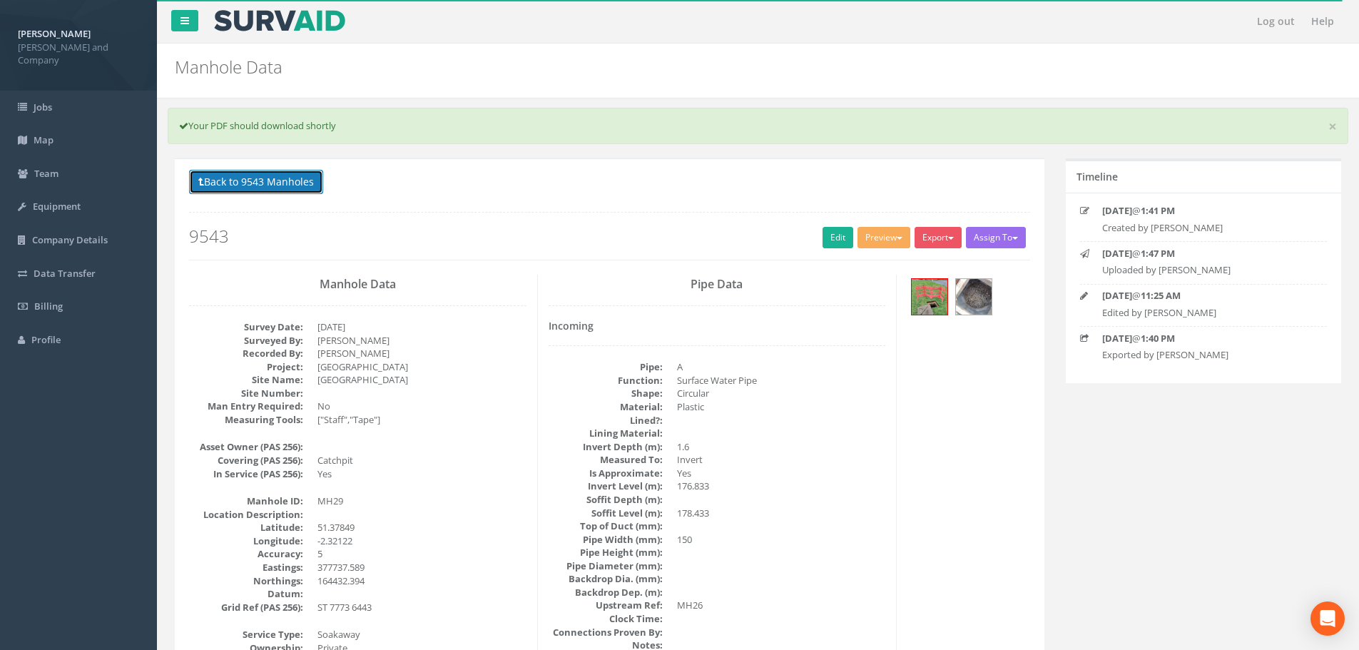
click at [264, 182] on button "Back to 9543 Manholes" at bounding box center [256, 182] width 134 height 24
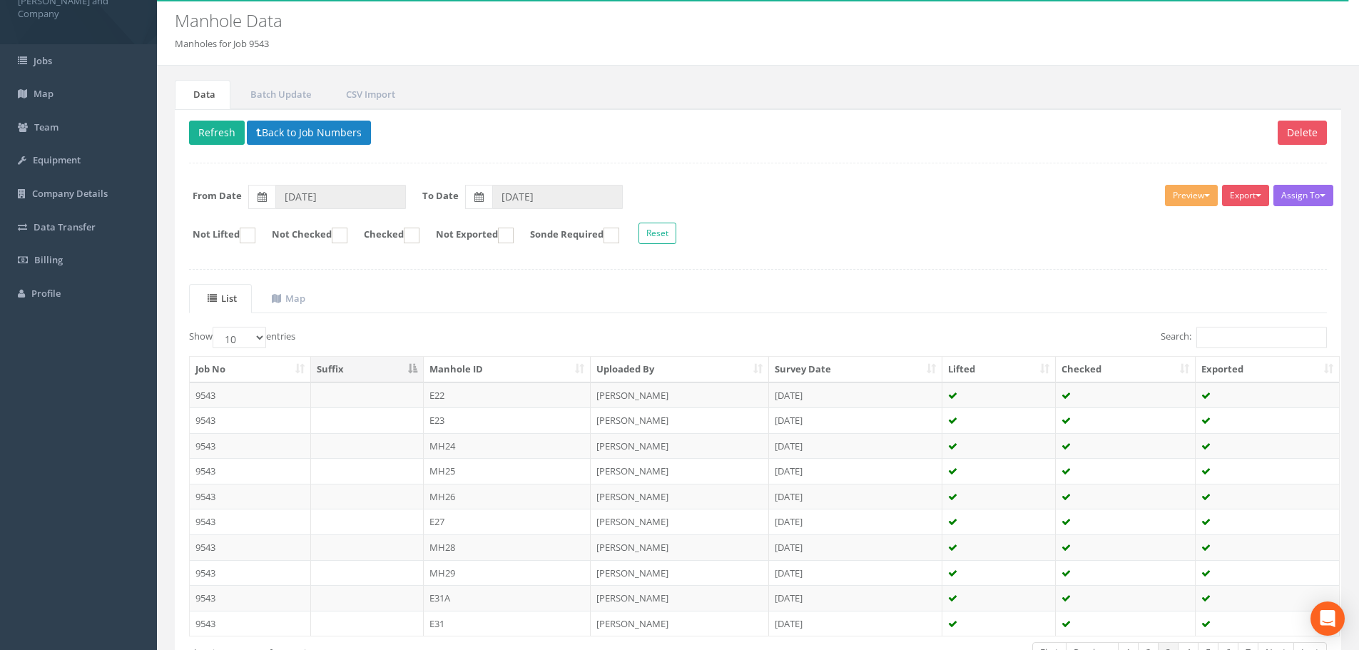
scroll to position [71, 0]
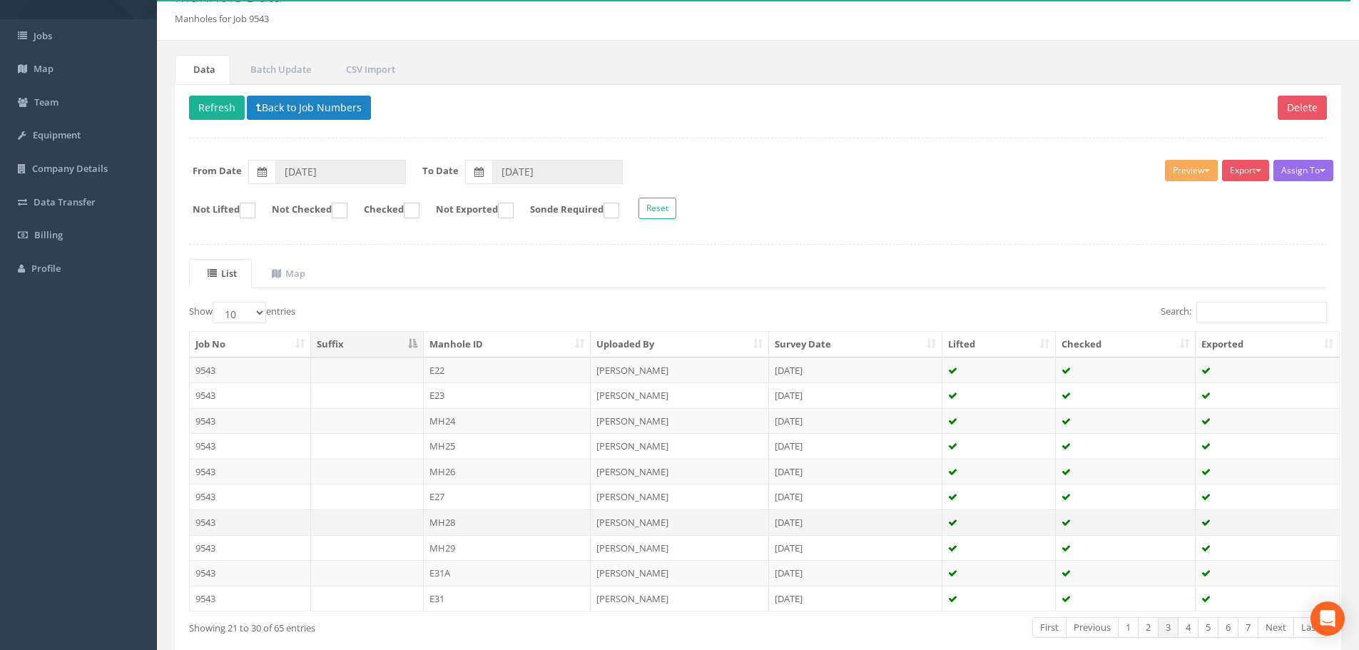
click at [442, 519] on td "MH28" at bounding box center [508, 522] width 168 height 26
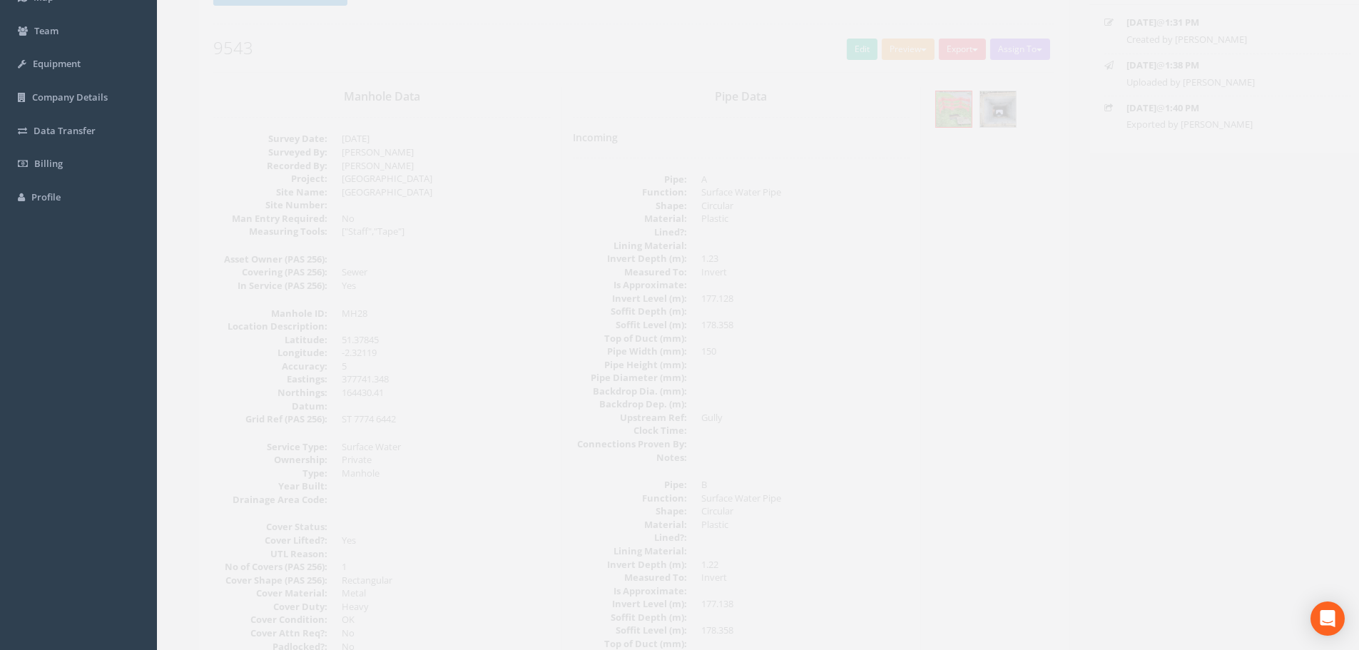
scroll to position [0, 0]
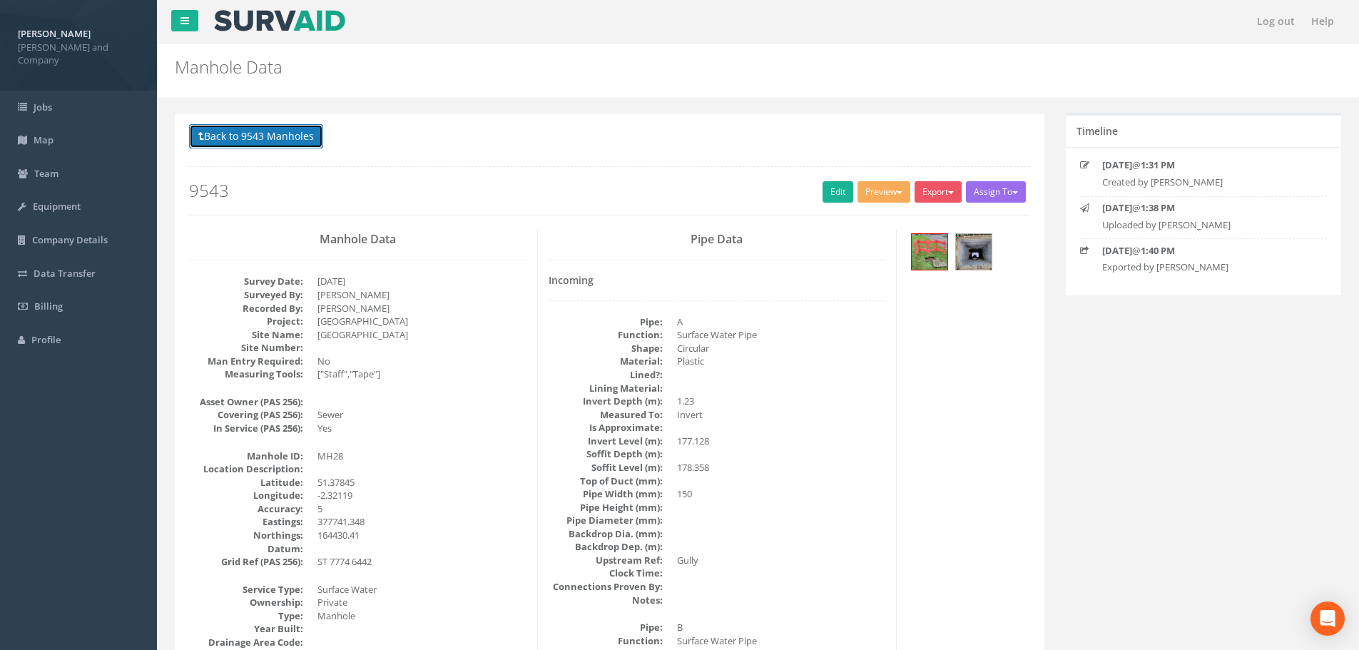
click at [283, 132] on button "Back to 9543 Manholes" at bounding box center [256, 136] width 134 height 24
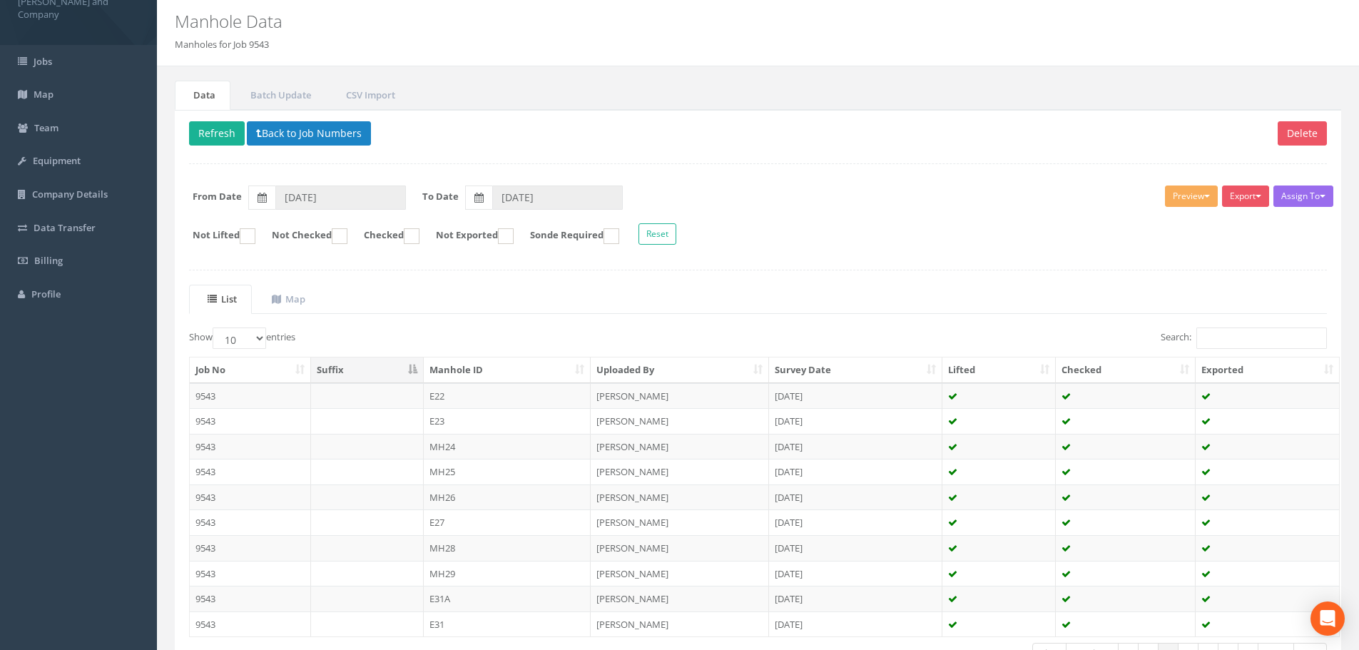
scroll to position [71, 0]
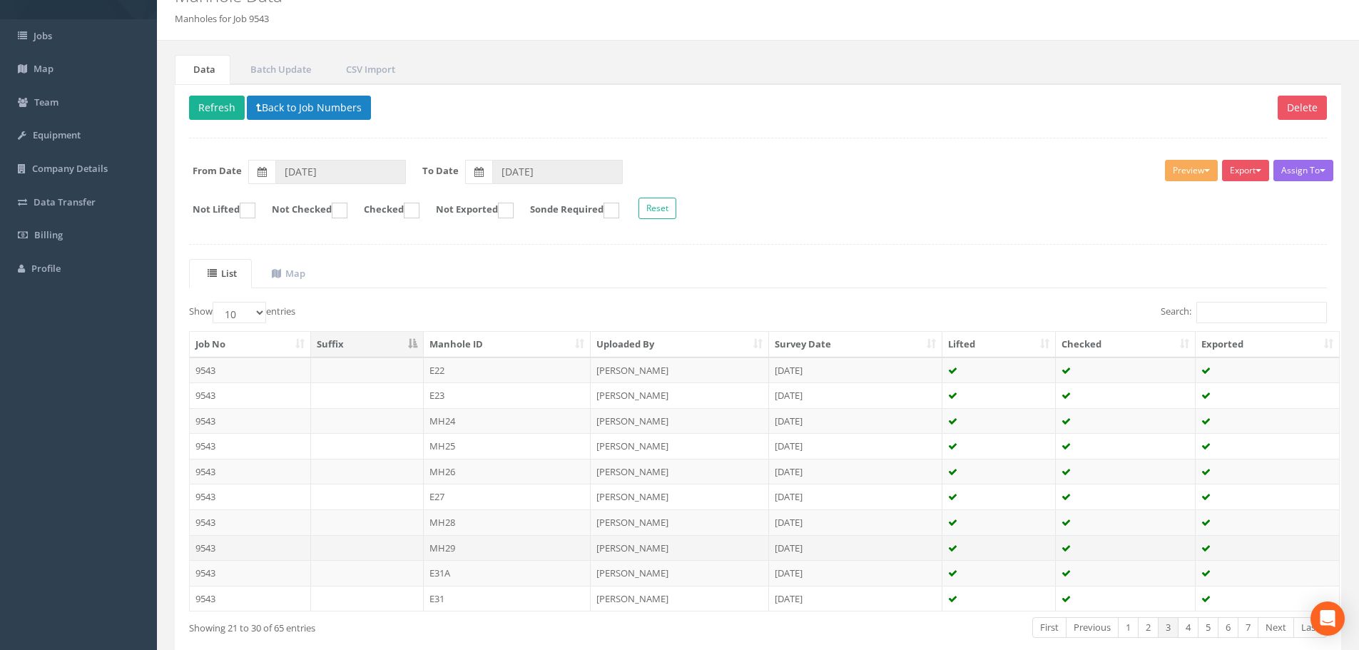
click at [446, 545] on td "MH29" at bounding box center [508, 548] width 168 height 26
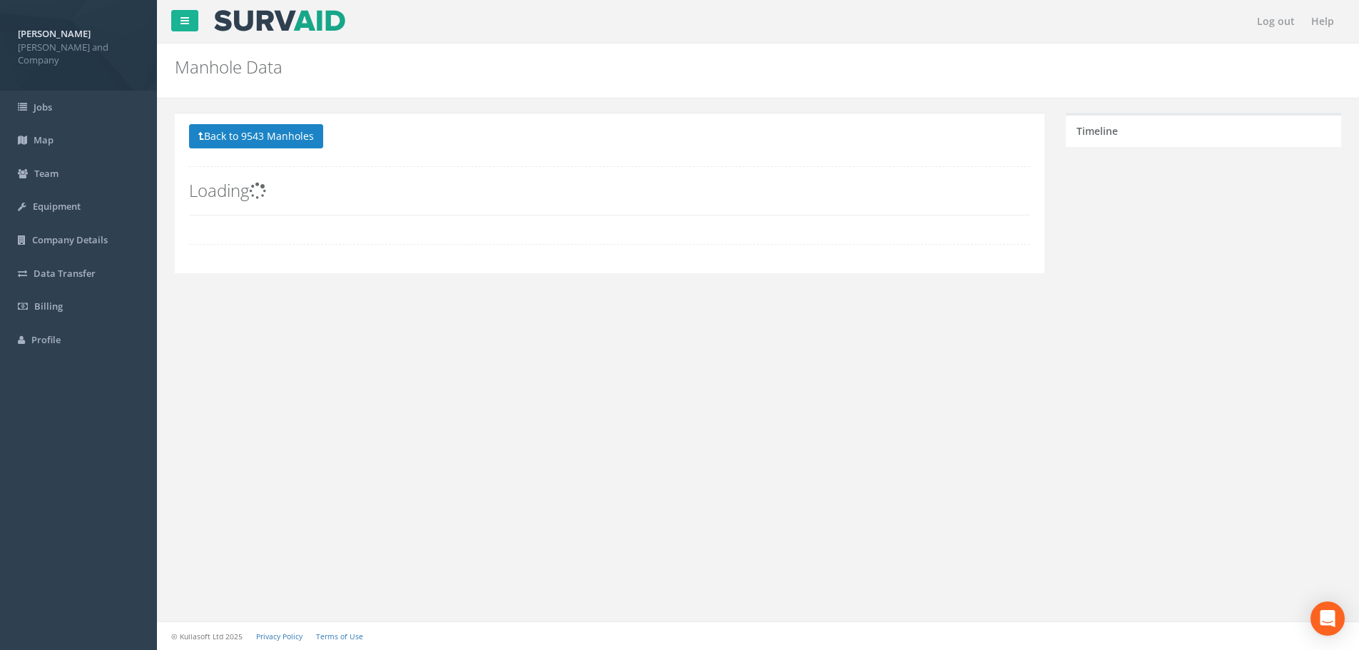
scroll to position [0, 0]
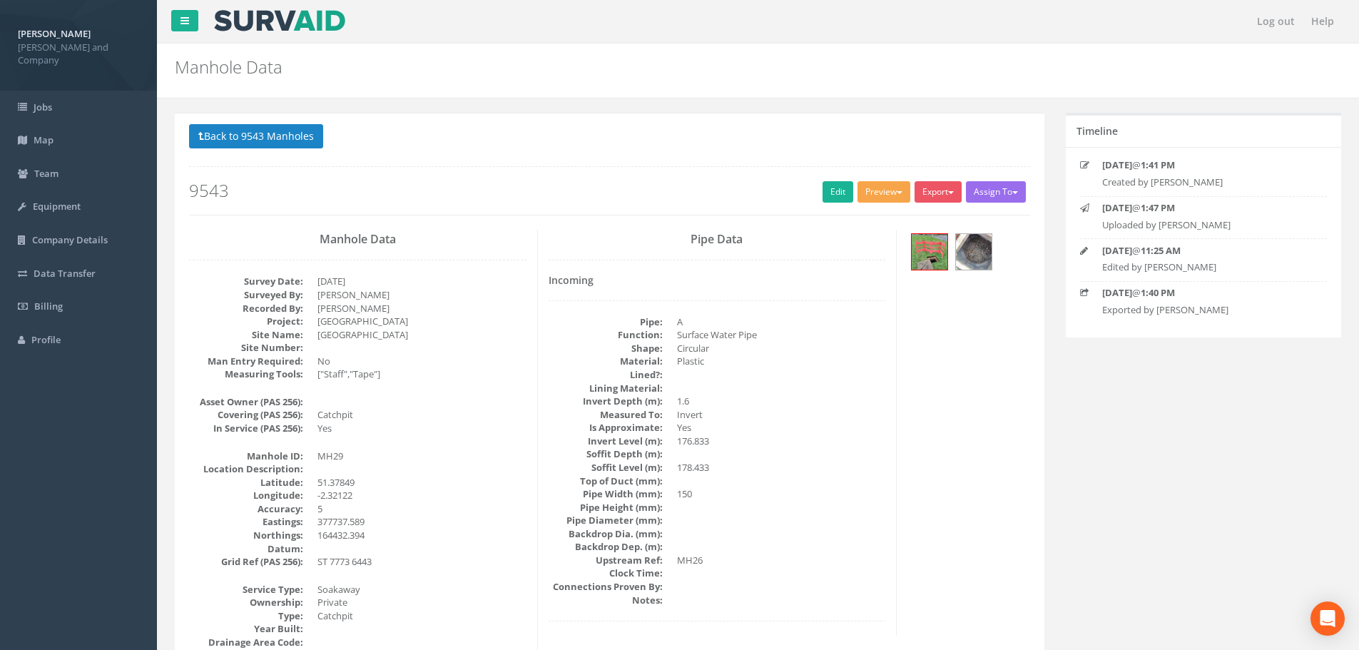
click at [869, 192] on button "Preview" at bounding box center [883, 191] width 53 height 21
click at [853, 218] on link "[PERSON_NAME] Drainage" at bounding box center [843, 221] width 137 height 22
